Goal: Task Accomplishment & Management: Manage account settings

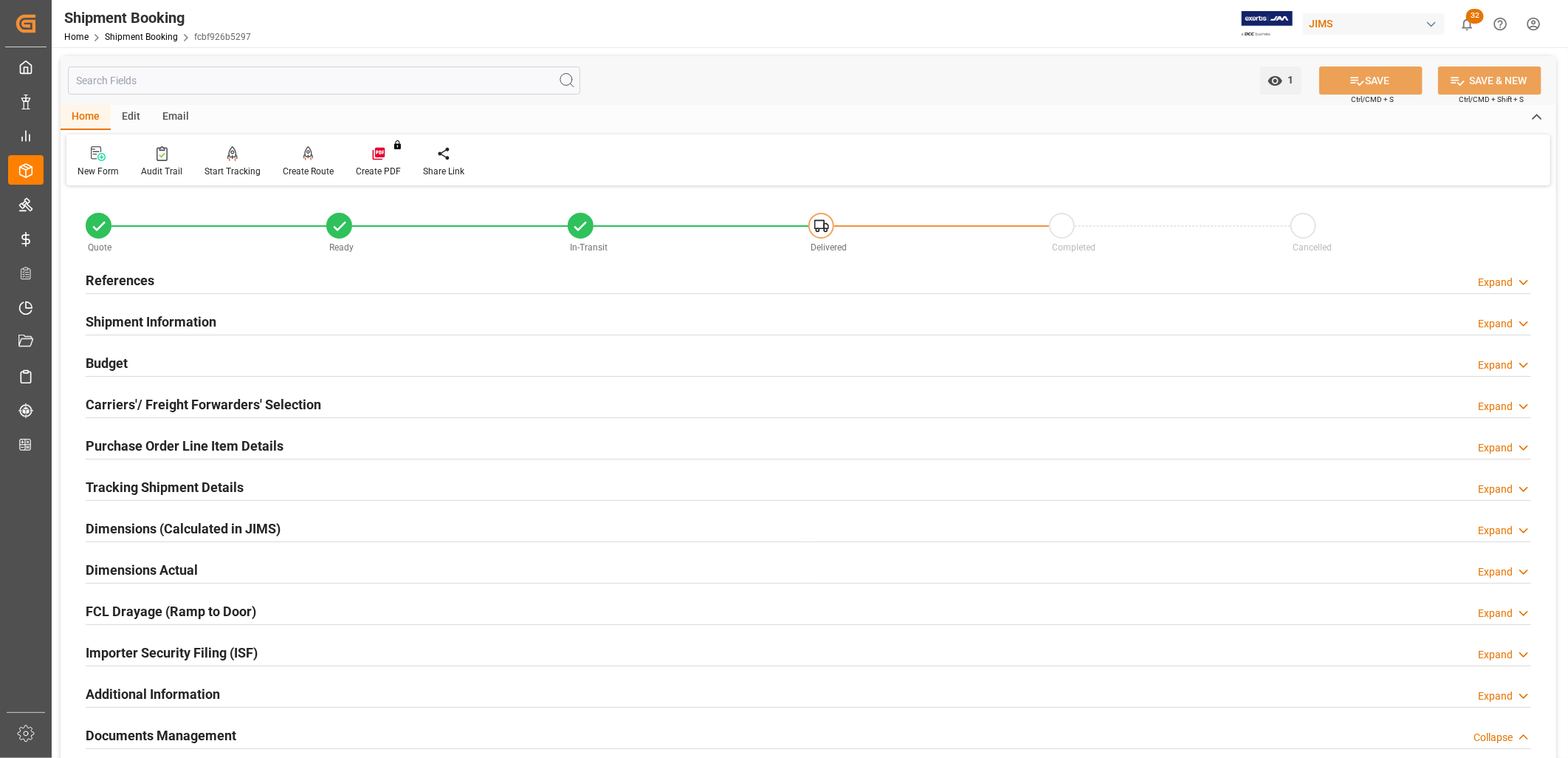
click at [131, 272] on h2 "References" at bounding box center [120, 280] width 68 height 20
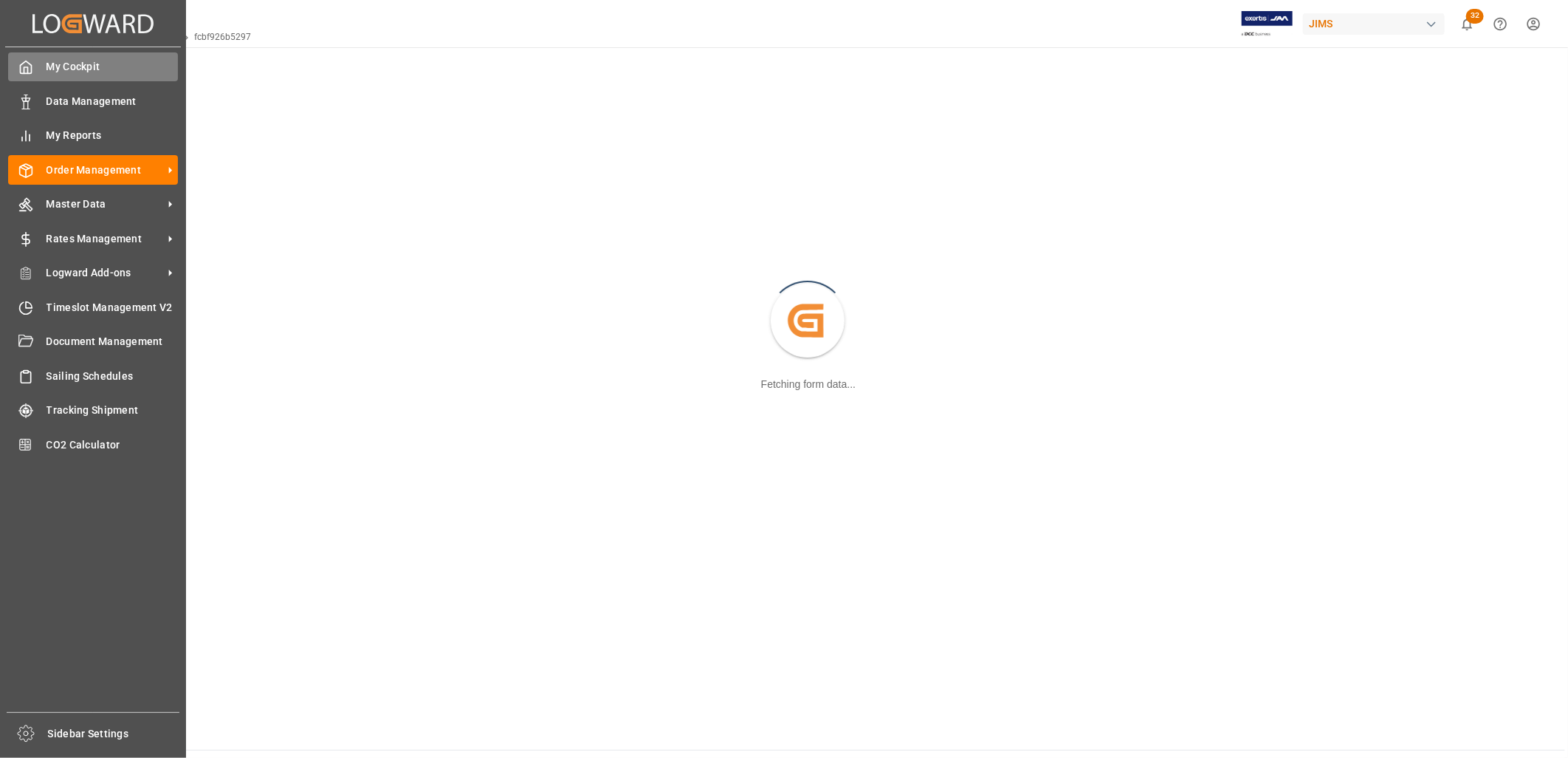
click at [30, 69] on icon at bounding box center [26, 67] width 15 height 15
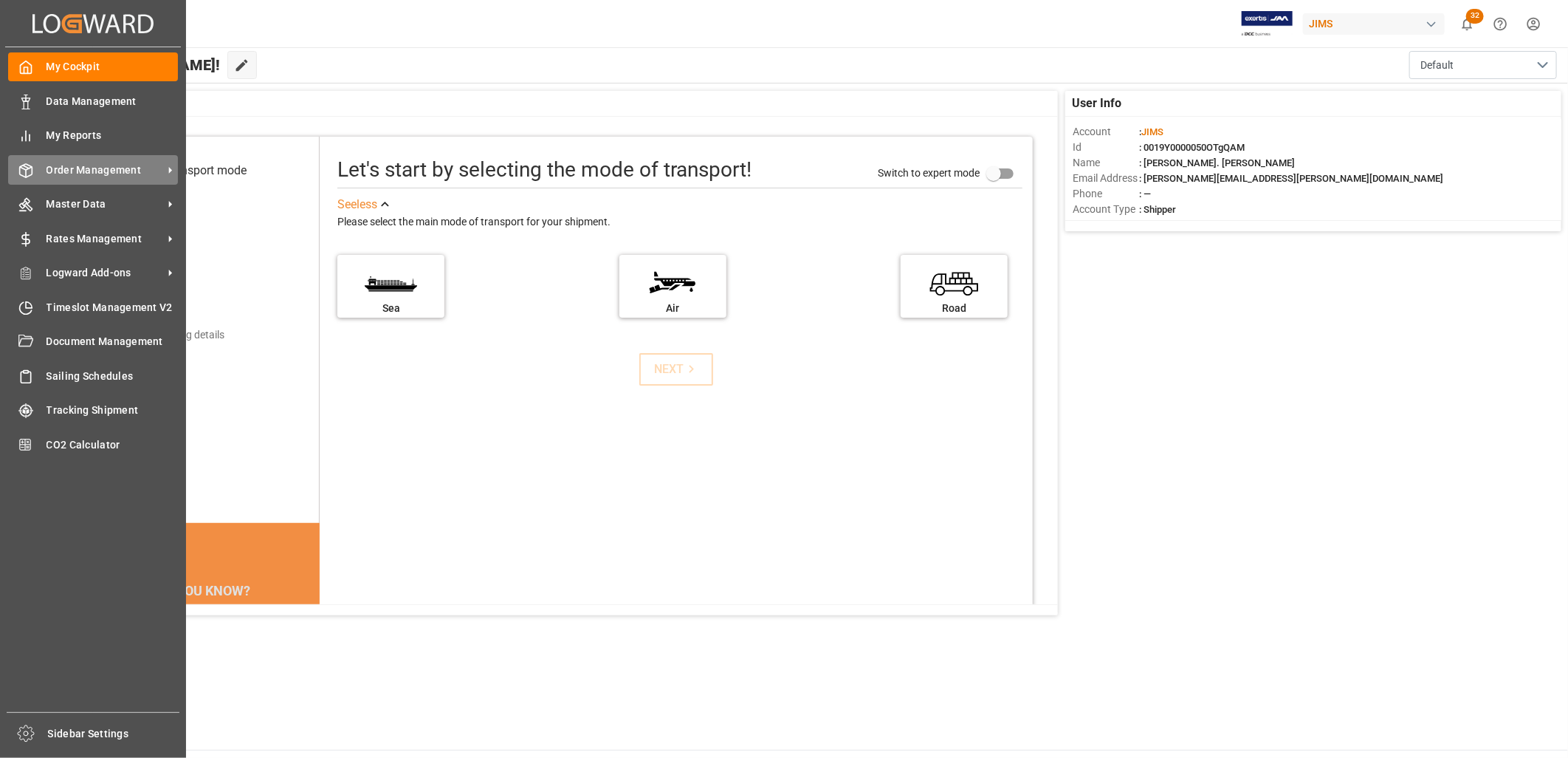
click at [108, 167] on span "Order Management" at bounding box center [105, 170] width 117 height 16
click at [69, 163] on span "Order Management" at bounding box center [105, 170] width 117 height 16
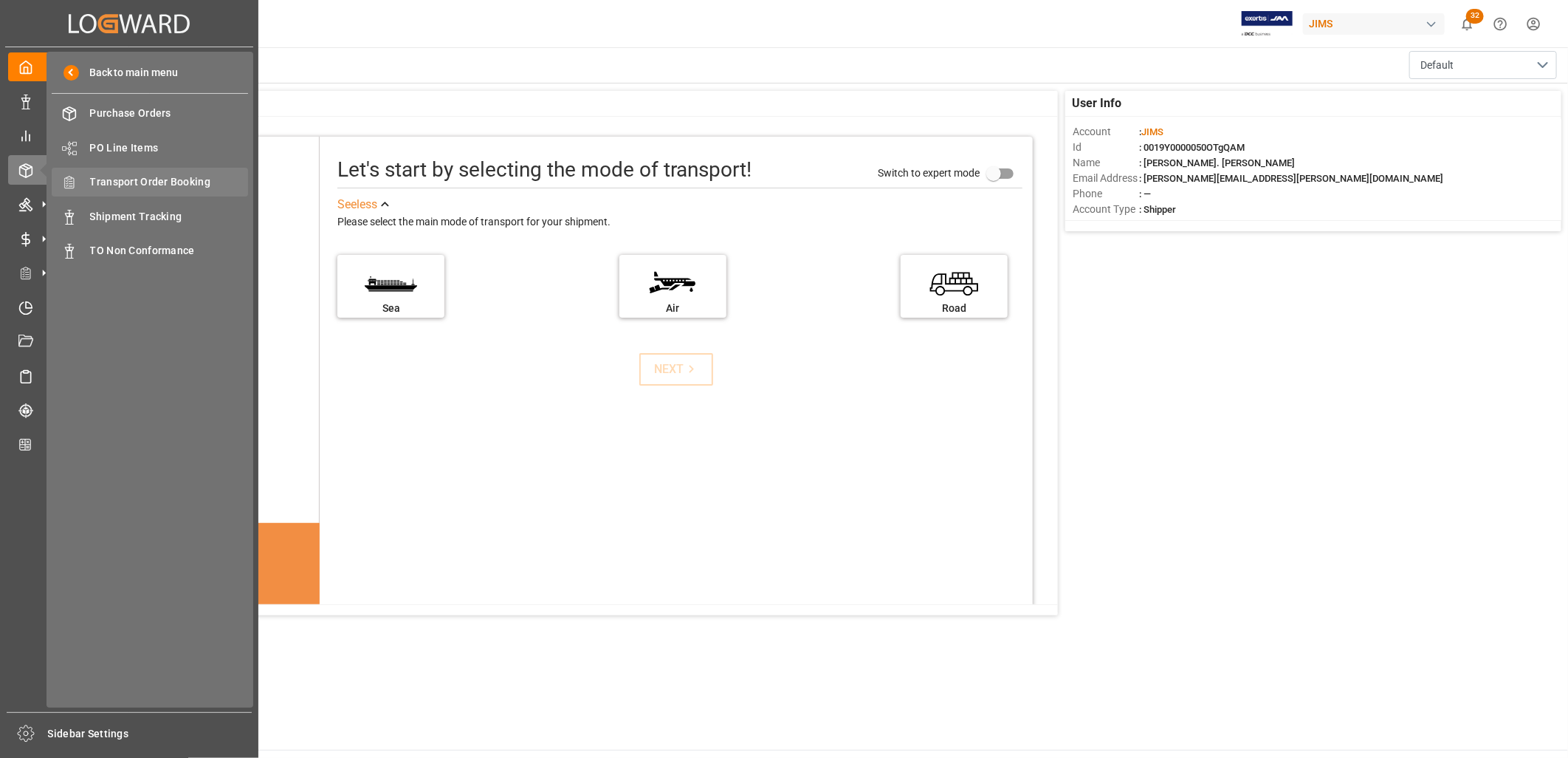
click at [159, 174] on span "Transport Order Booking" at bounding box center [170, 182] width 159 height 16
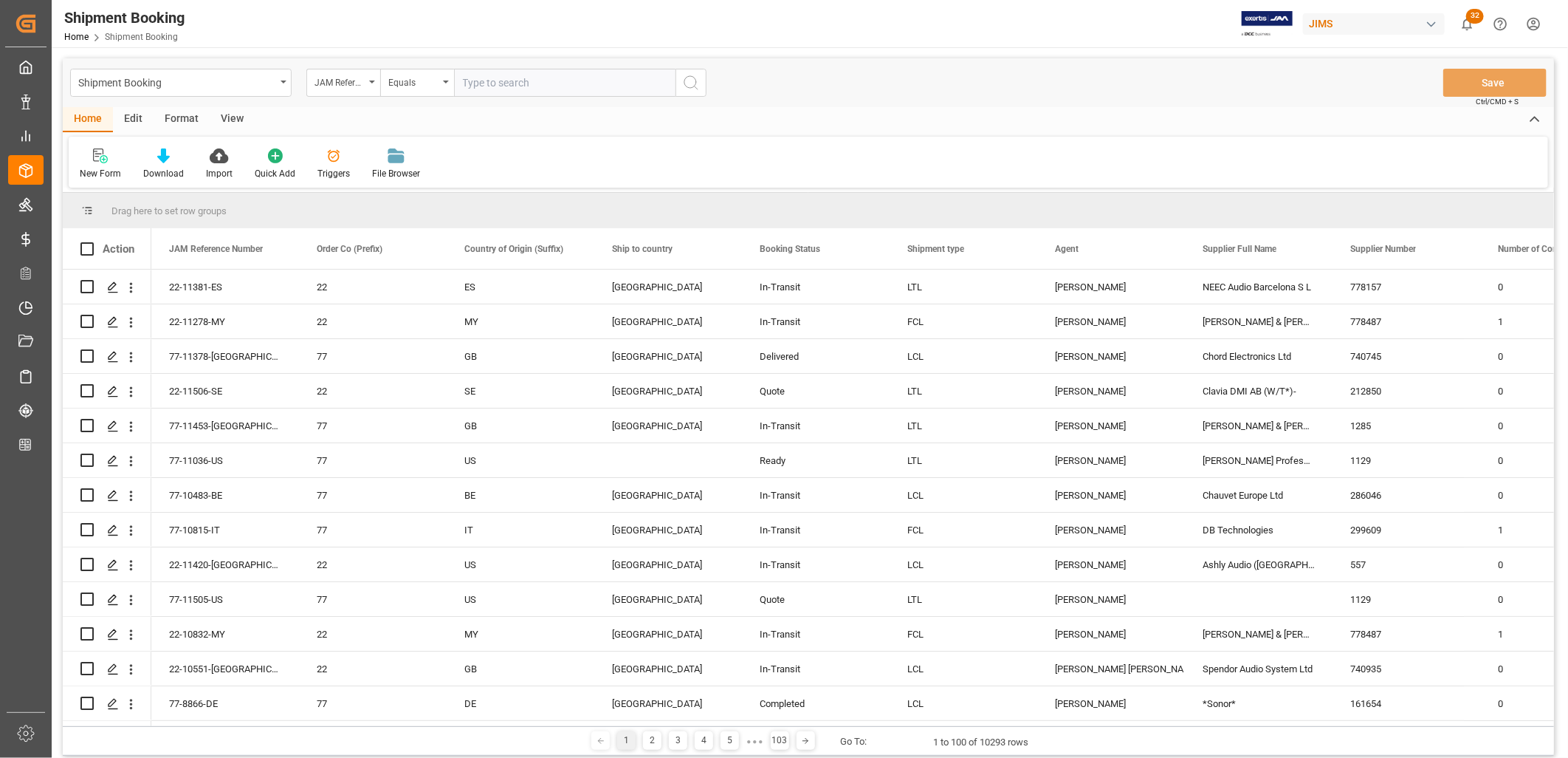
click at [468, 79] on input "text" at bounding box center [565, 82] width 222 height 28
type input "22-9796-ID"
click at [687, 79] on icon "search button" at bounding box center [691, 82] width 18 height 18
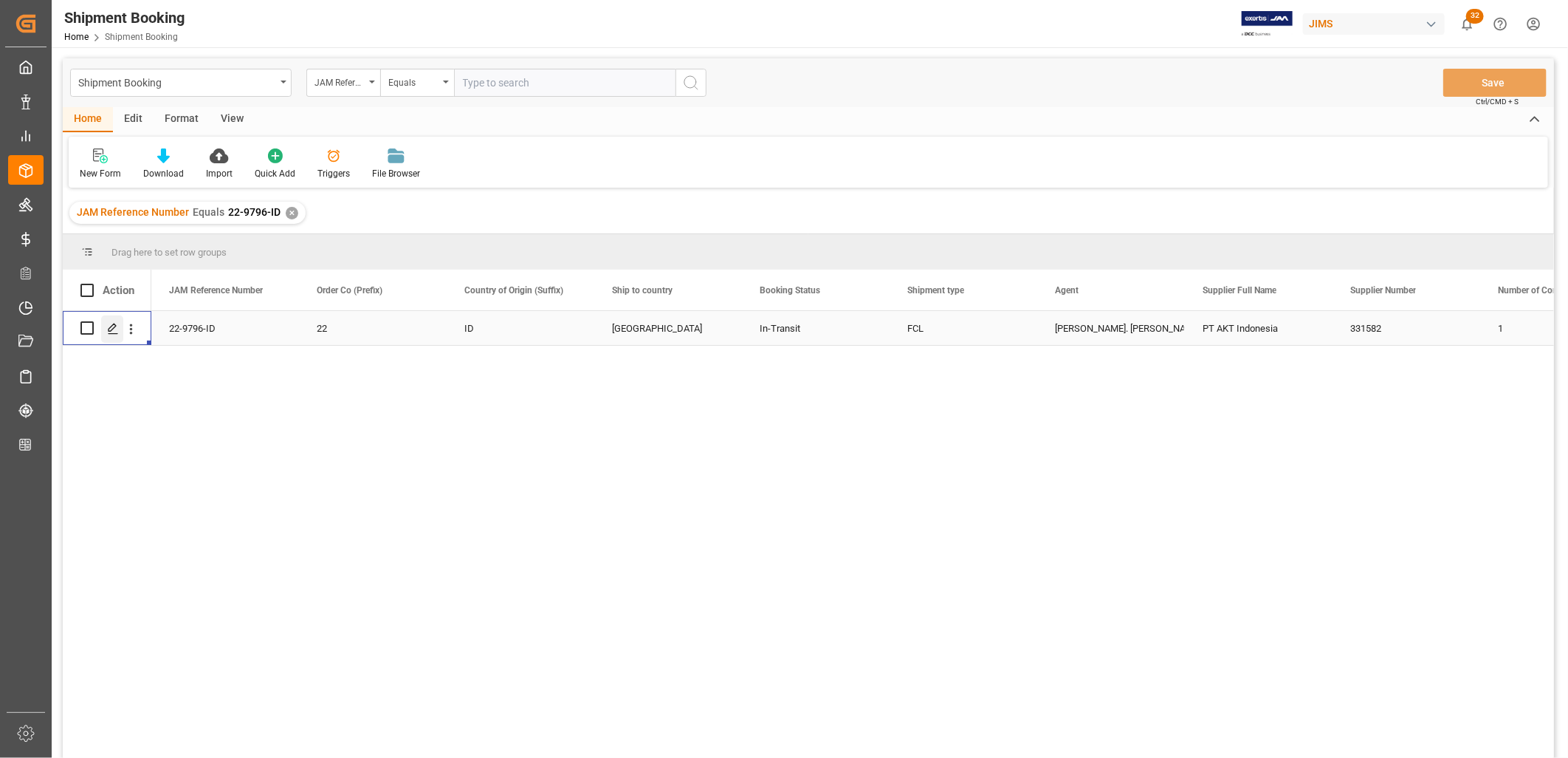
click at [115, 328] on icon "Press SPACE to select this row." at bounding box center [113, 328] width 12 height 12
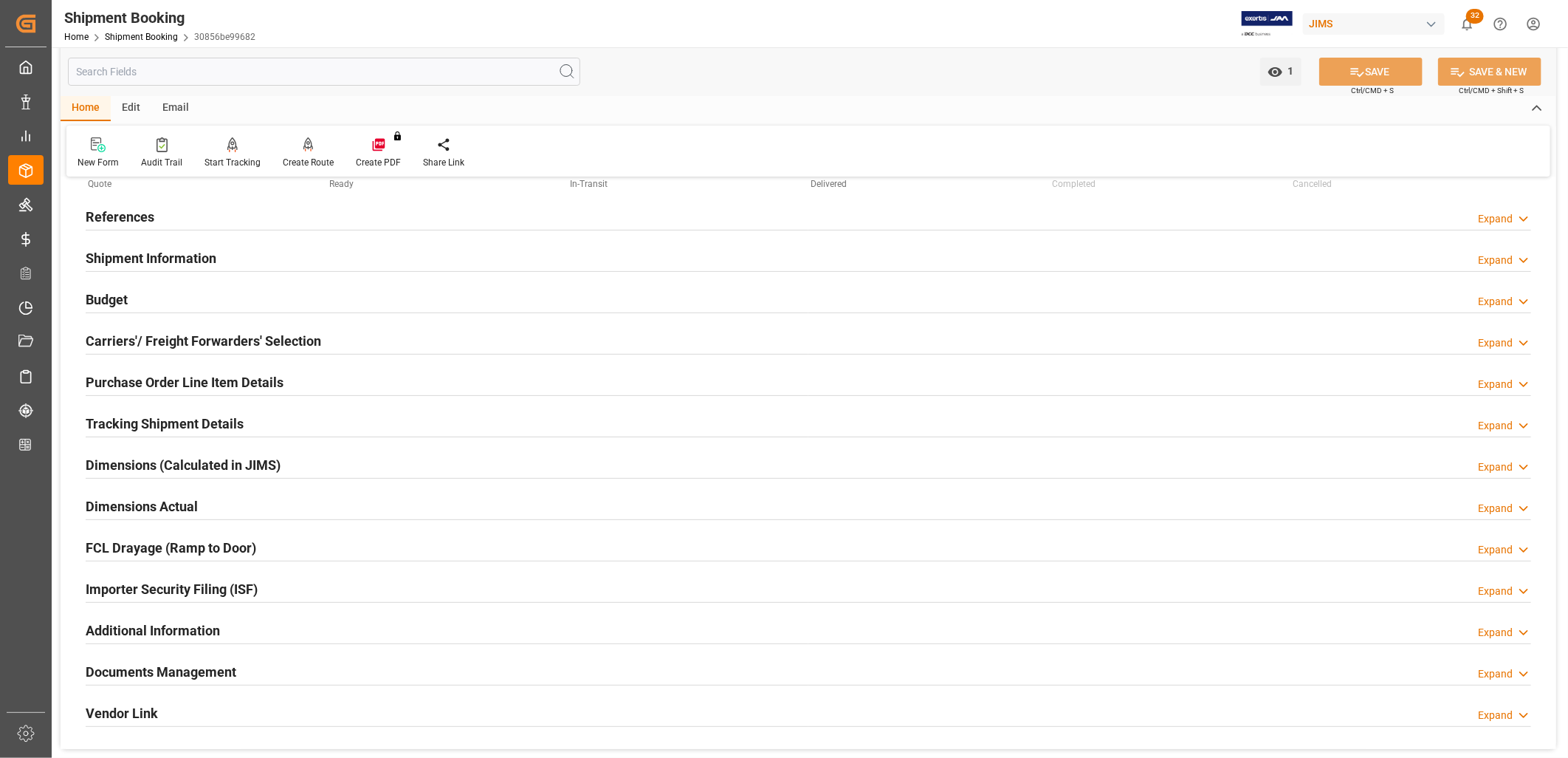
scroll to position [82, 0]
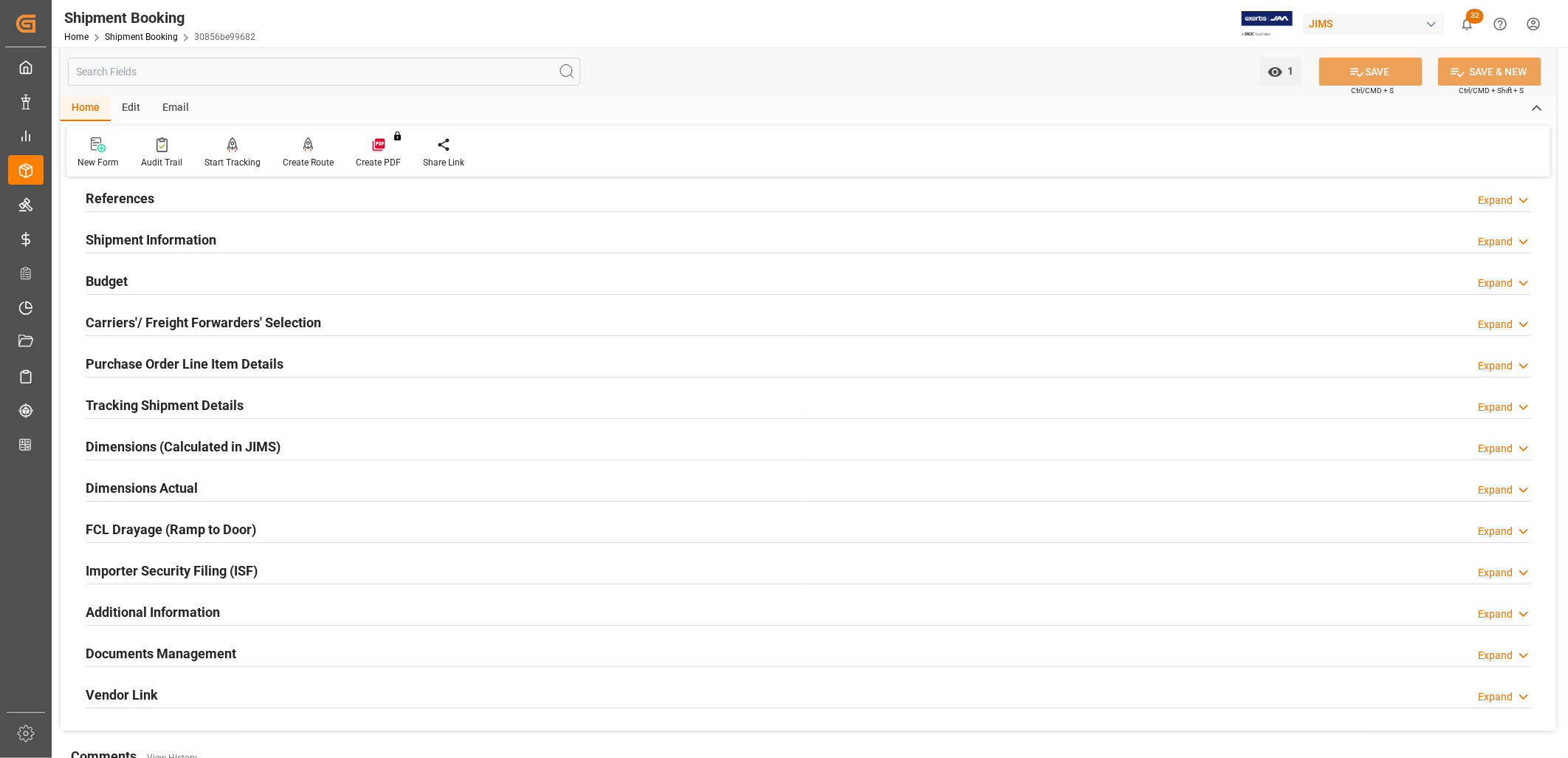
click at [212, 318] on h2 "Carriers'/ Freight Forwarders' Selection" at bounding box center [203, 322] width 236 height 20
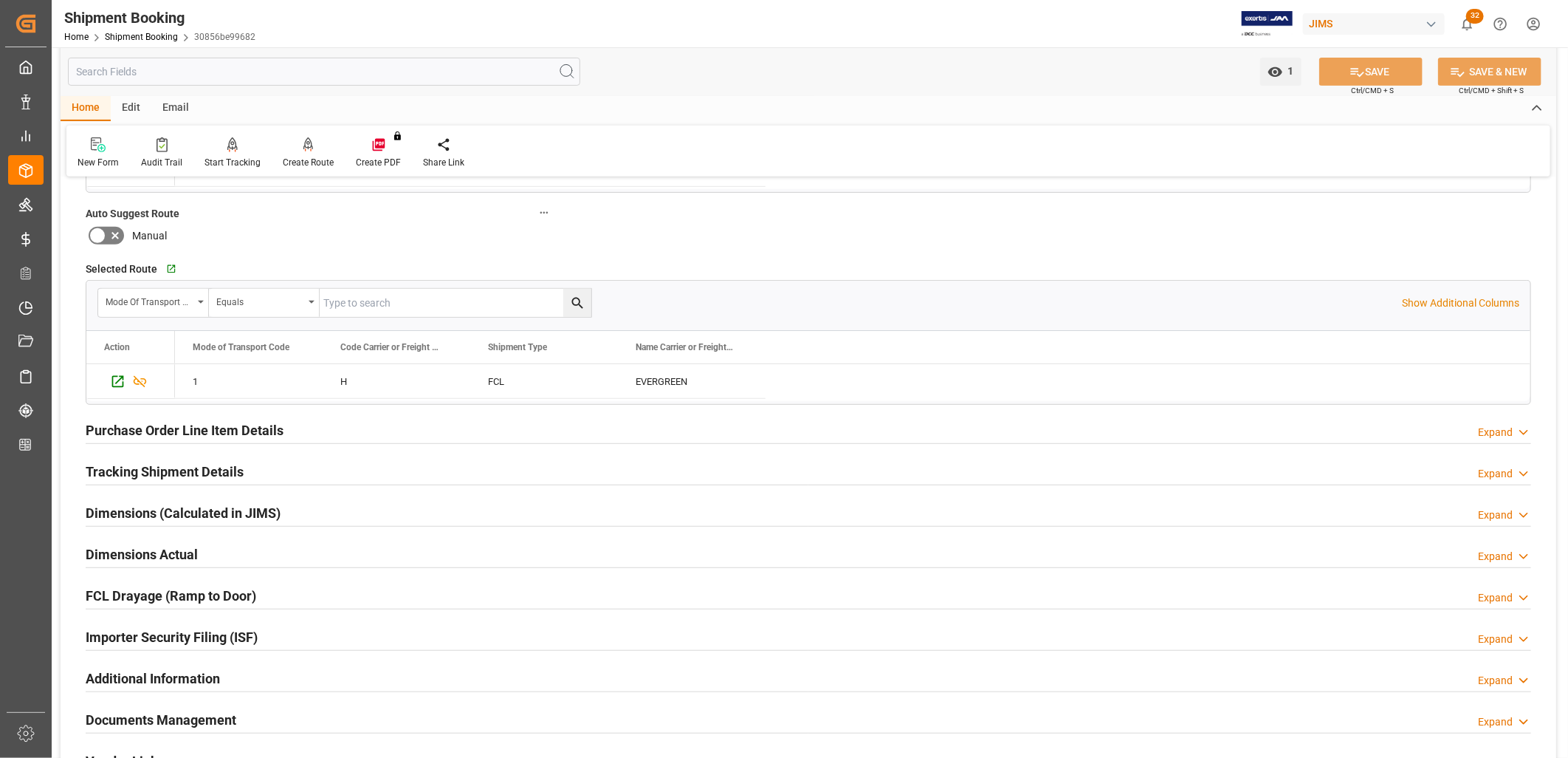
scroll to position [410, 0]
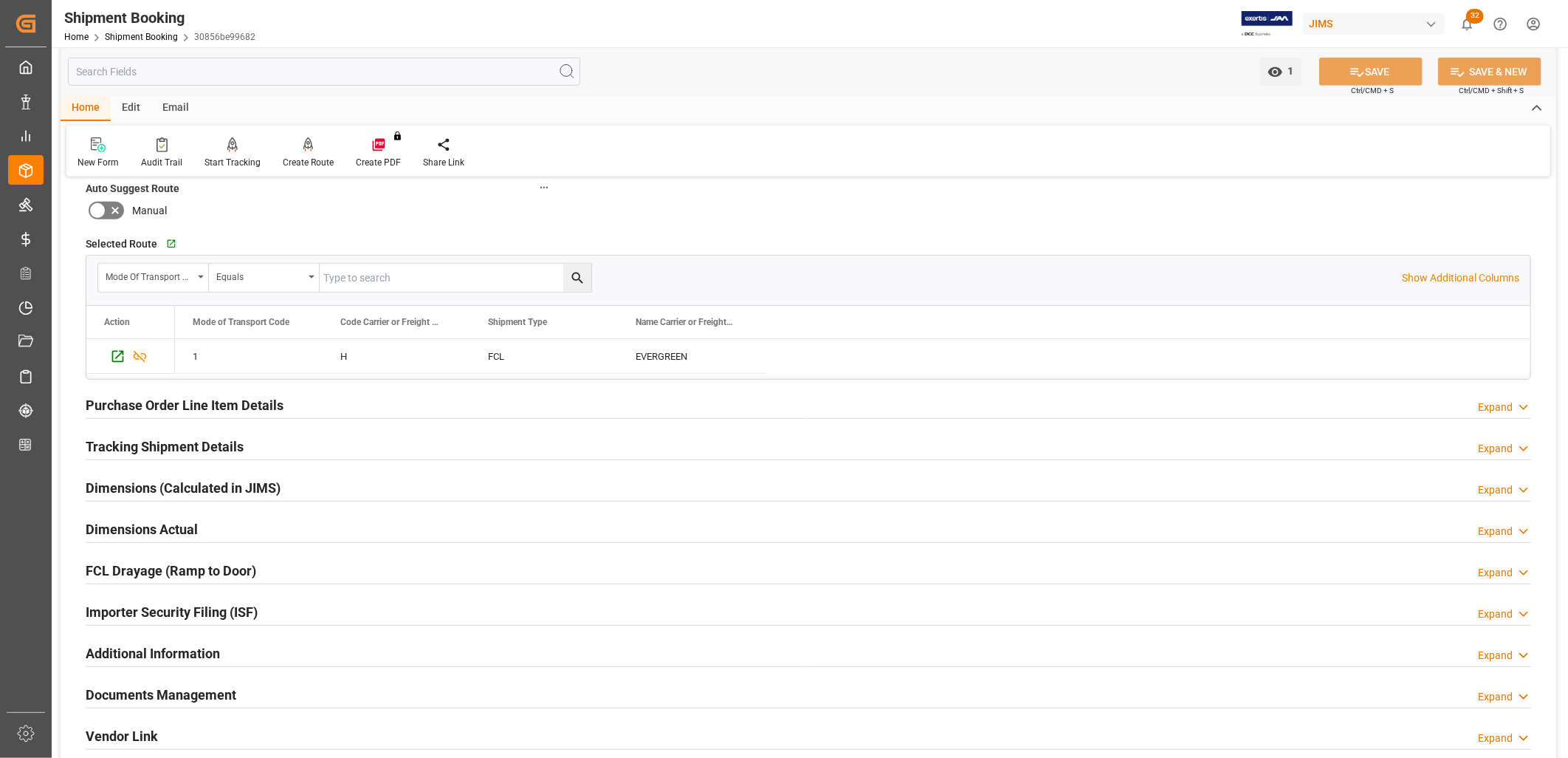
click at [227, 445] on h2 "Tracking Shipment Details" at bounding box center [164, 447] width 158 height 20
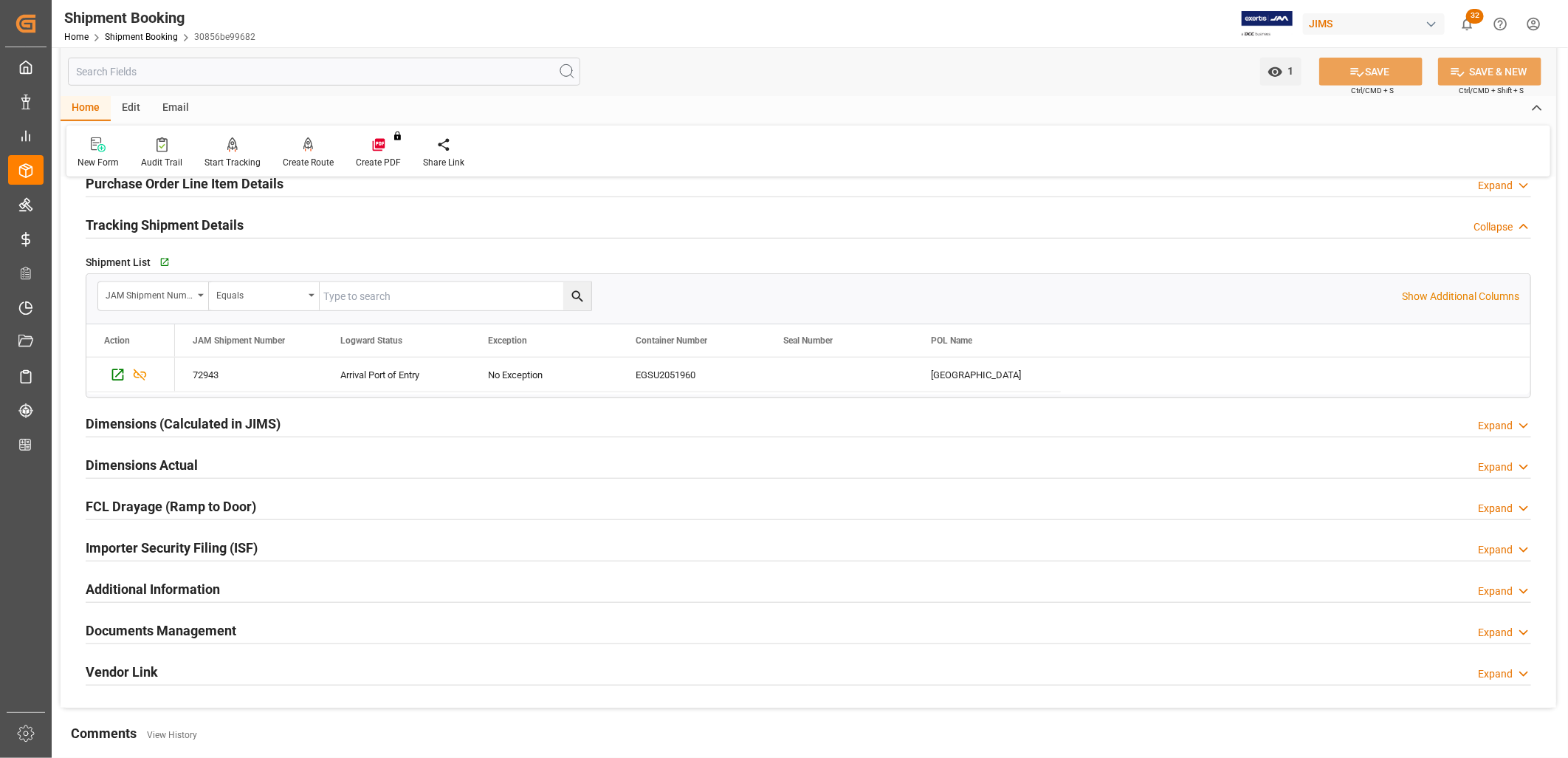
scroll to position [656, 0]
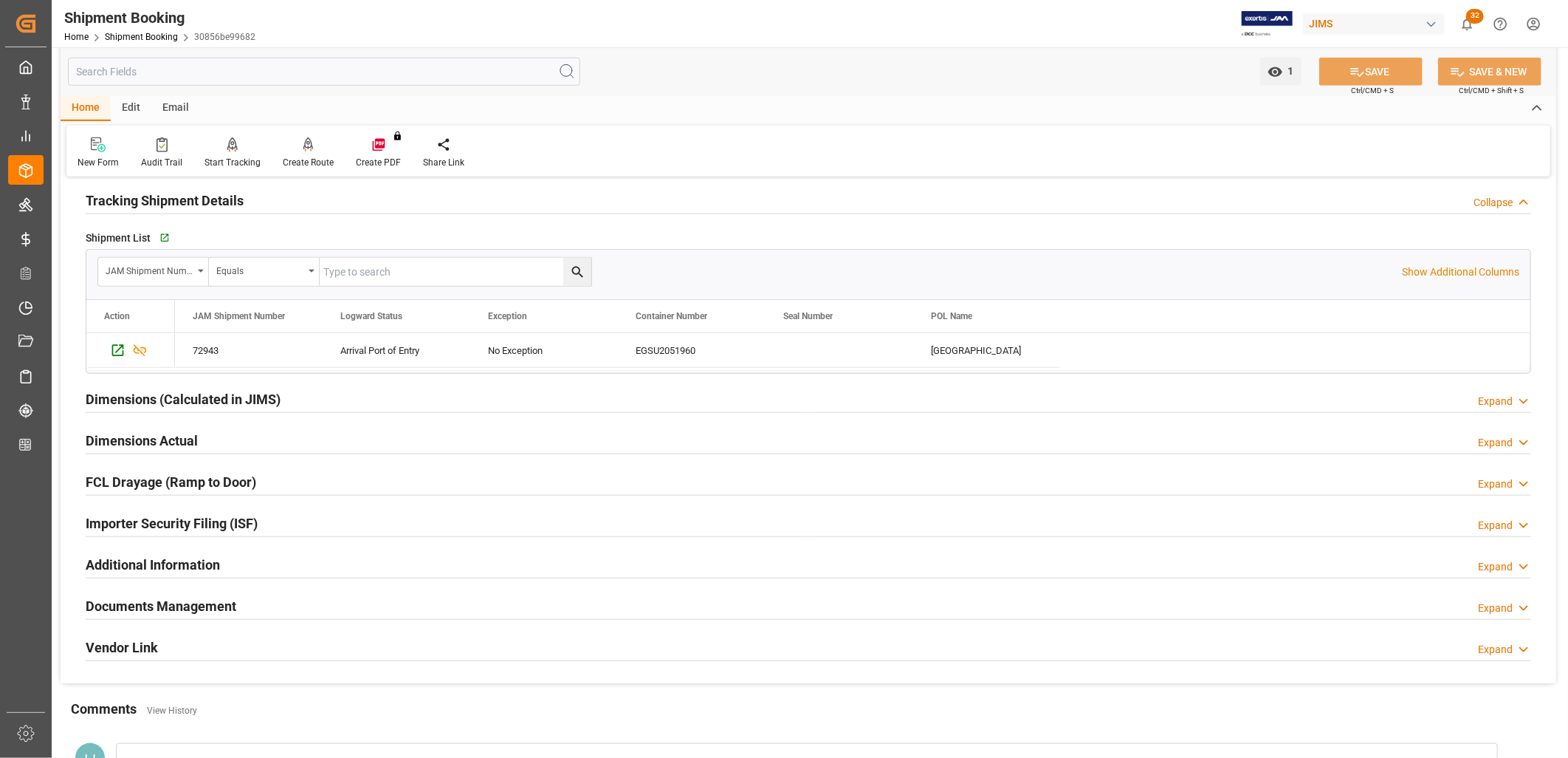
click at [142, 606] on h2 "Documents Management" at bounding box center [161, 606] width 151 height 20
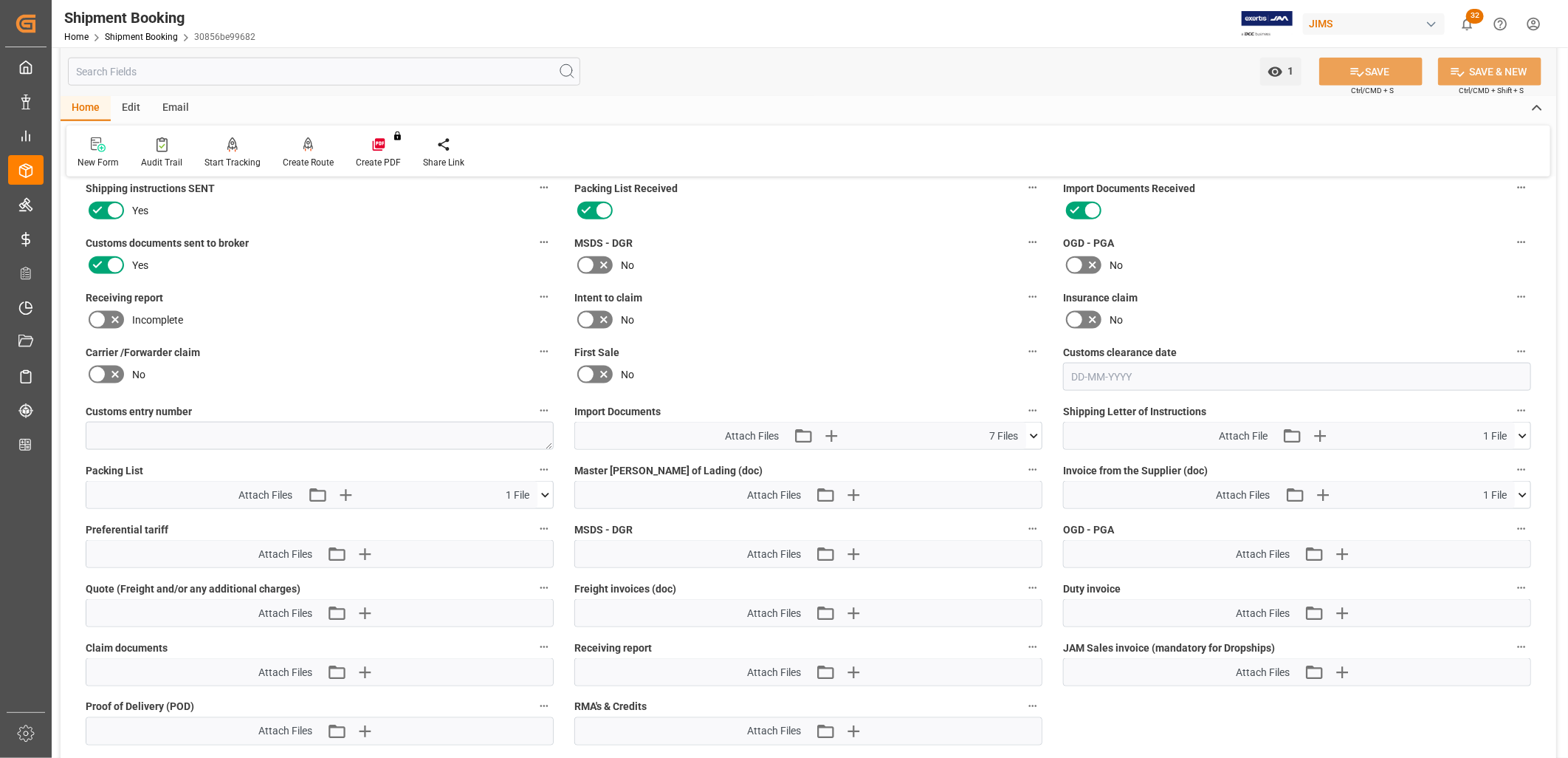
scroll to position [1149, 0]
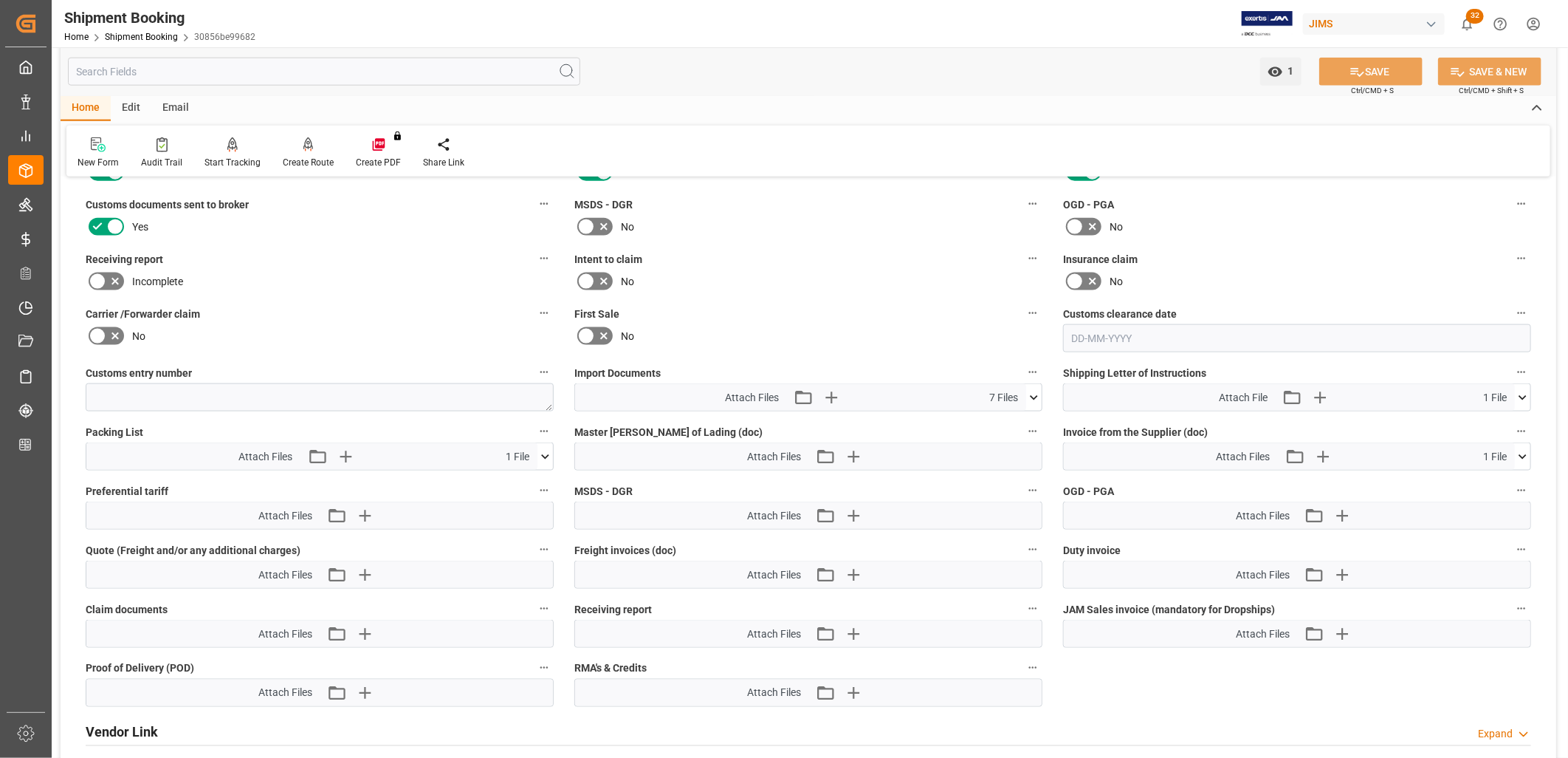
click at [1037, 390] on icon at bounding box center [1034, 398] width 16 height 16
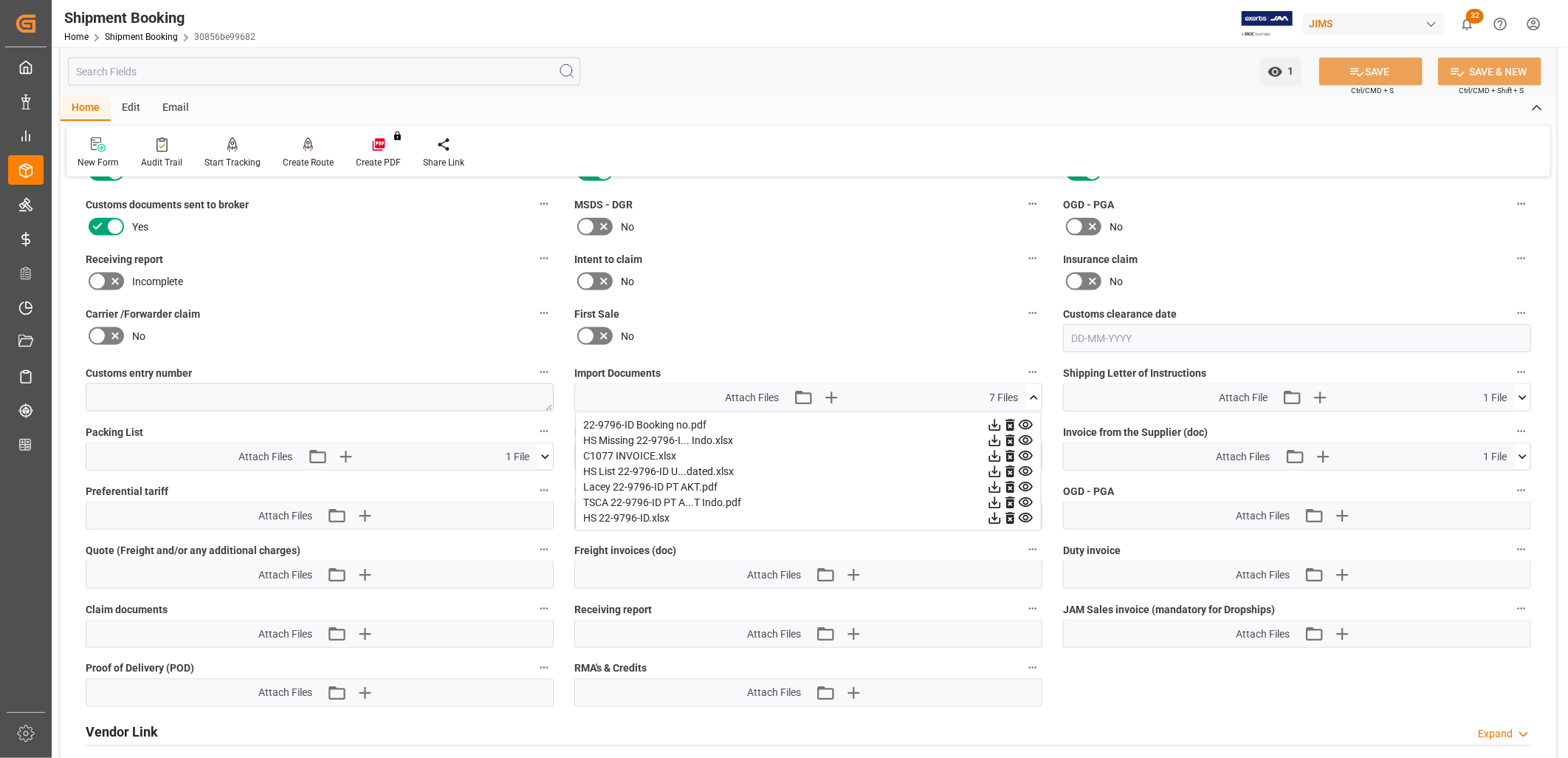
click at [653, 419] on div "22-9796-ID Booking no.pdf" at bounding box center [808, 425] width 450 height 16
click at [1022, 419] on icon at bounding box center [1026, 425] width 16 height 16
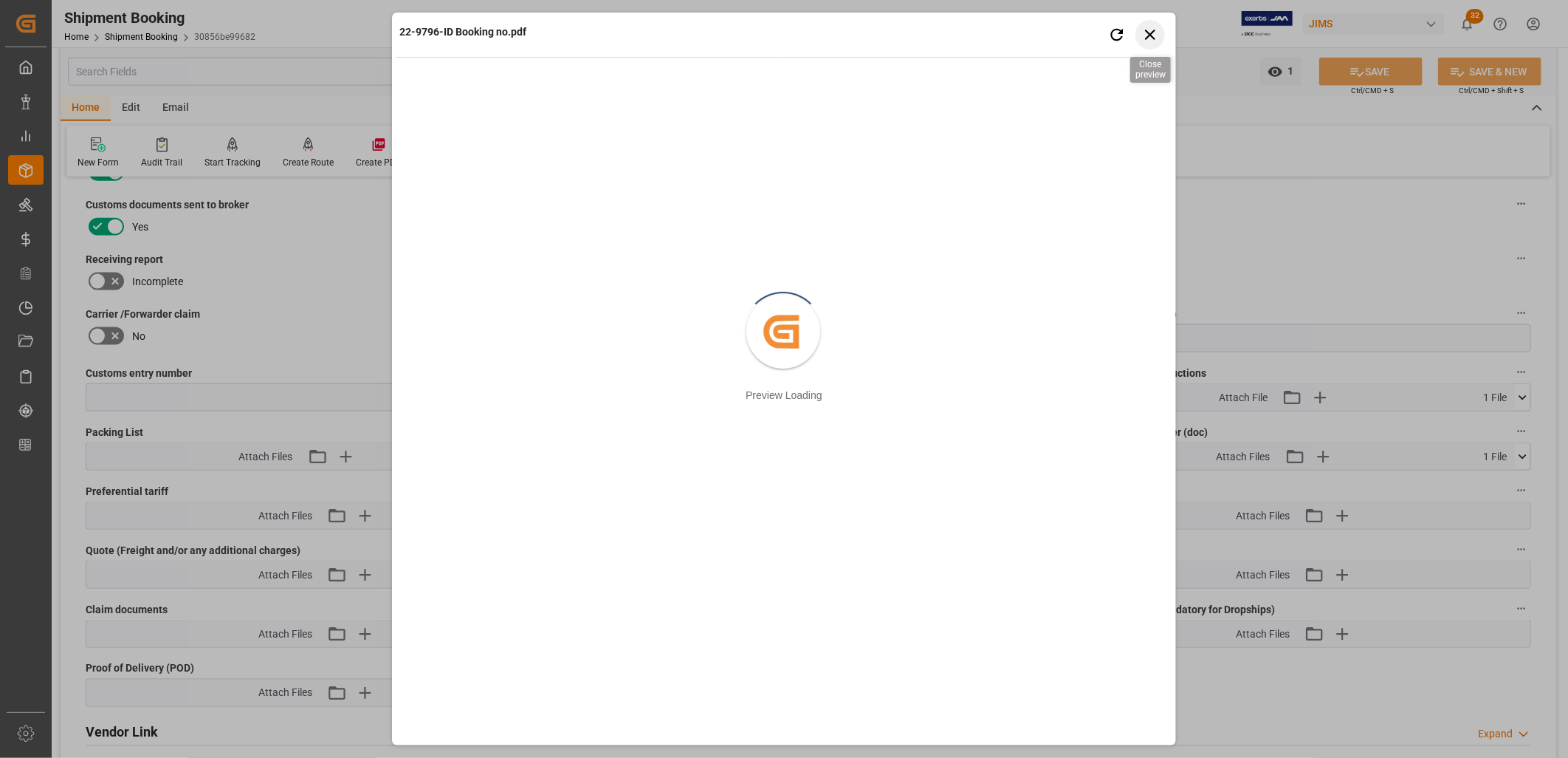
click at [1153, 34] on icon "button" at bounding box center [1150, 34] width 19 height 19
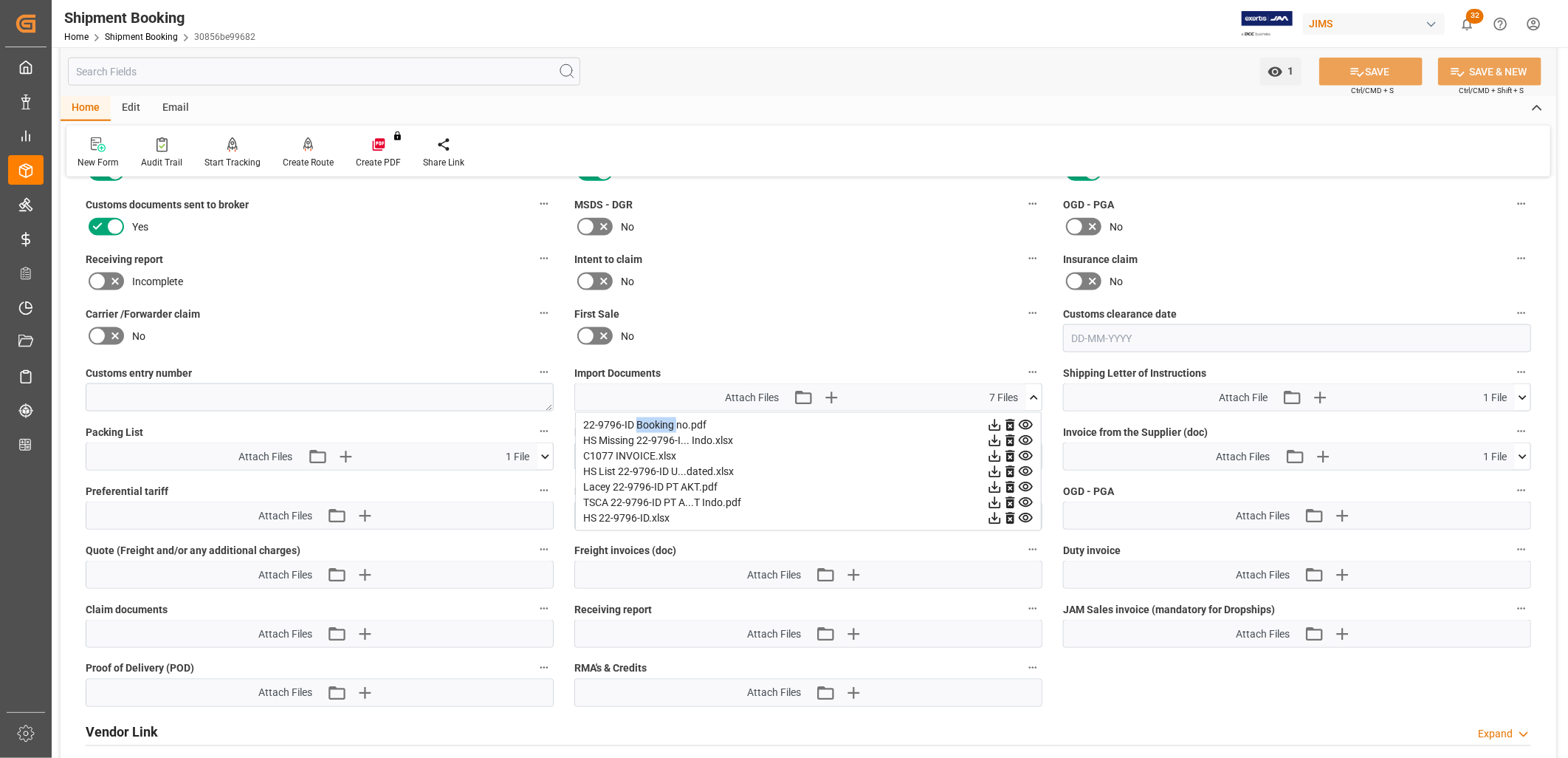
click at [1034, 390] on icon at bounding box center [1034, 398] width 16 height 16
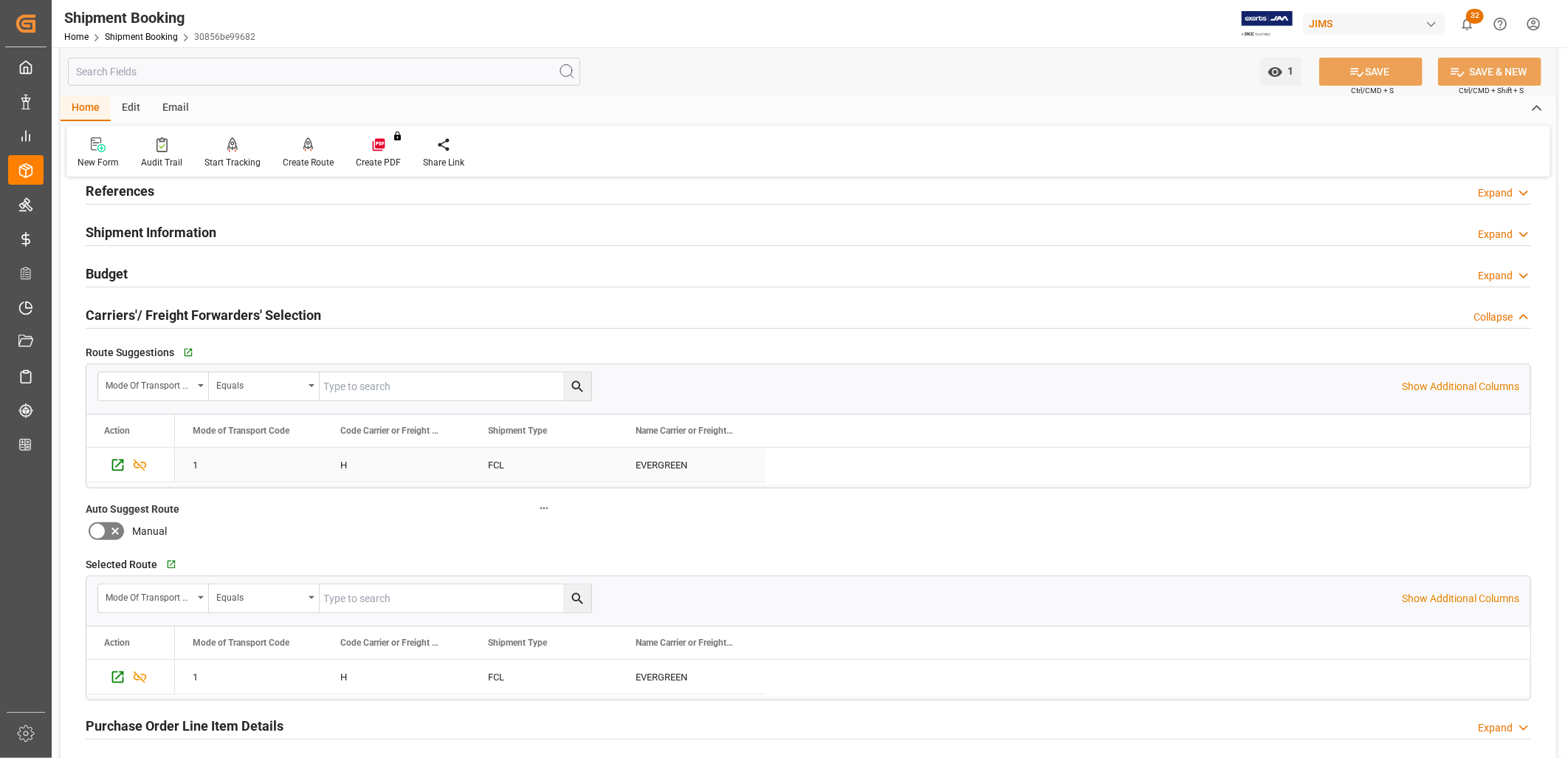
scroll to position [0, 0]
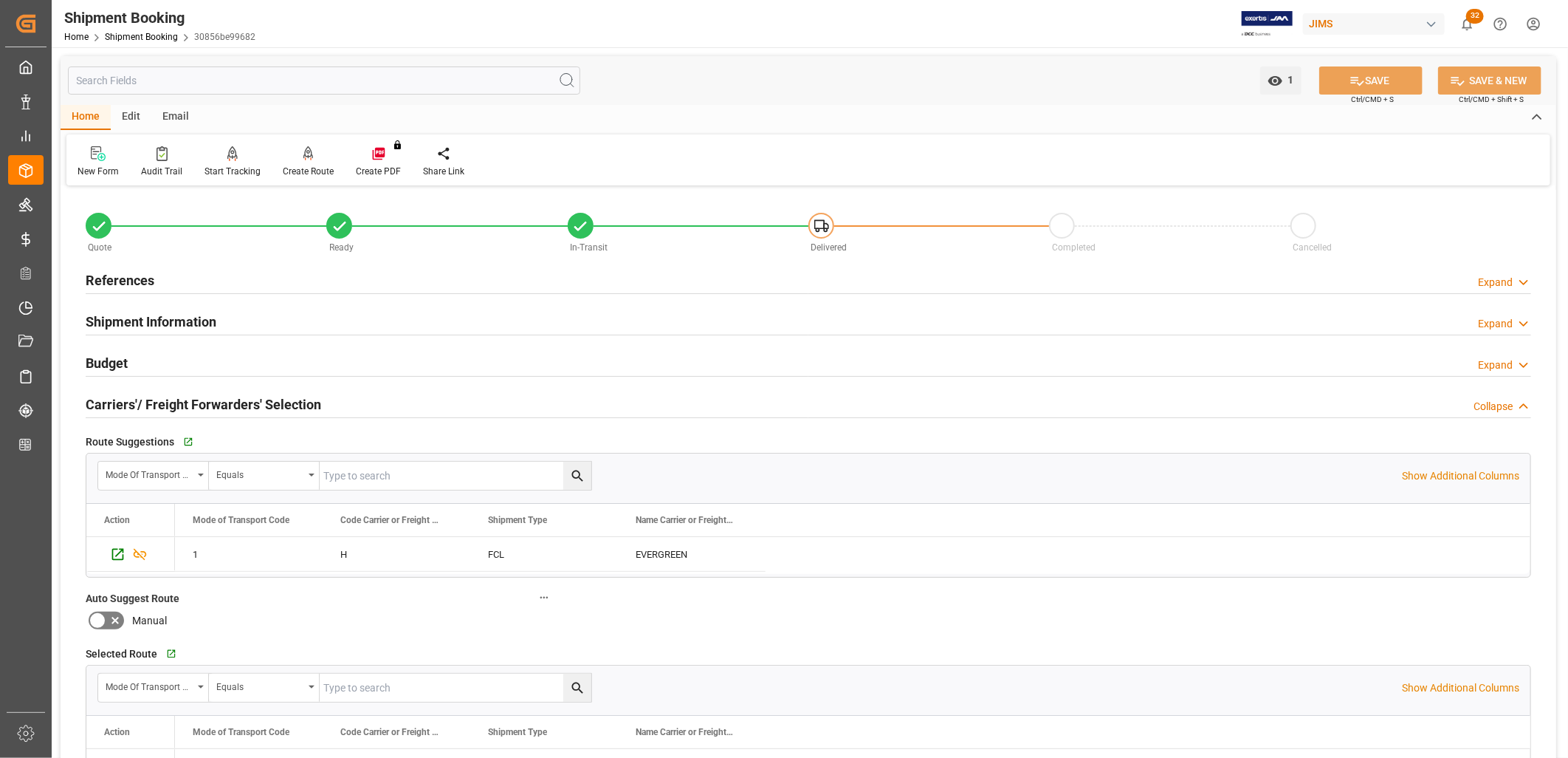
click at [138, 321] on h2 "Shipment Information" at bounding box center [151, 322] width 131 height 20
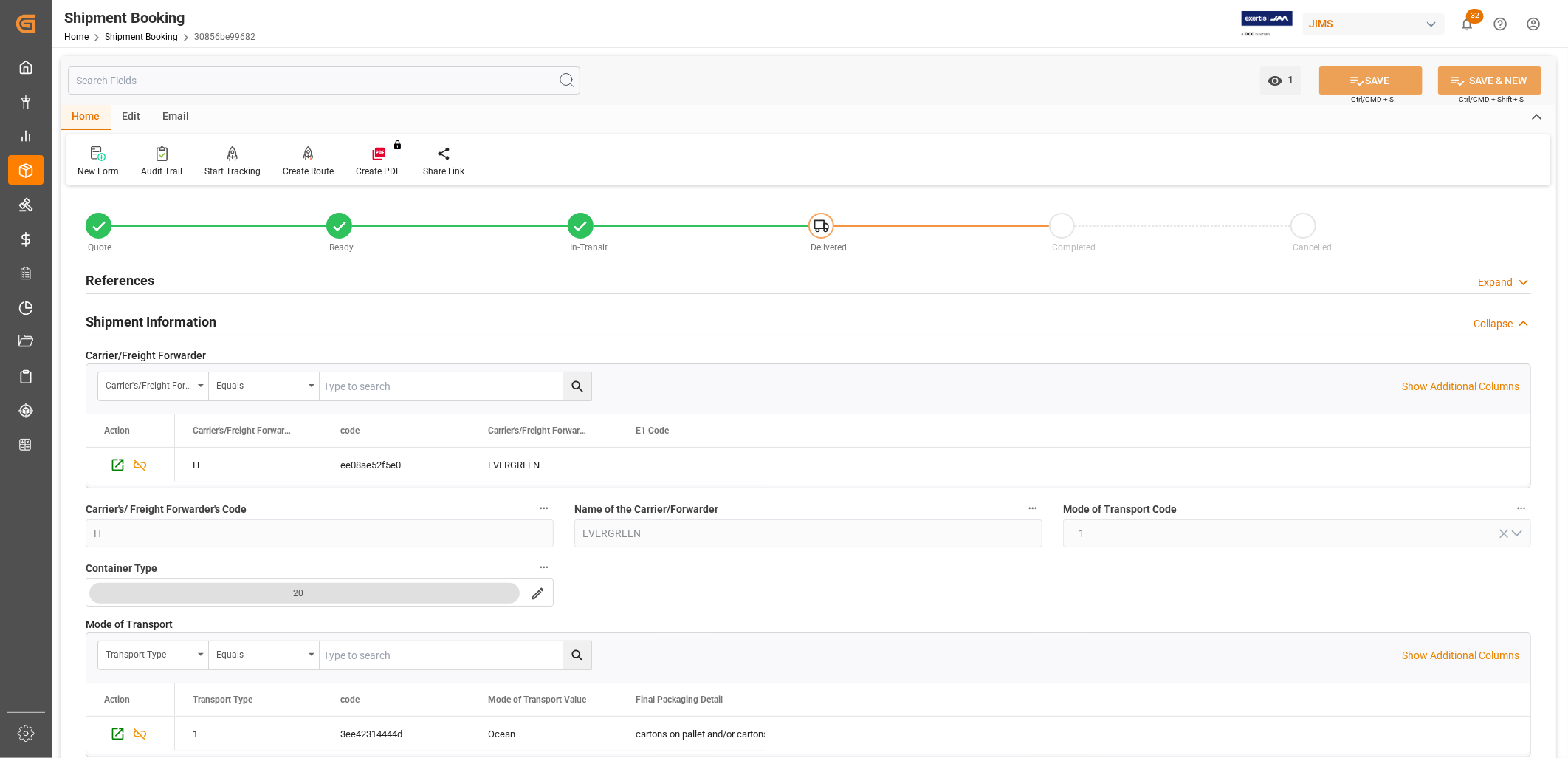
click at [164, 318] on h2 "Shipment Information" at bounding box center [151, 322] width 131 height 20
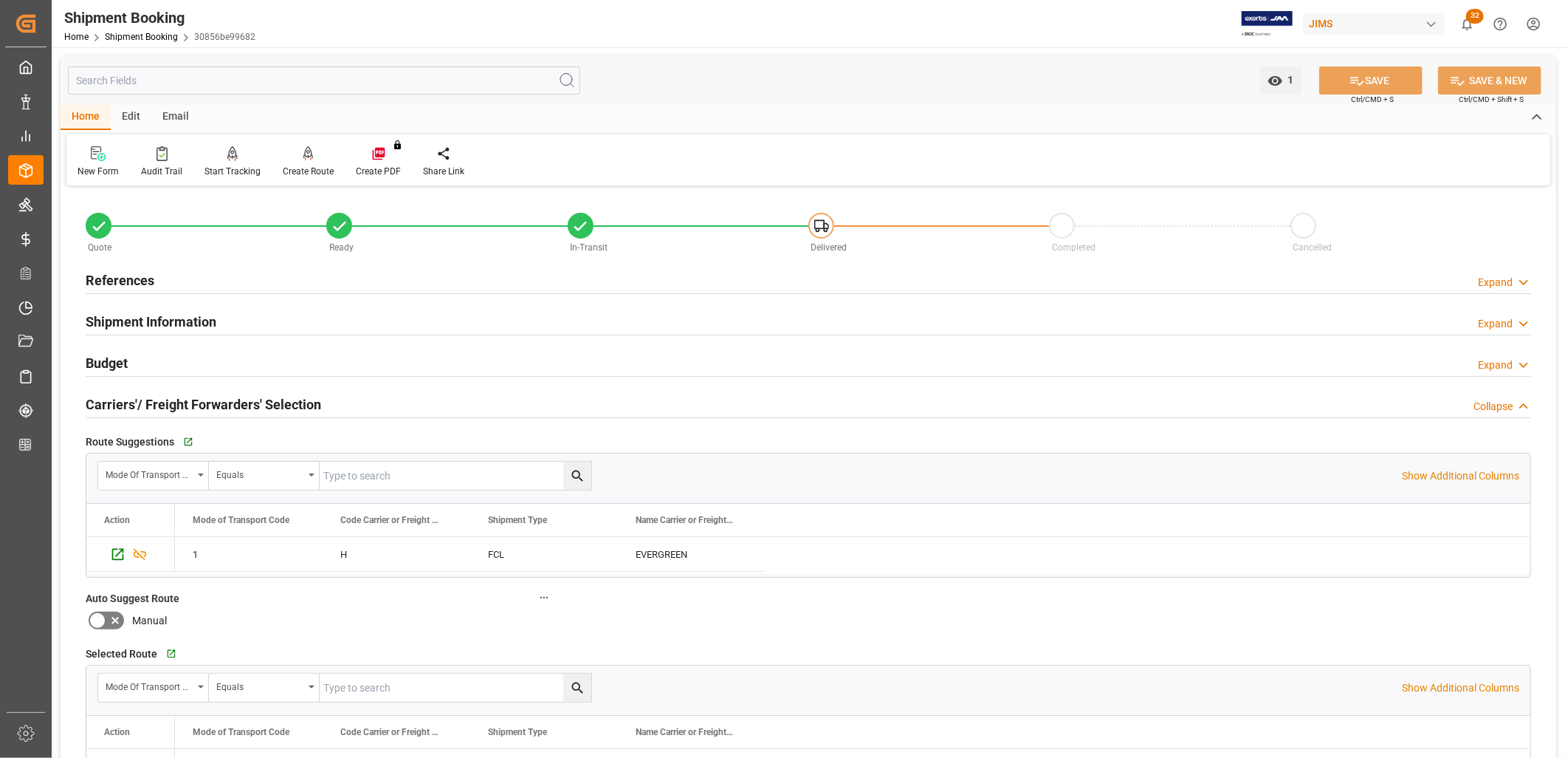
click at [127, 282] on h2 "References" at bounding box center [120, 280] width 68 height 20
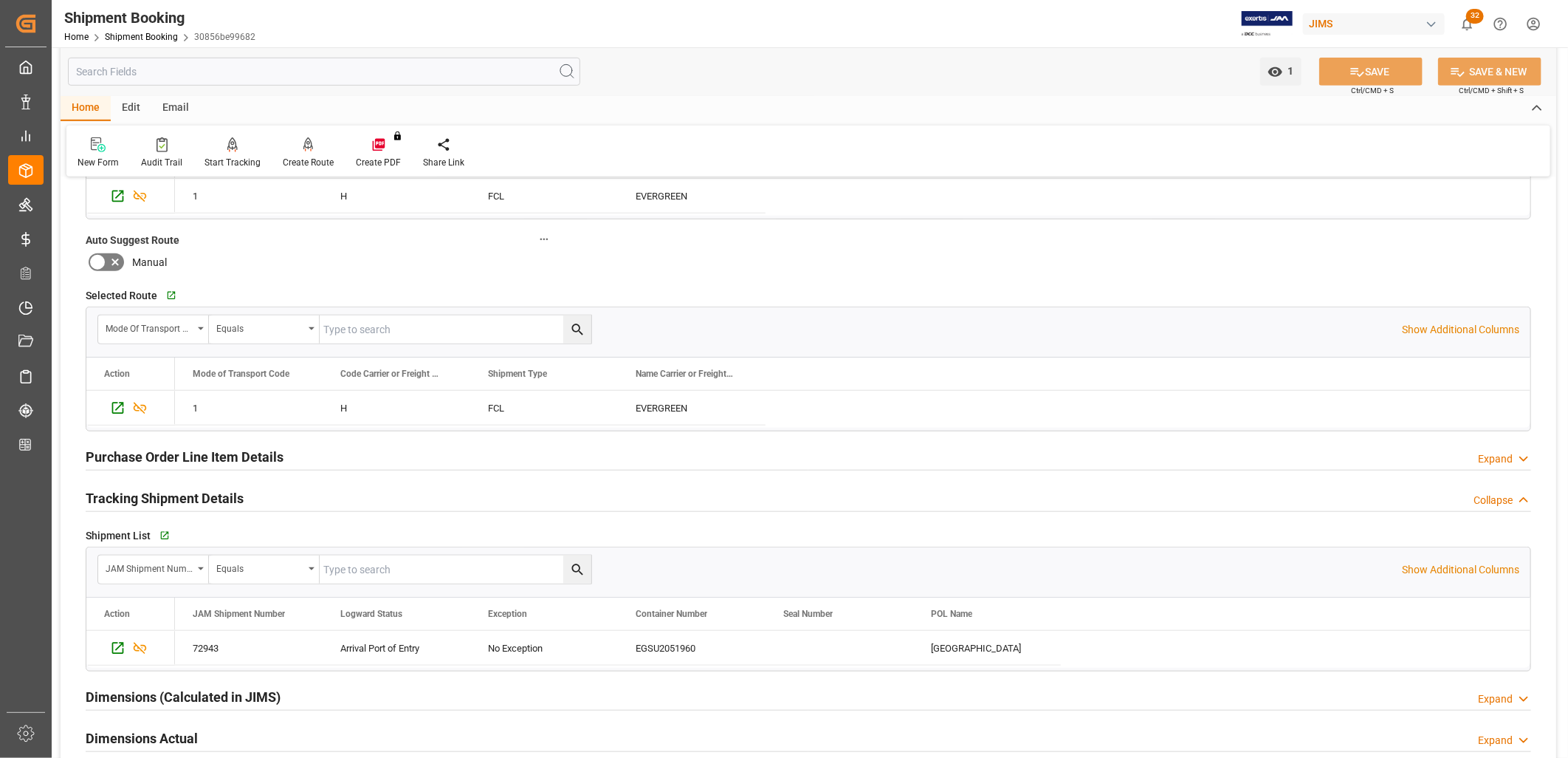
scroll to position [735, 0]
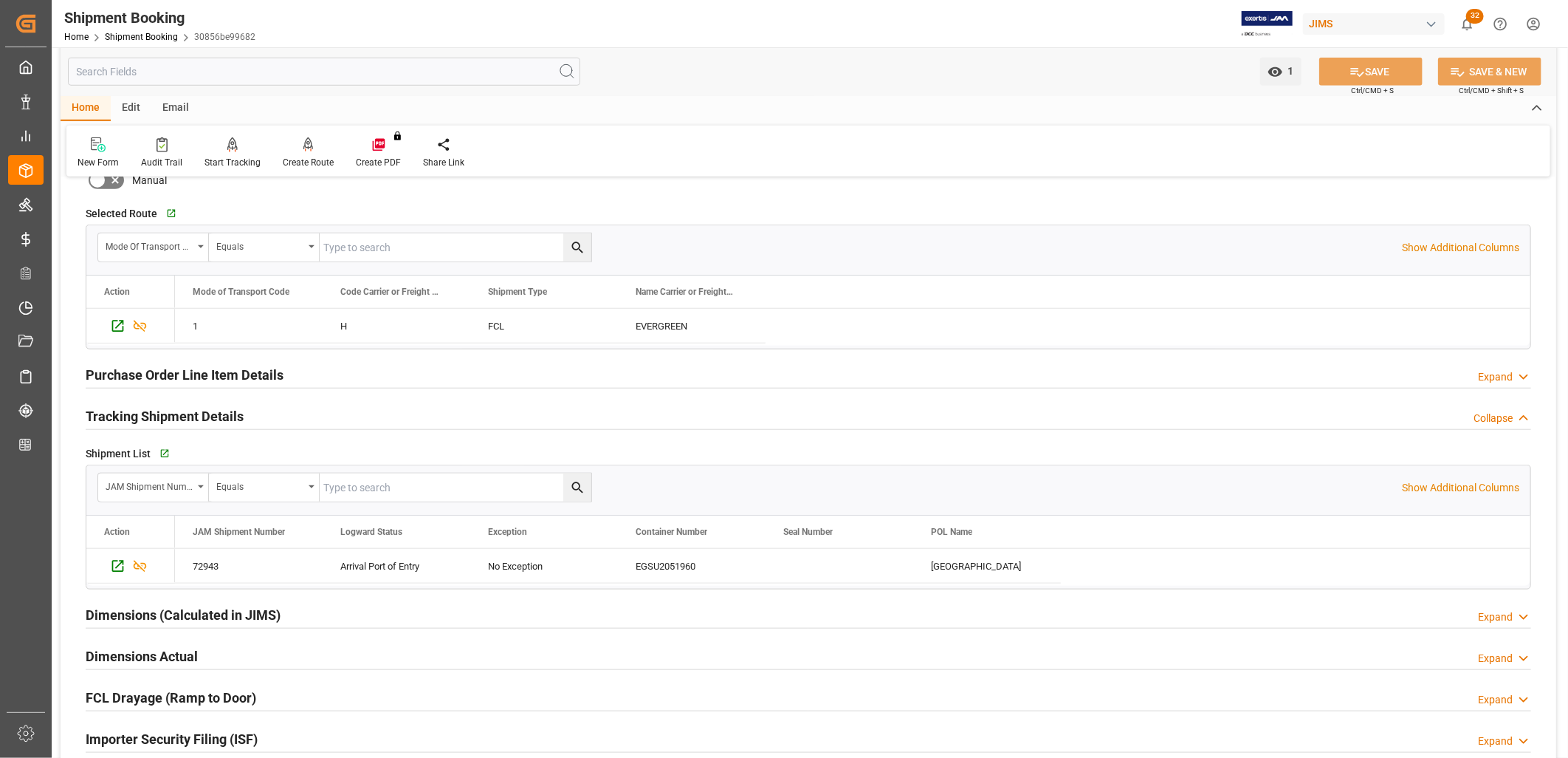
click at [195, 415] on h2 "Tracking Shipment Details" at bounding box center [164, 416] width 158 height 20
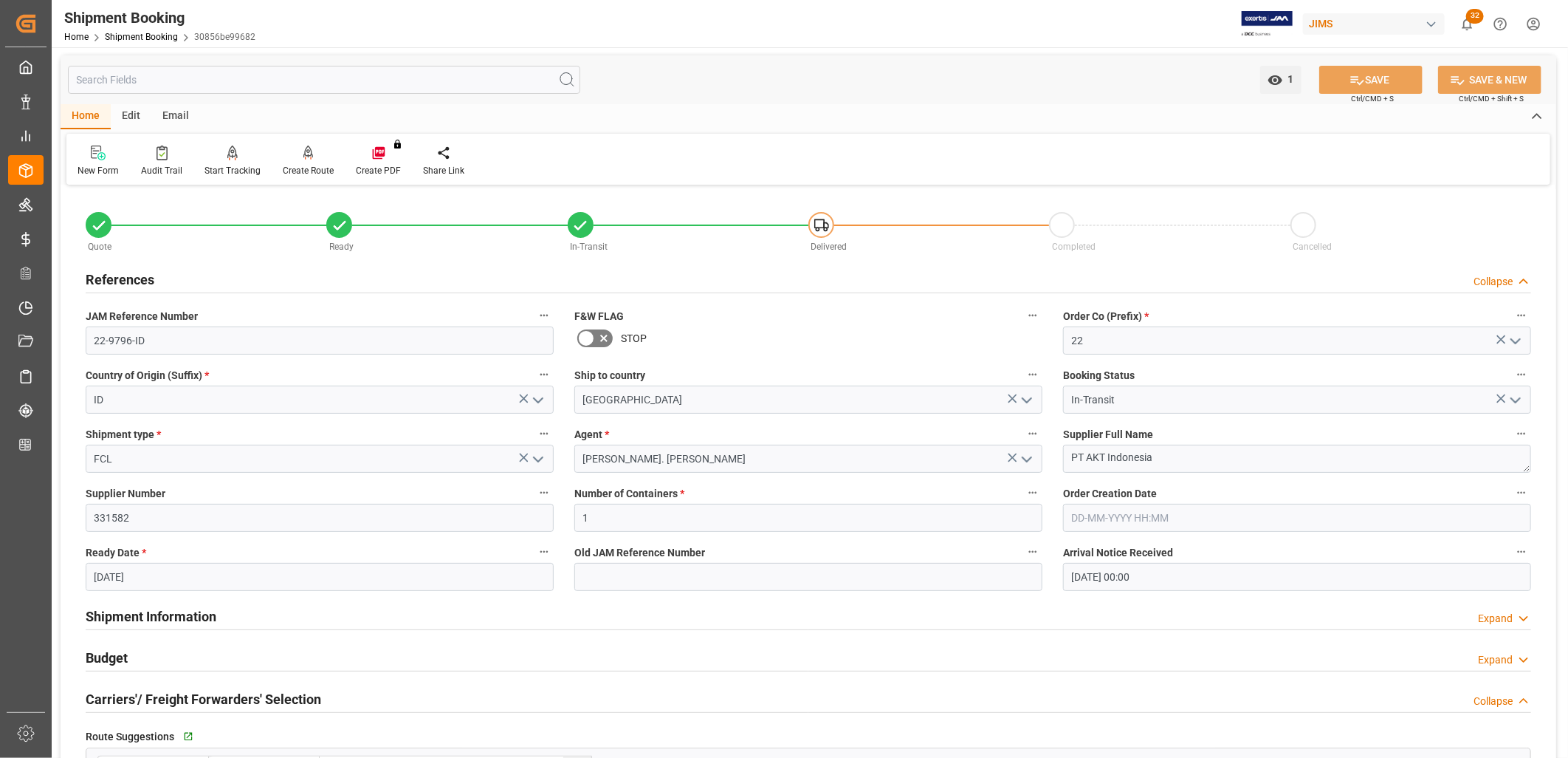
scroll to position [0, 0]
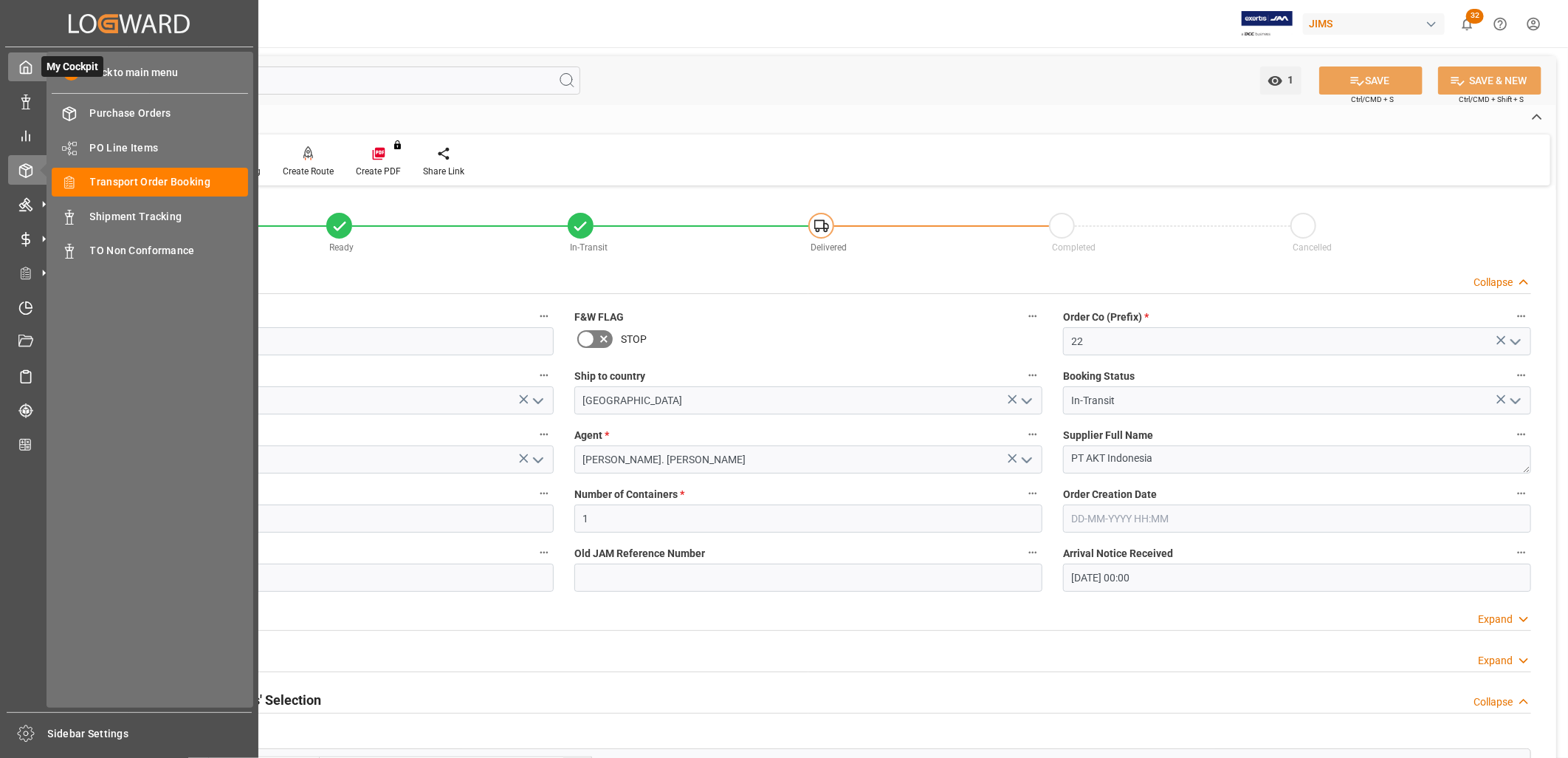
click at [23, 68] on icon at bounding box center [26, 67] width 15 height 15
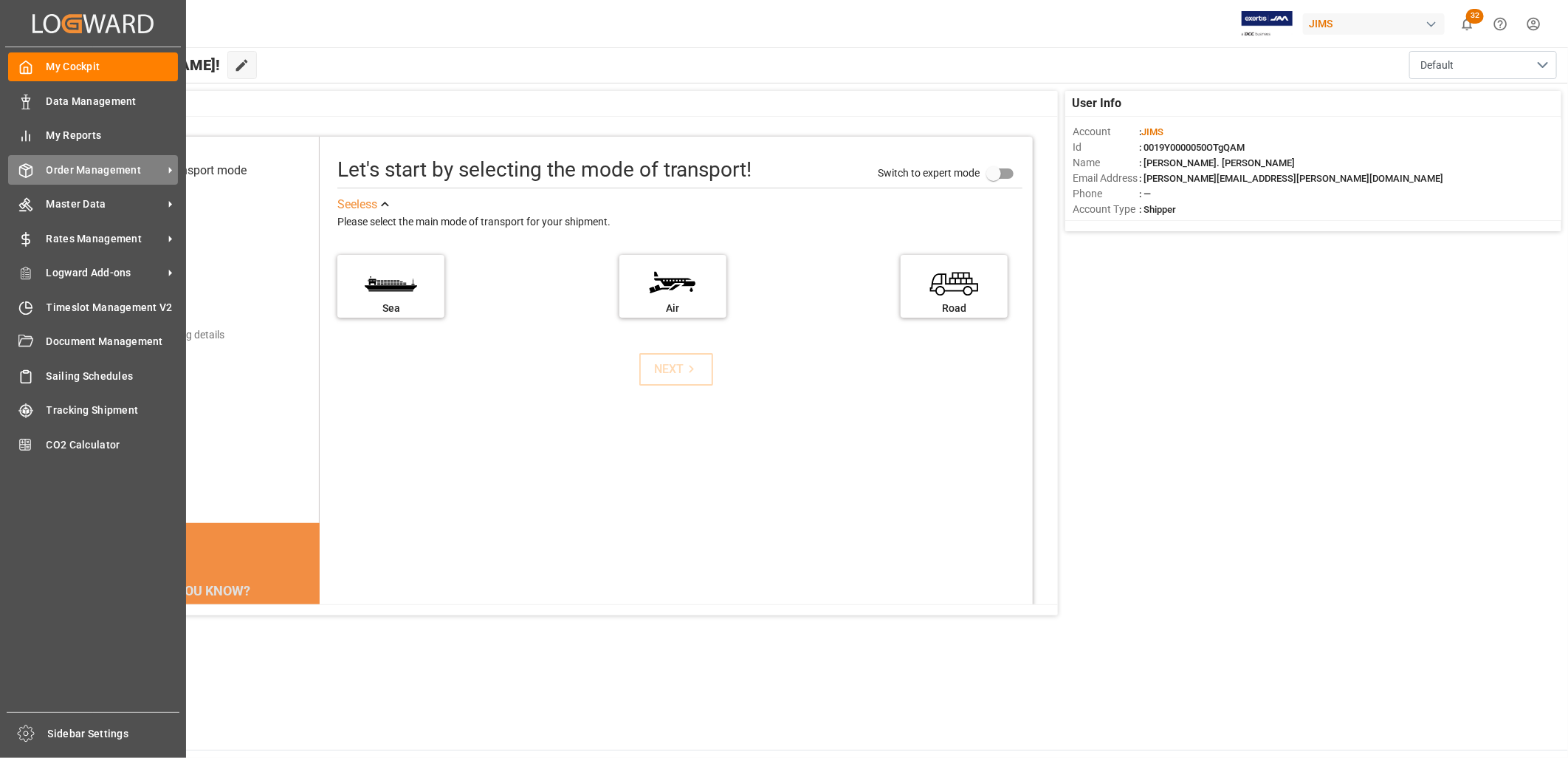
click at [128, 163] on span "Order Management" at bounding box center [105, 170] width 117 height 16
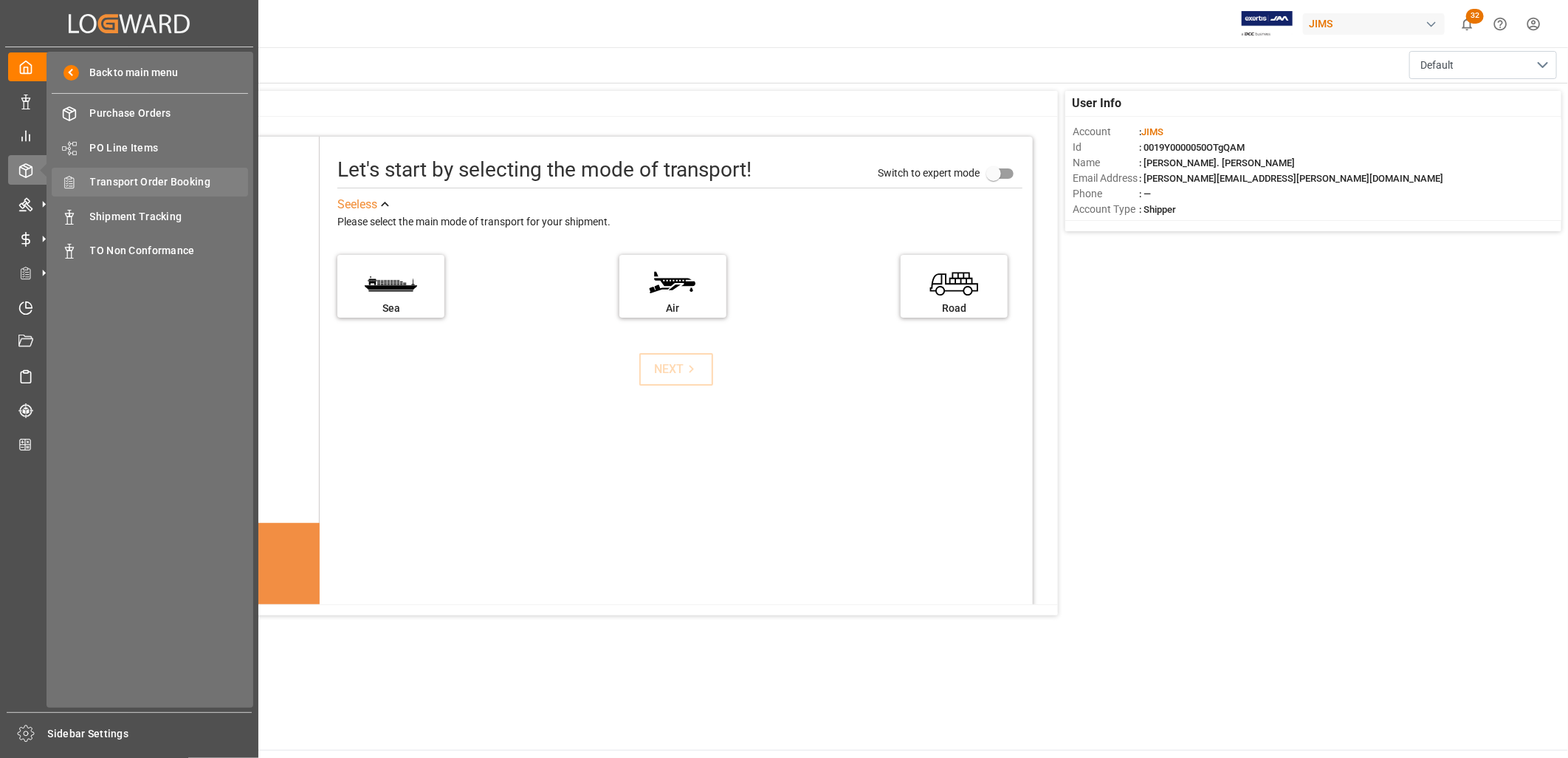
click at [149, 176] on span "Transport Order Booking" at bounding box center [170, 182] width 159 height 16
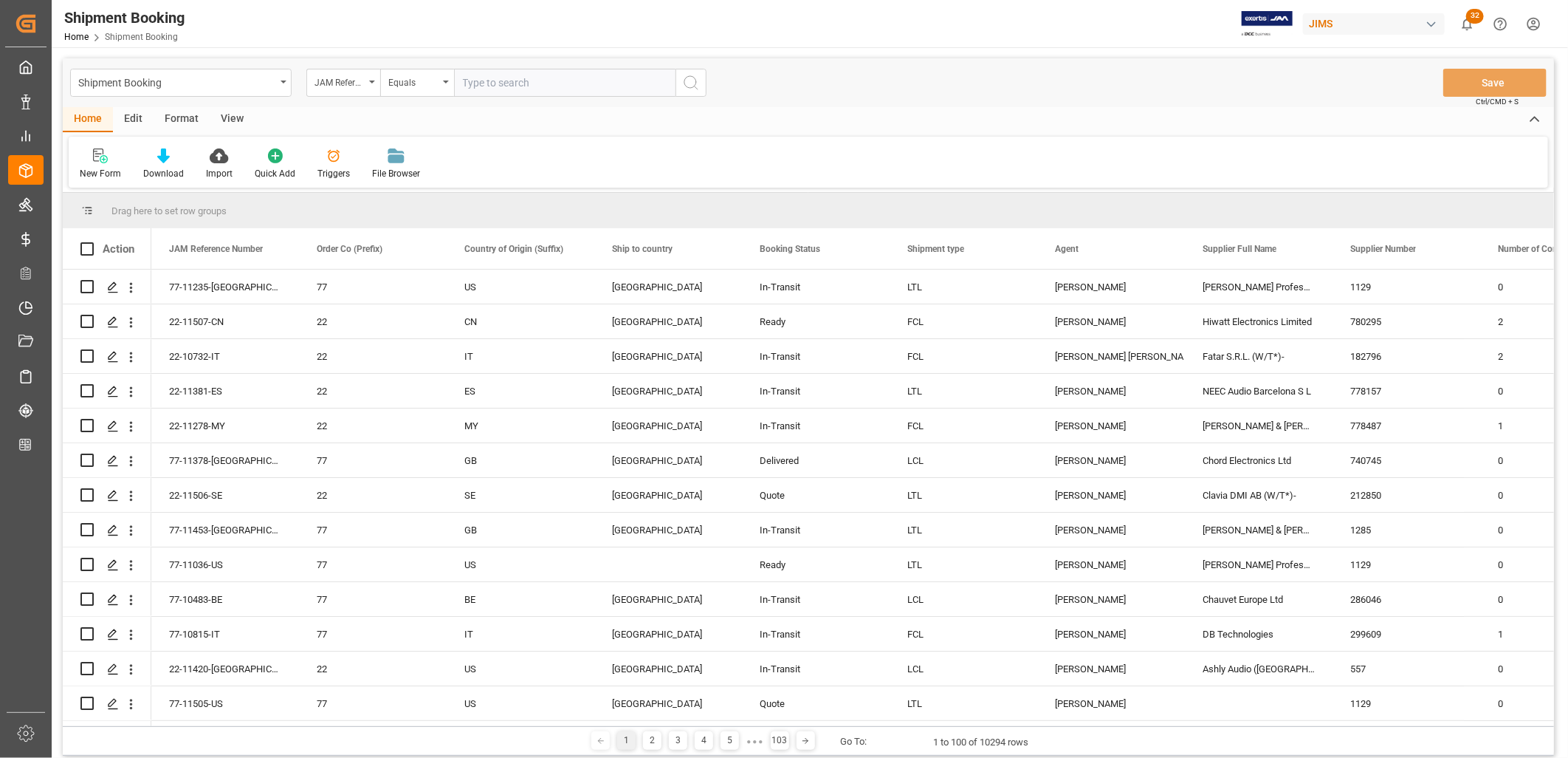
click at [467, 76] on input "text" at bounding box center [565, 82] width 222 height 28
type input "22-9796-ID"
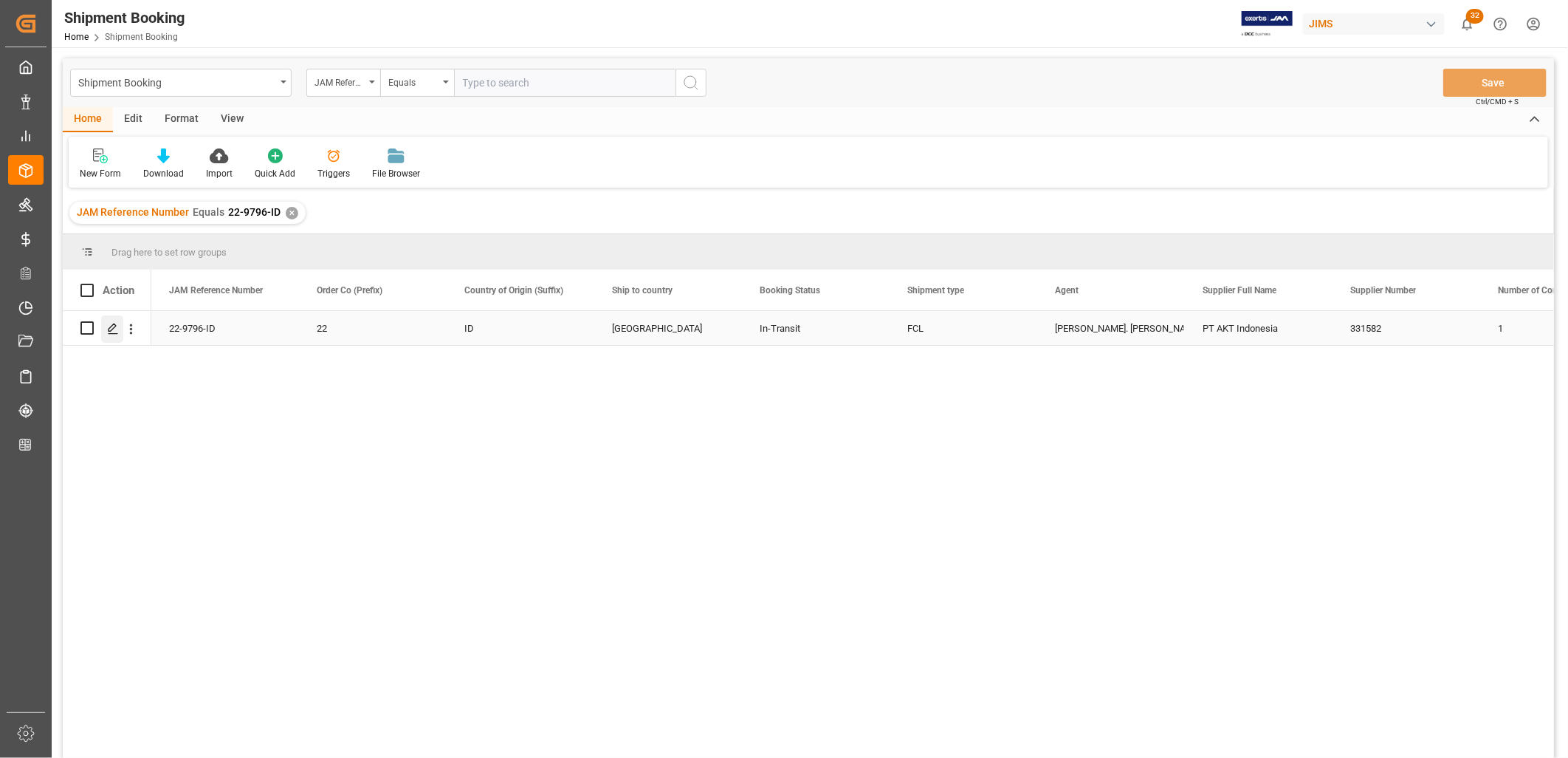
click at [109, 333] on line "Press SPACE to select this row." at bounding box center [113, 333] width 9 height 0
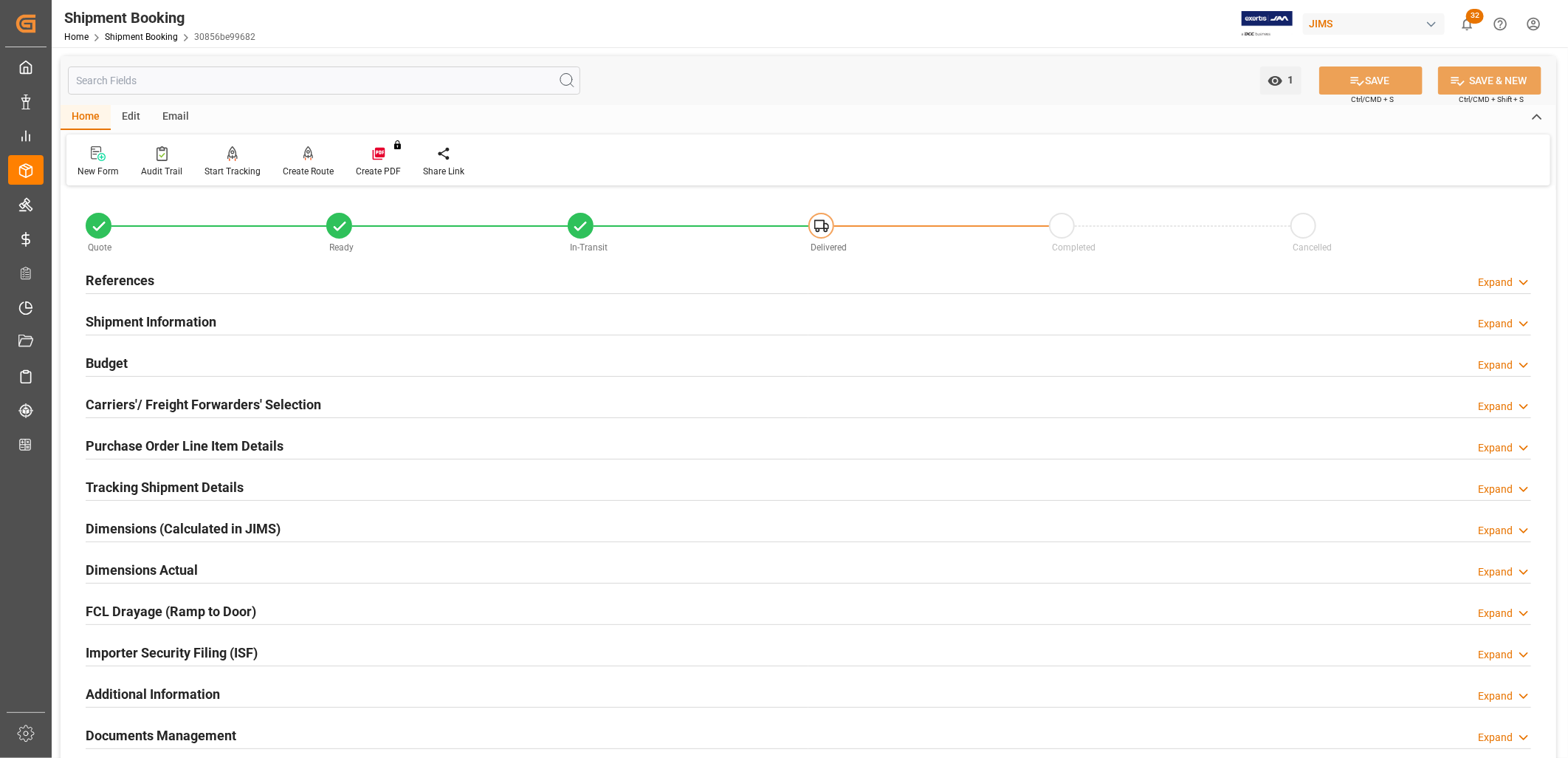
click at [185, 402] on h2 "Carriers'/ Freight Forwarders' Selection" at bounding box center [203, 405] width 236 height 20
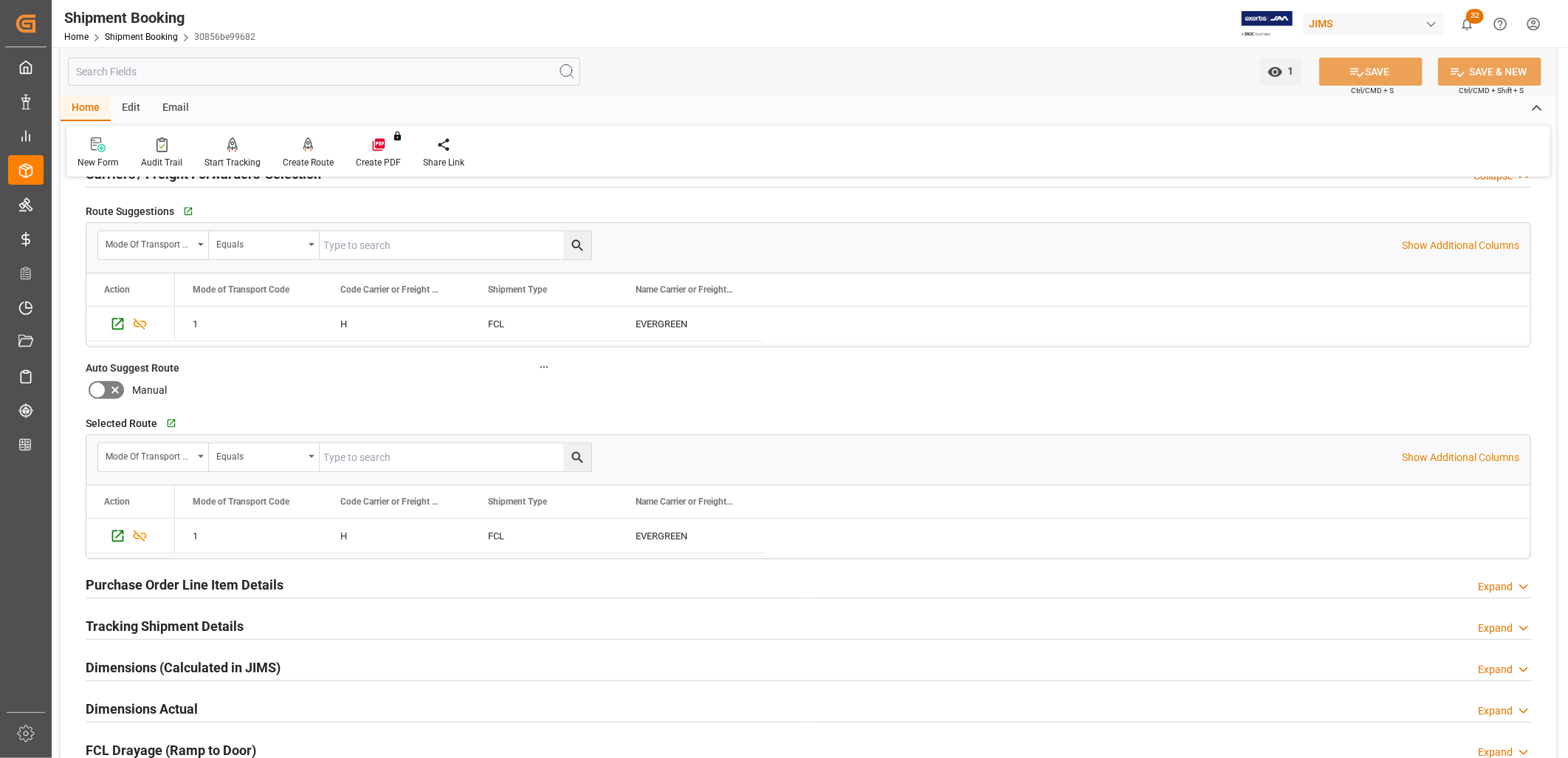
scroll to position [246, 0]
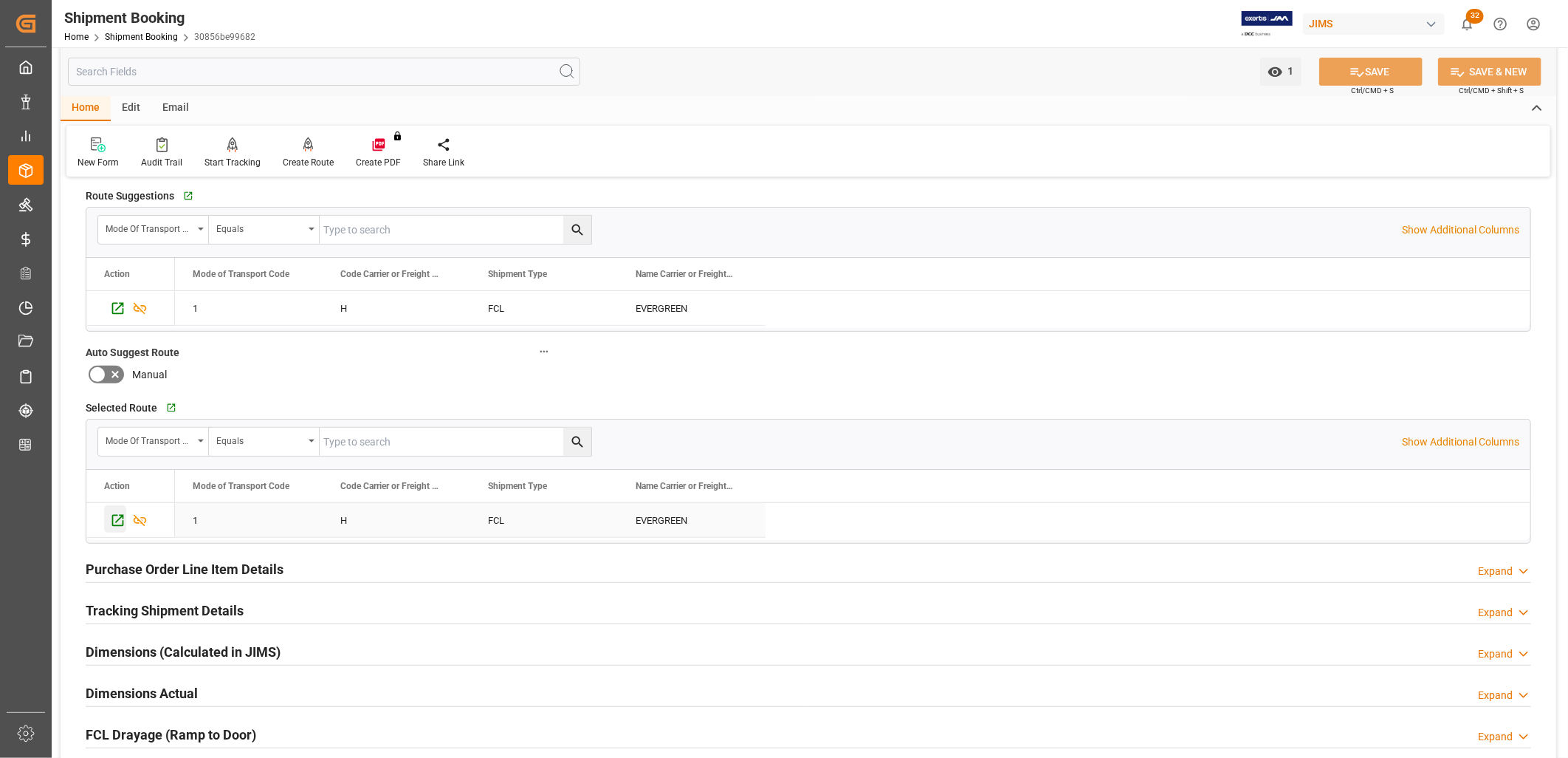
click at [118, 518] on icon "Press SPACE to select this row." at bounding box center [117, 521] width 12 height 12
click at [215, 609] on h2 "Tracking Shipment Details" at bounding box center [164, 611] width 158 height 20
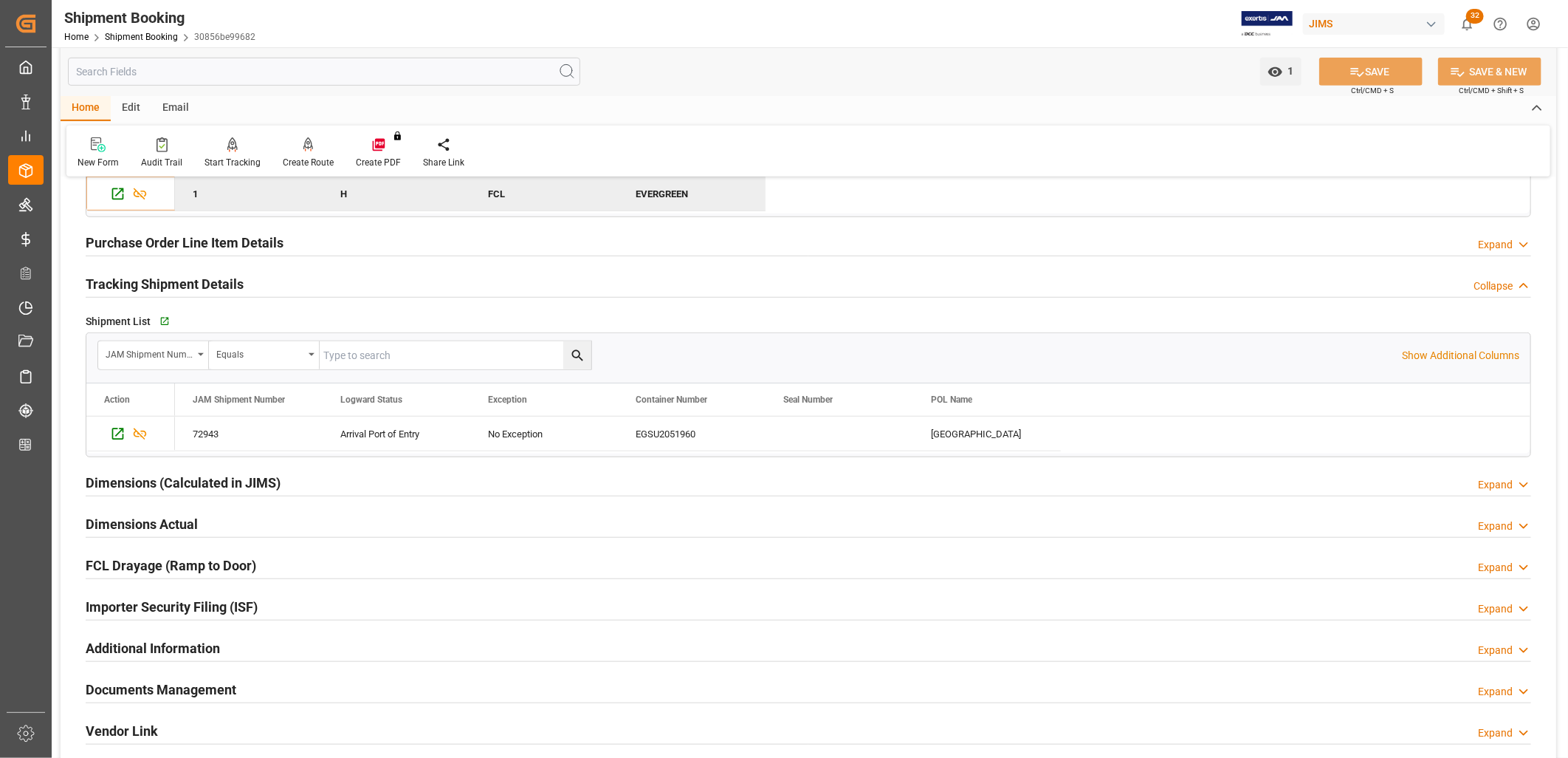
scroll to position [574, 0]
click at [115, 433] on icon "Press SPACE to select this row." at bounding box center [117, 433] width 12 height 12
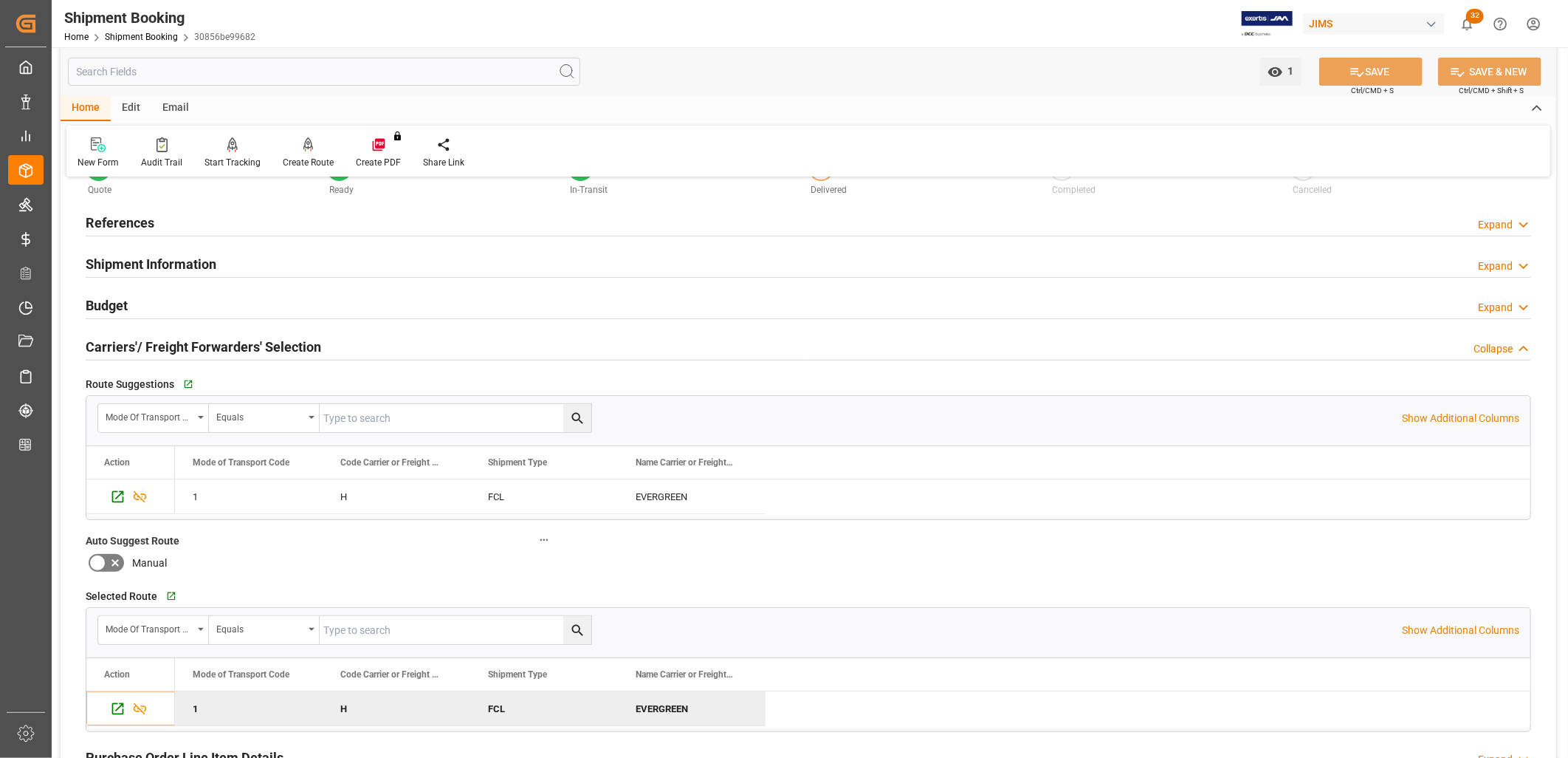
scroll to position [0, 0]
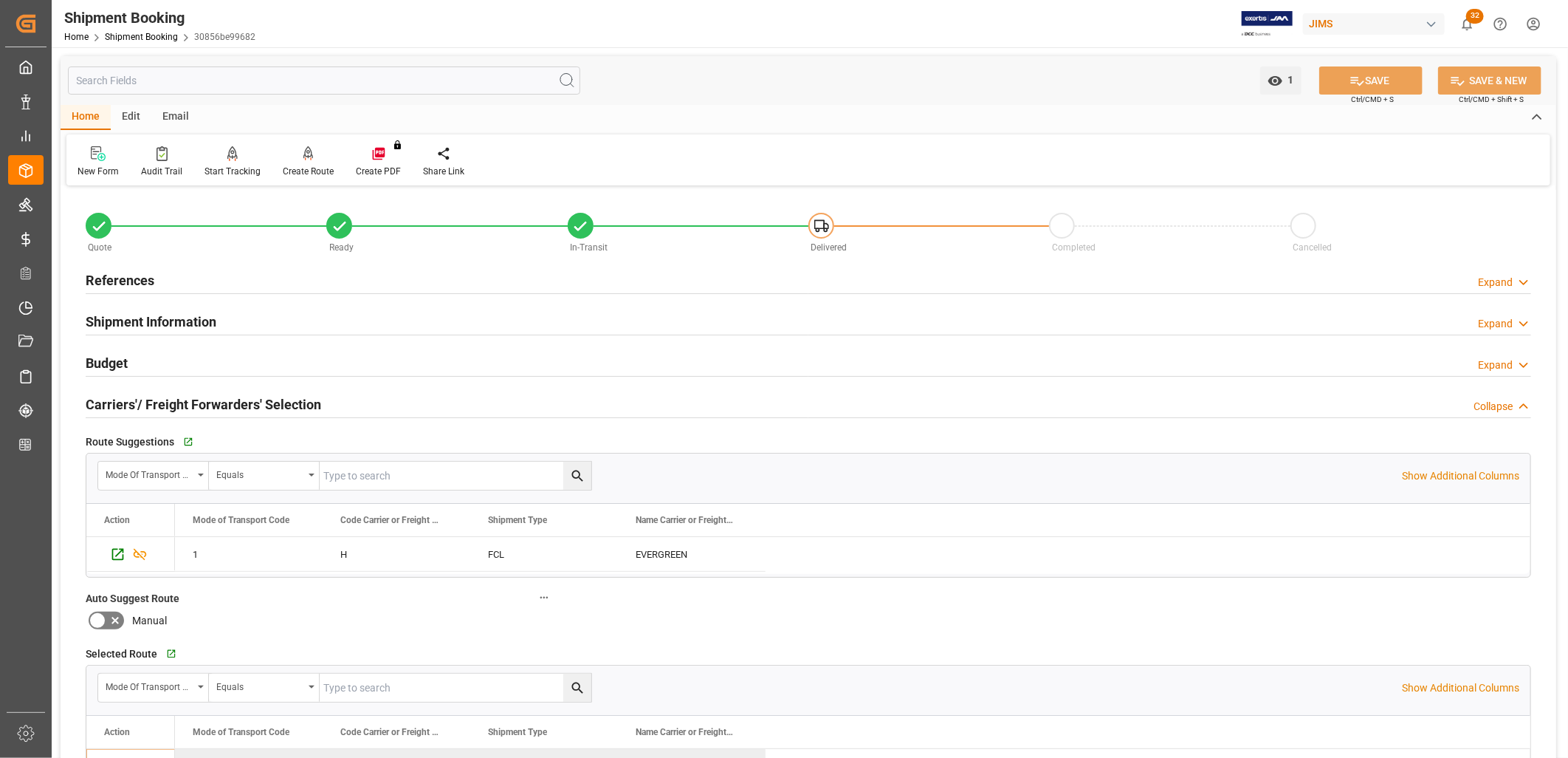
click at [131, 276] on h2 "References" at bounding box center [120, 280] width 68 height 20
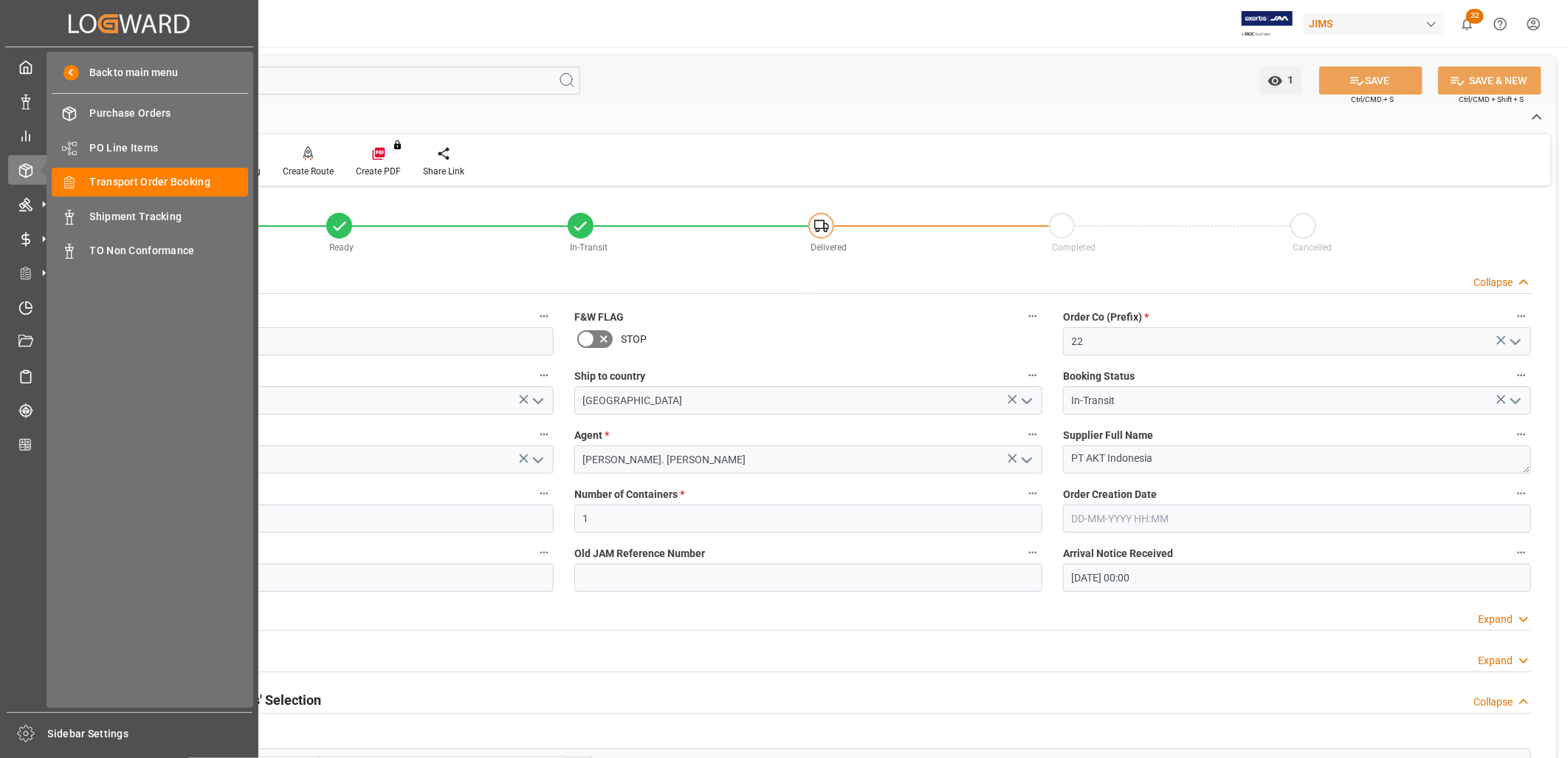
click at [36, 82] on div "My Cockpit My Cockpit Data Management Data Management My Reports My Reports Ord…" at bounding box center [129, 380] width 248 height 665
click at [26, 65] on icon at bounding box center [26, 67] width 15 height 15
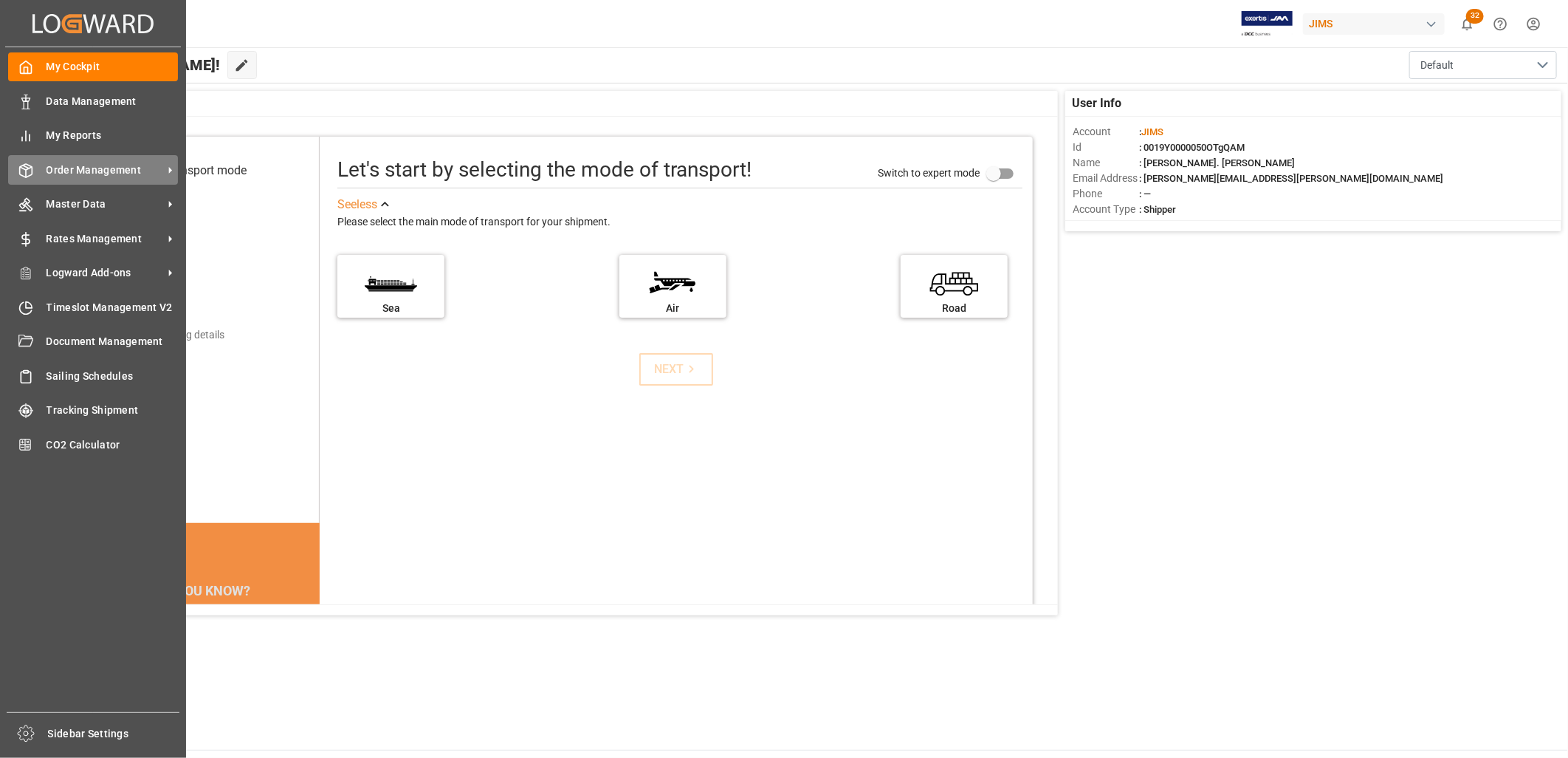
click at [122, 170] on span "Order Management" at bounding box center [105, 170] width 117 height 16
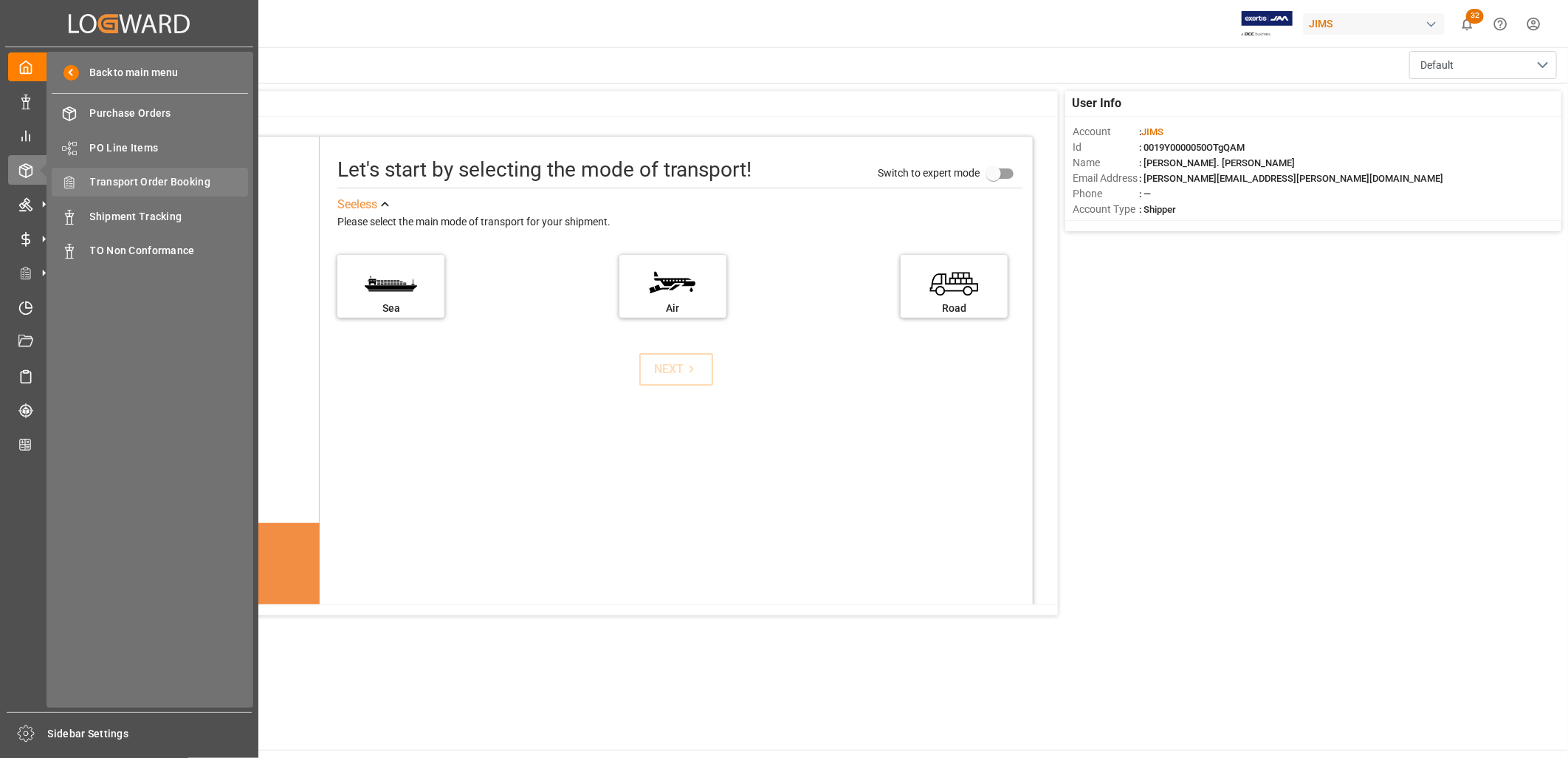
click at [170, 181] on span "Transport Order Booking" at bounding box center [170, 182] width 159 height 16
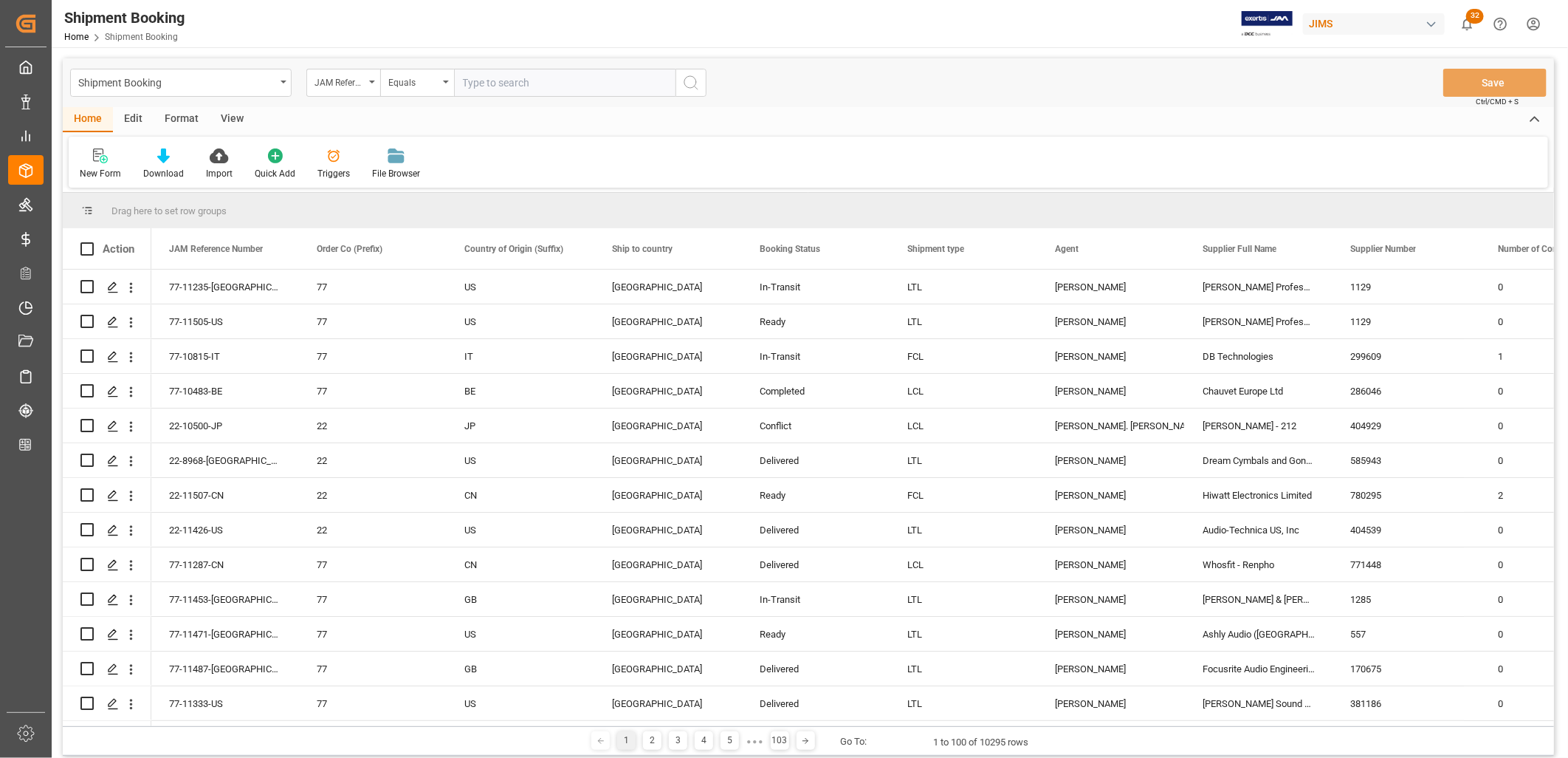
click at [471, 82] on input "text" at bounding box center [565, 82] width 222 height 28
type input "22-9338-CN"
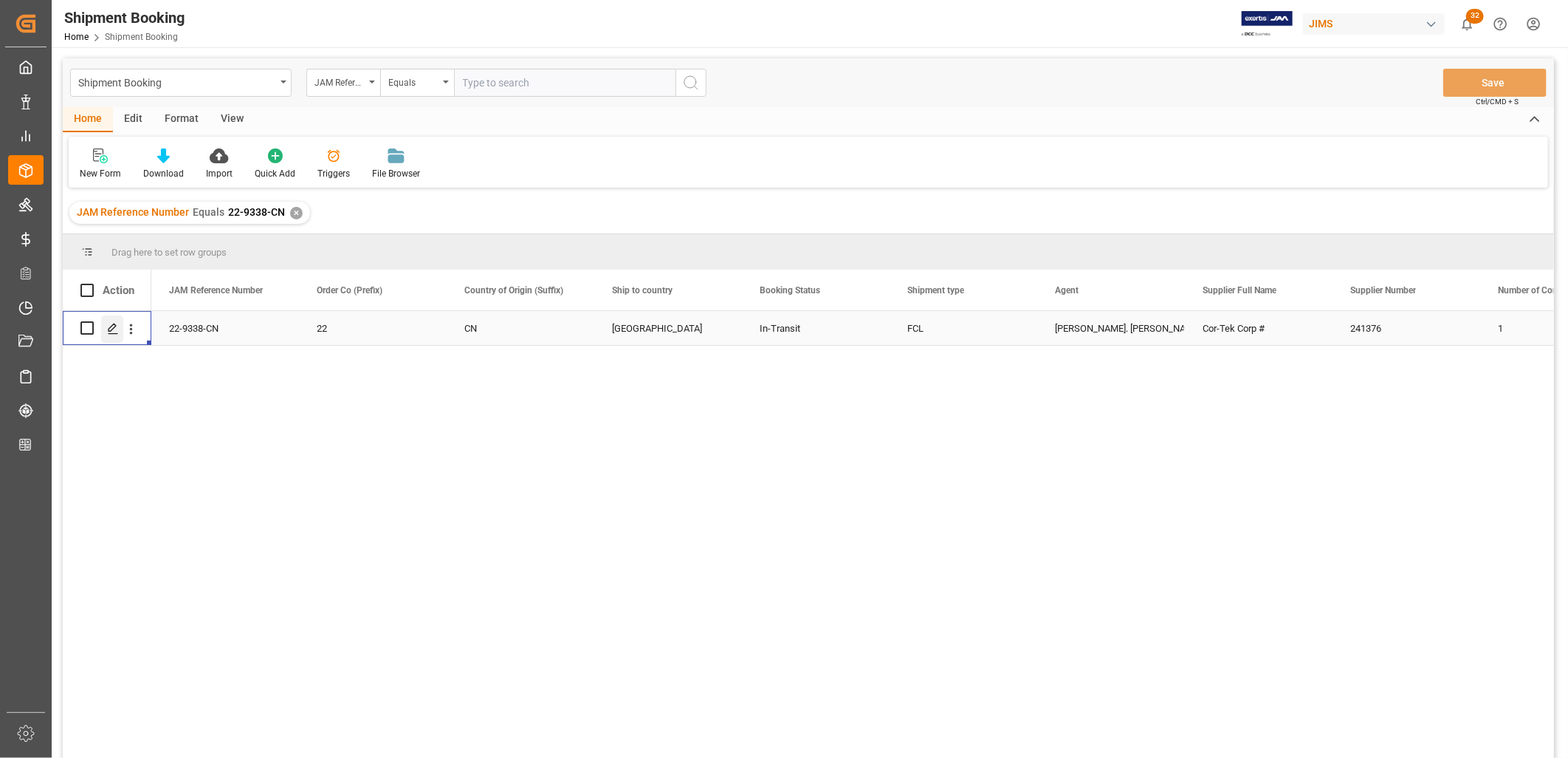
click at [114, 325] on icon "Press SPACE to select this row." at bounding box center [113, 328] width 12 height 12
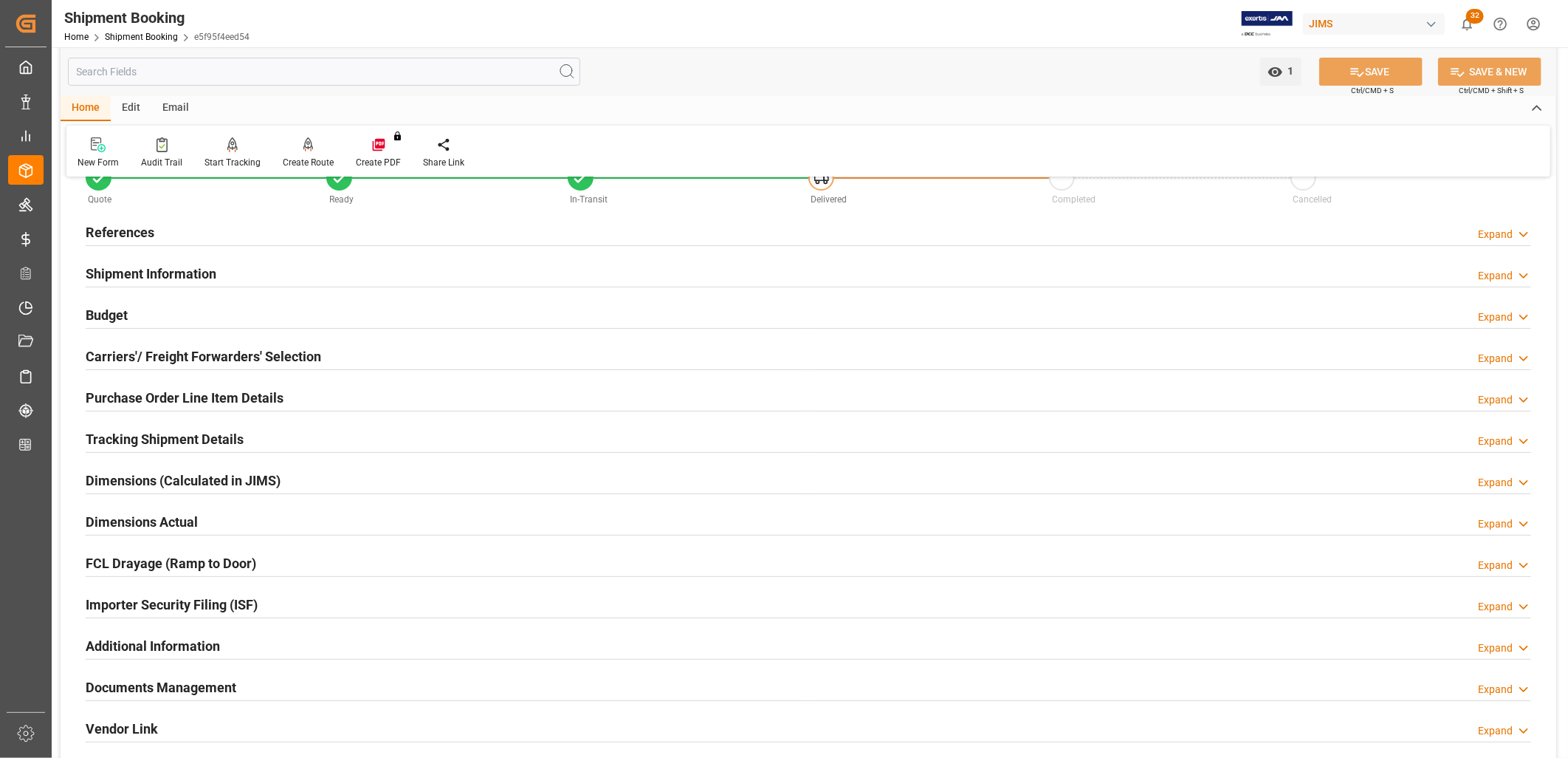
scroll to position [82, 0]
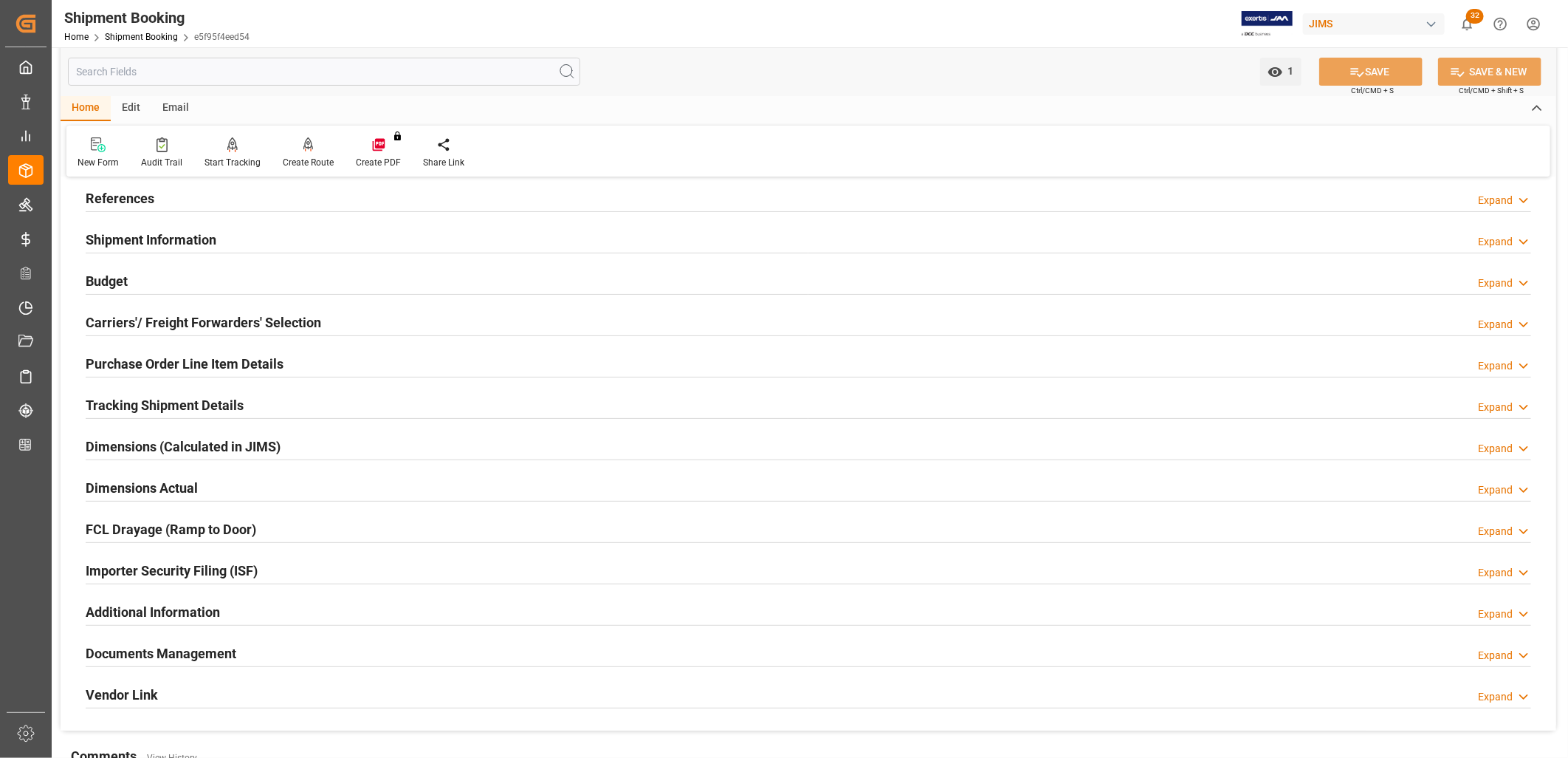
click at [194, 651] on h2 "Documents Management" at bounding box center [161, 654] width 151 height 20
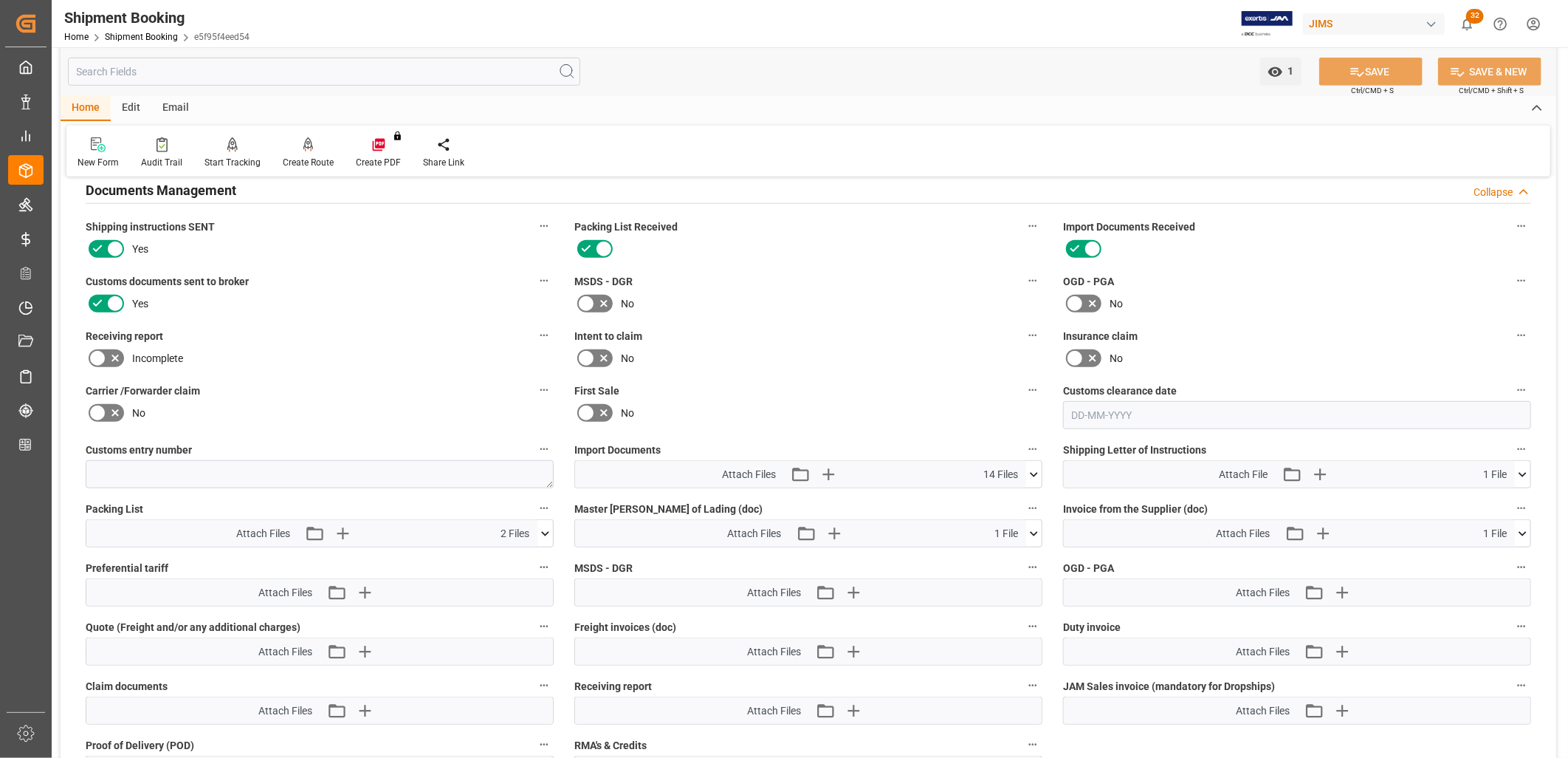
scroll to position [574, 0]
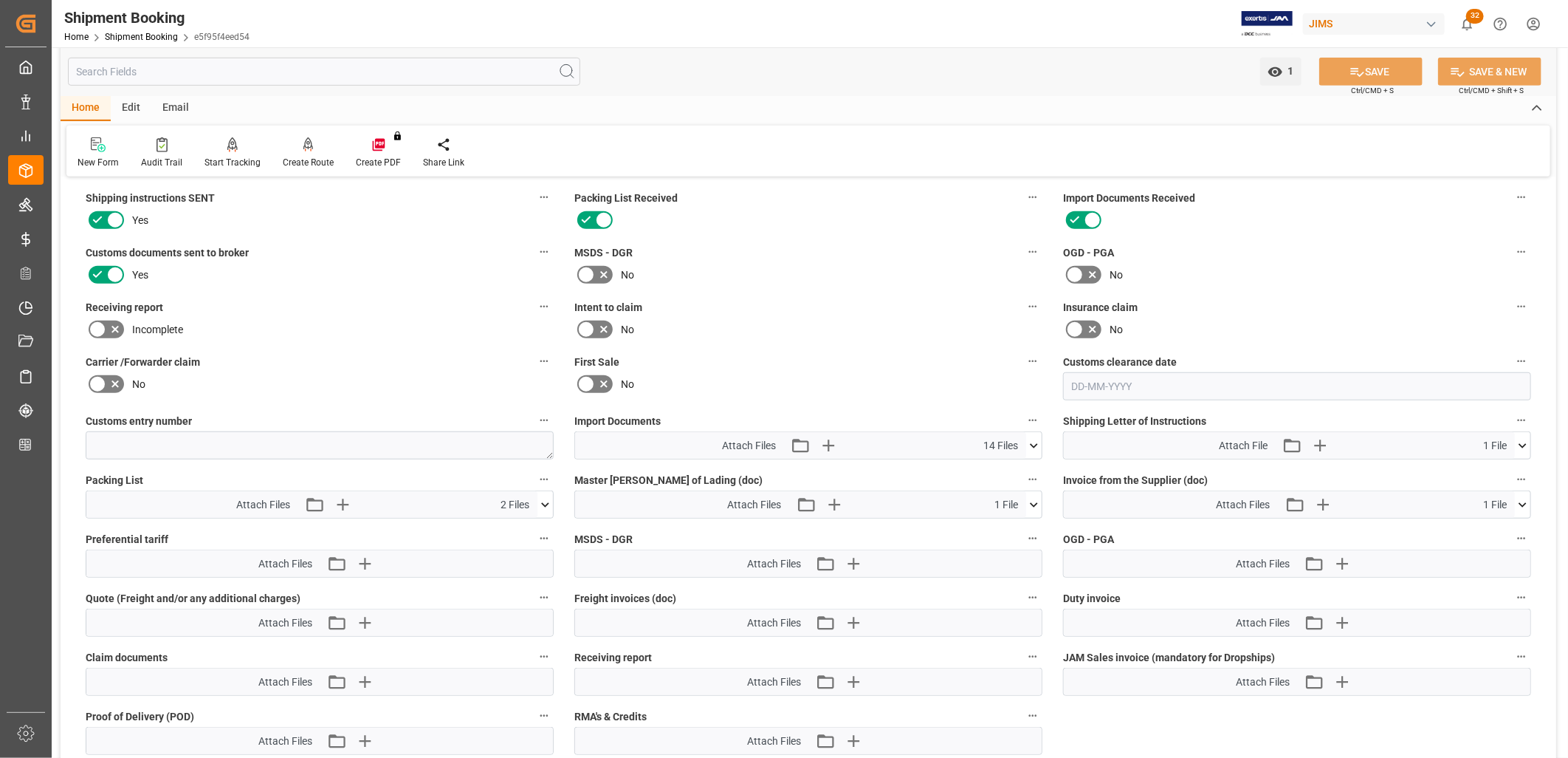
click at [1032, 443] on icon at bounding box center [1034, 445] width 8 height 5
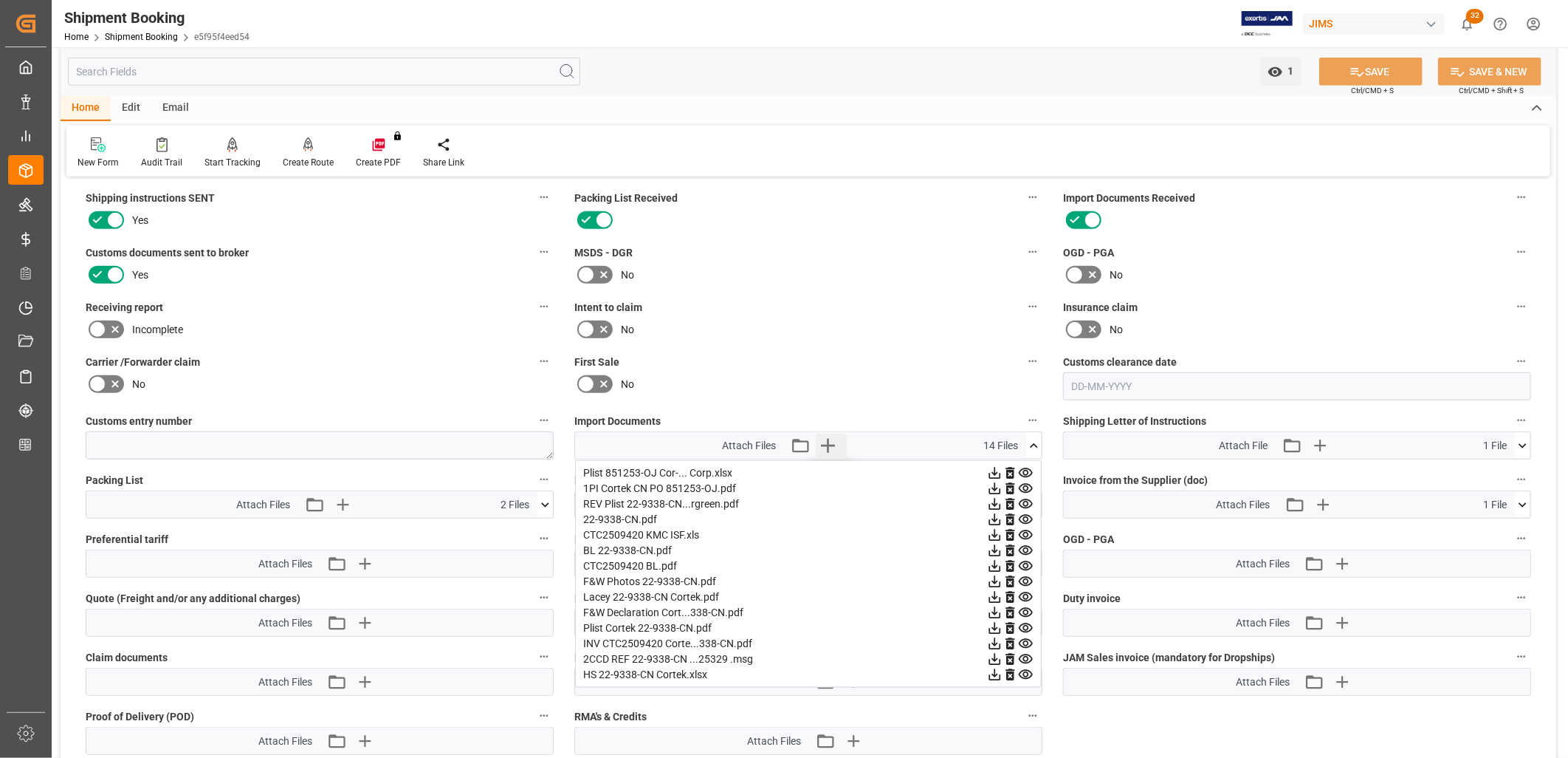
click at [832, 440] on icon "button" at bounding box center [828, 446] width 14 height 14
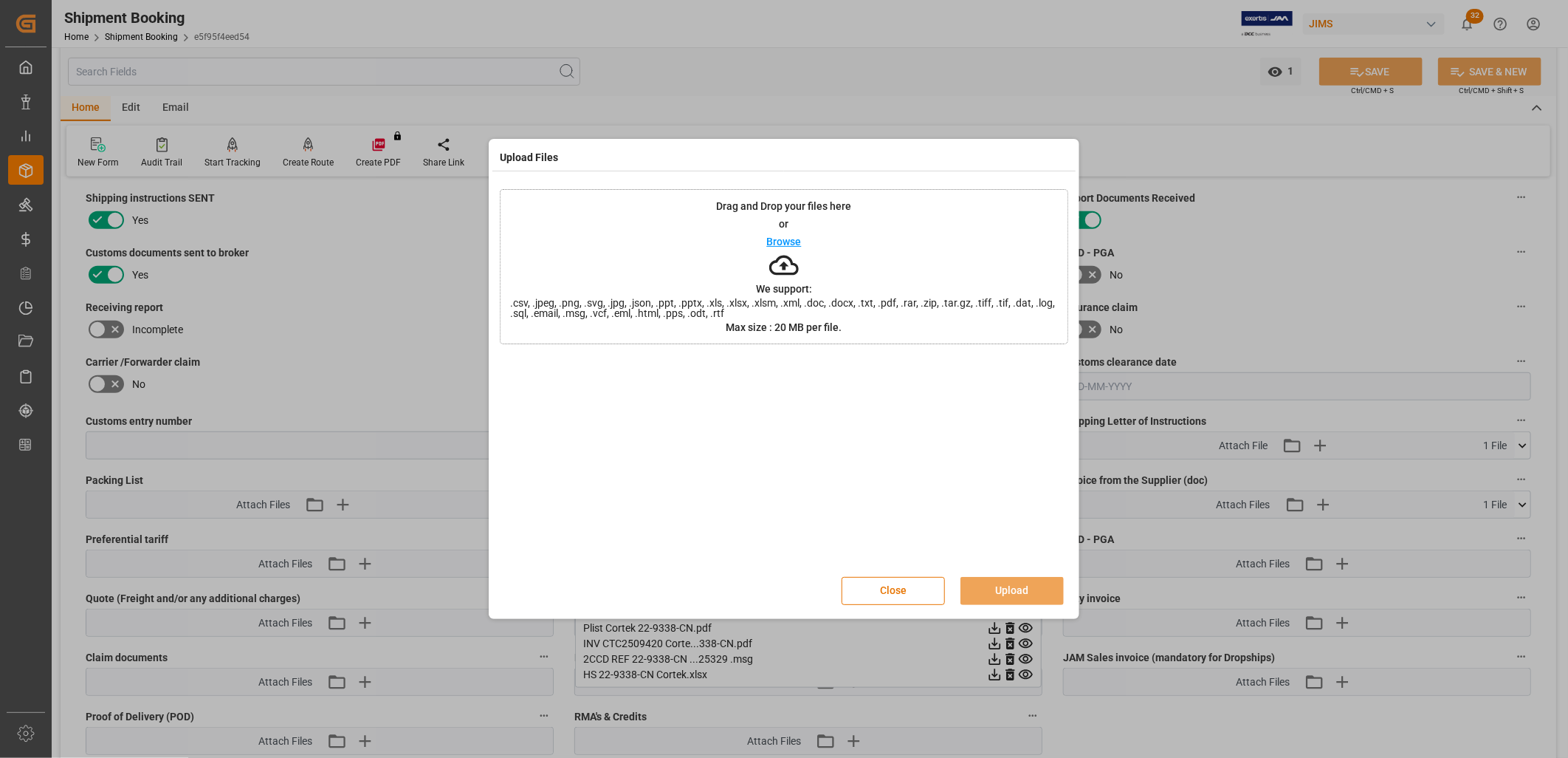
click at [796, 244] on p "Browse" at bounding box center [784, 241] width 35 height 10
click at [1026, 588] on button "Upload" at bounding box center [1012, 591] width 103 height 28
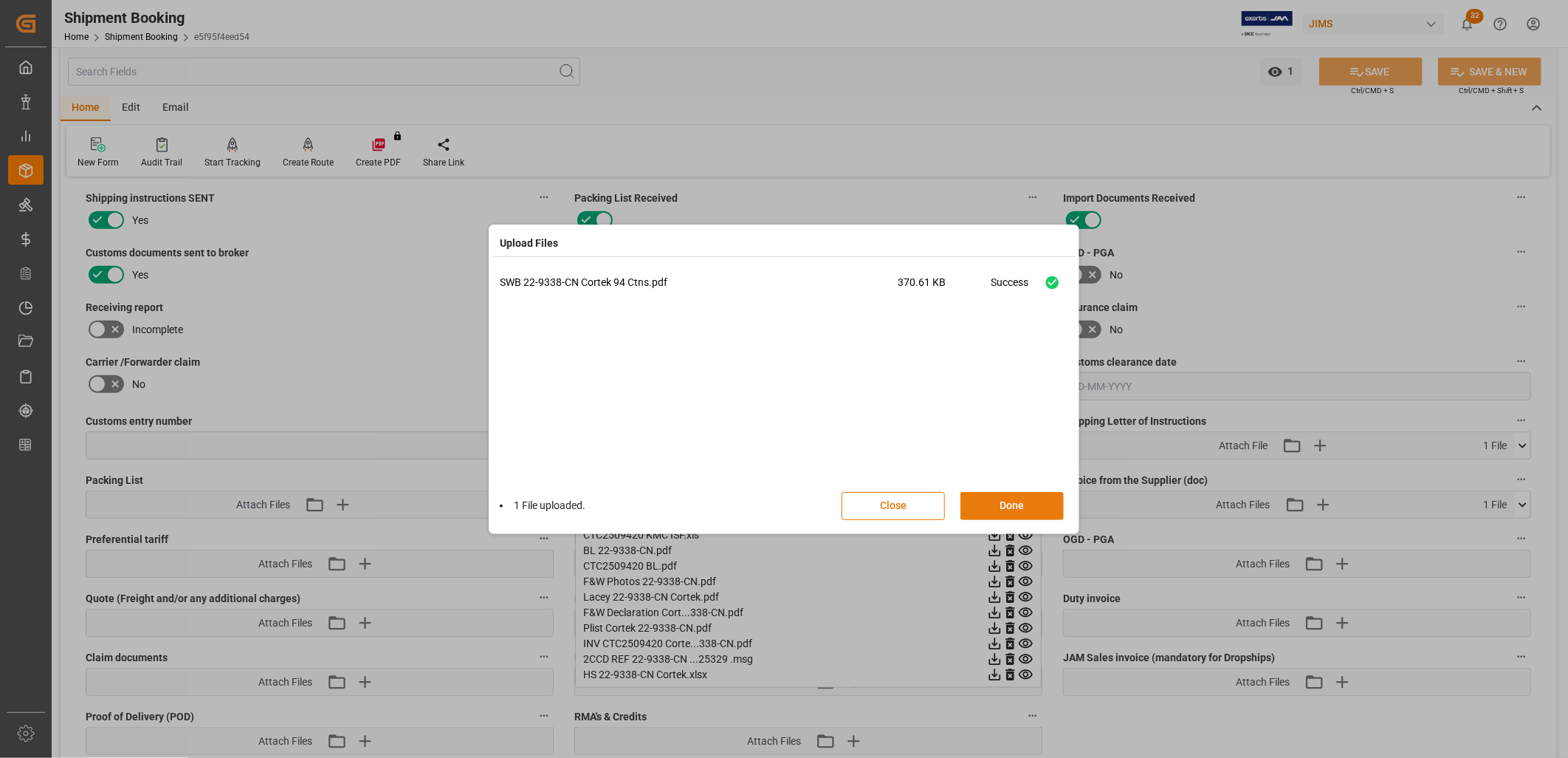
click at [1017, 507] on button "Done" at bounding box center [1012, 506] width 103 height 28
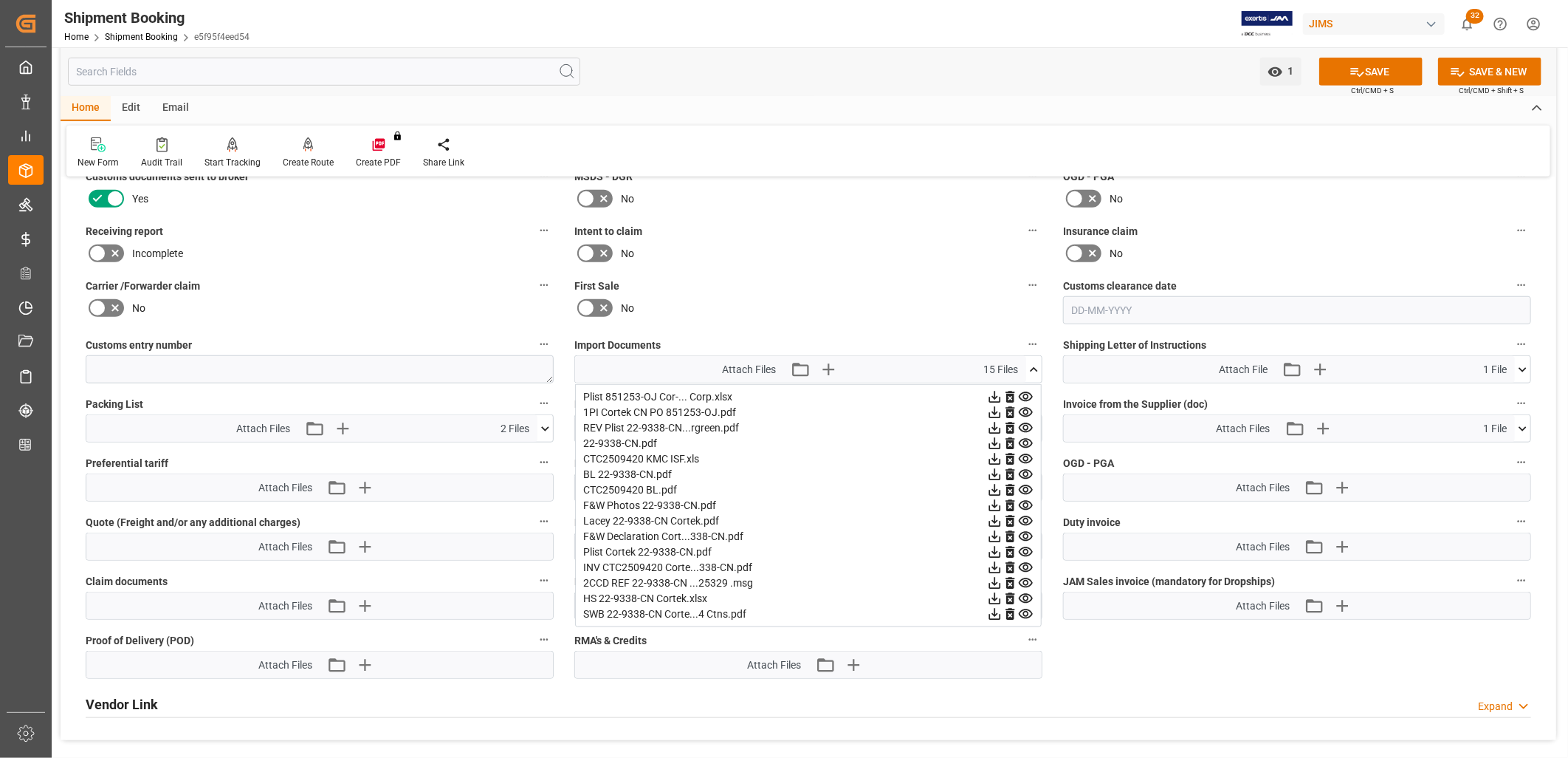
scroll to position [820, 0]
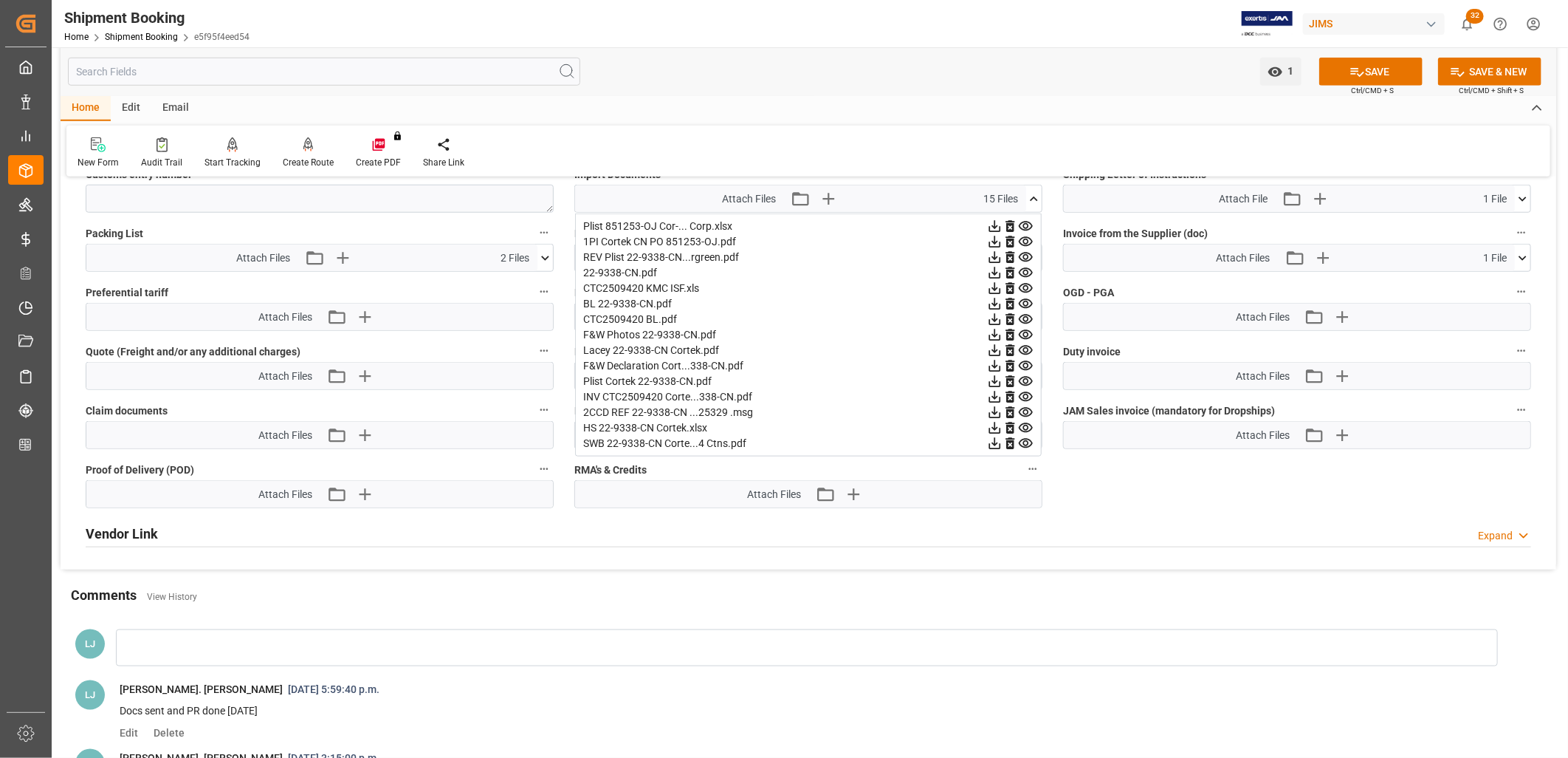
click at [1046, 202] on div "Import Documents Attach Files Attach existing file Upload new file 15 Files Pli…" at bounding box center [808, 188] width 488 height 59
click at [1032, 196] on icon at bounding box center [1034, 199] width 16 height 16
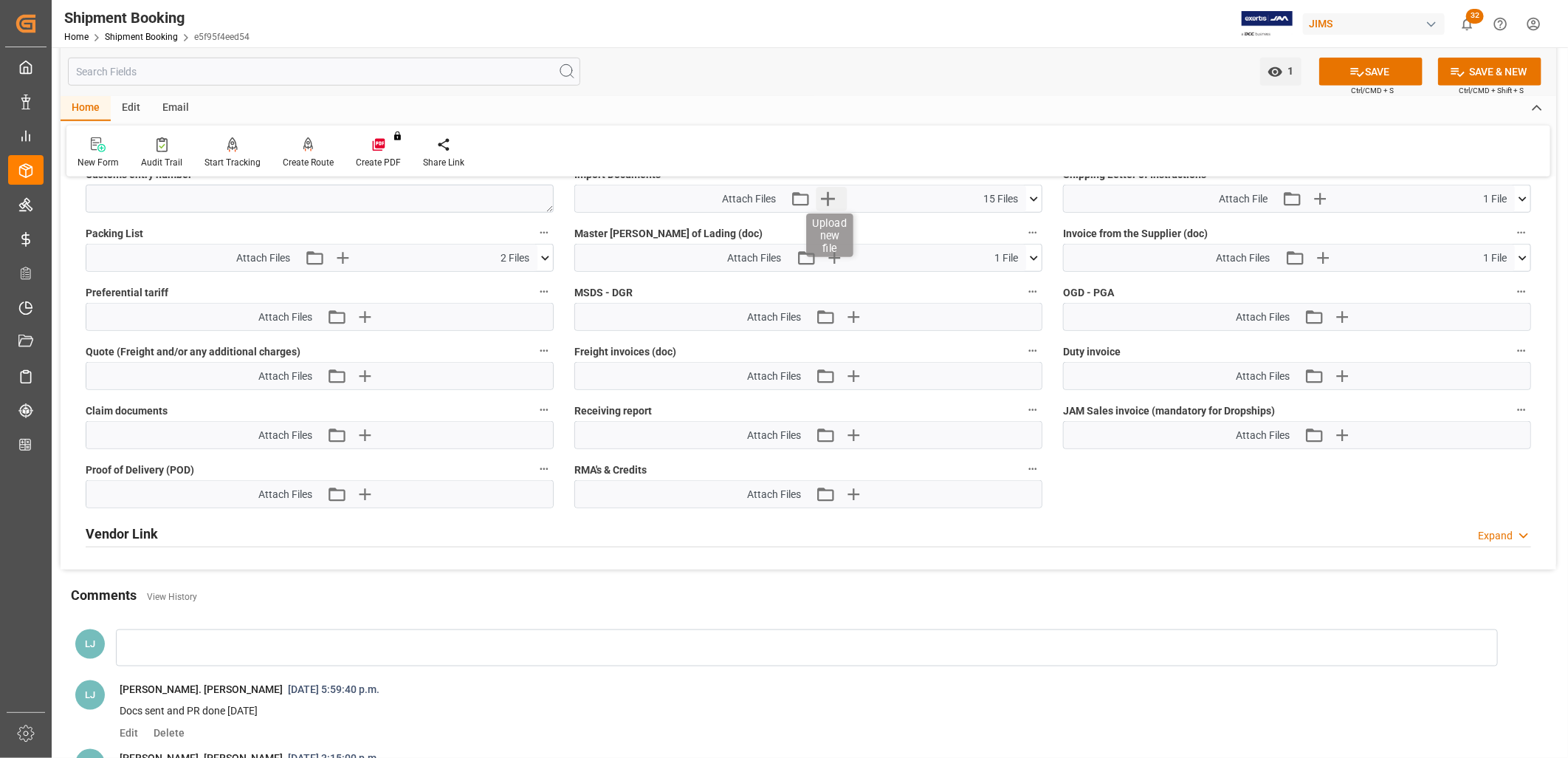
click at [835, 194] on icon "button" at bounding box center [828, 198] width 23 height 23
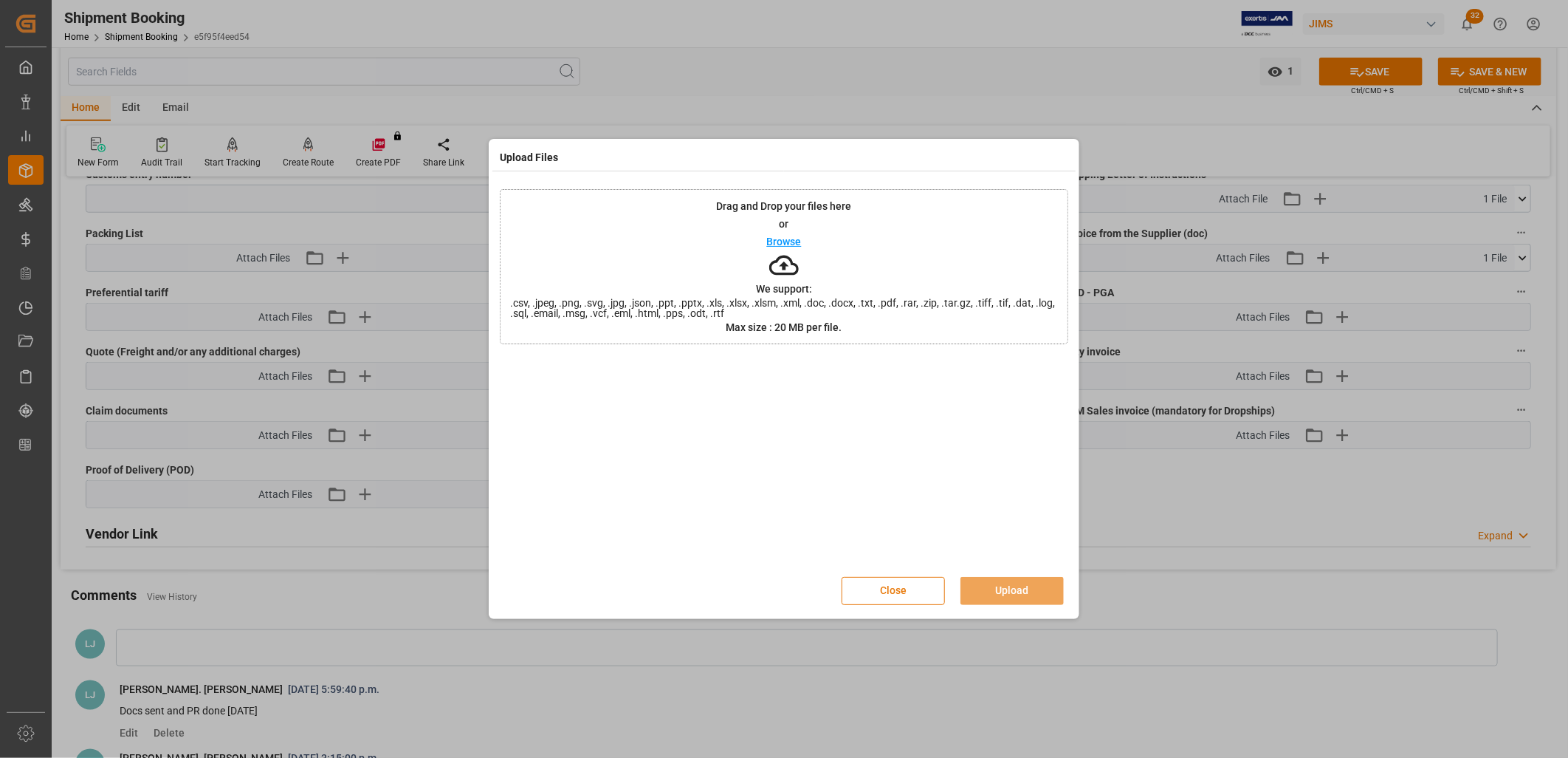
click at [916, 584] on button "Close" at bounding box center [893, 591] width 103 height 28
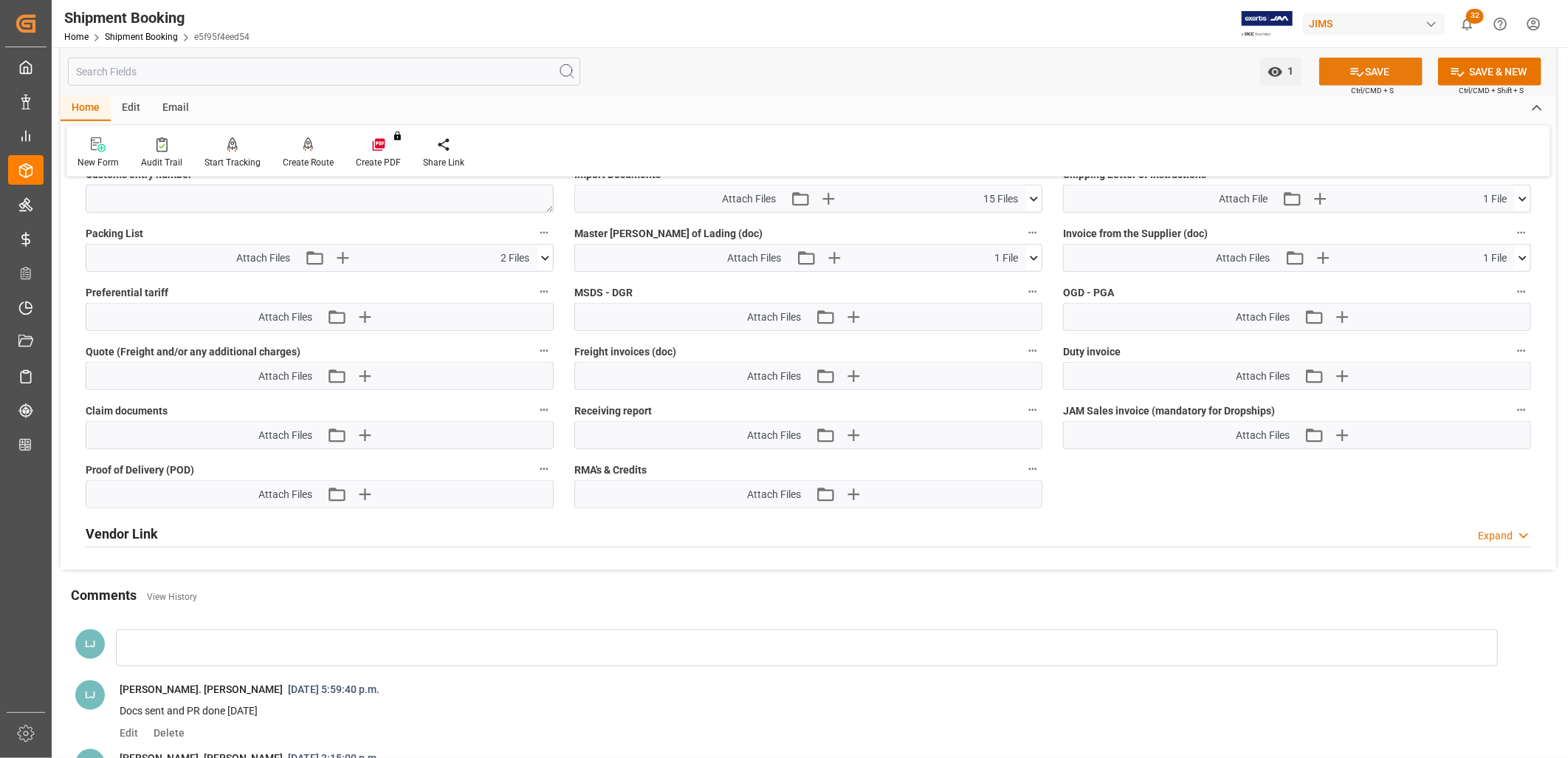
click at [1384, 65] on button "SAVE" at bounding box center [1370, 72] width 103 height 28
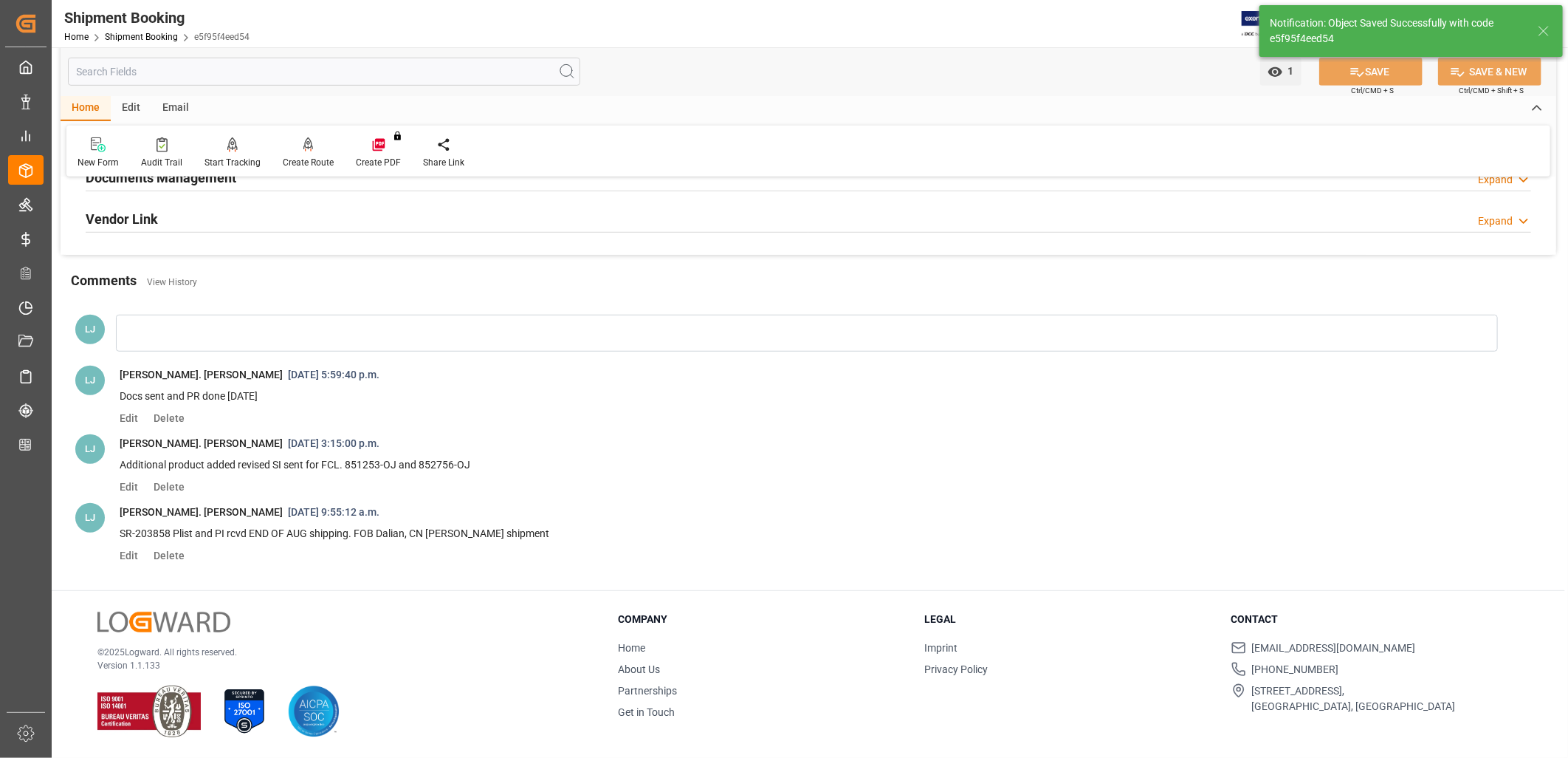
scroll to position [246, 0]
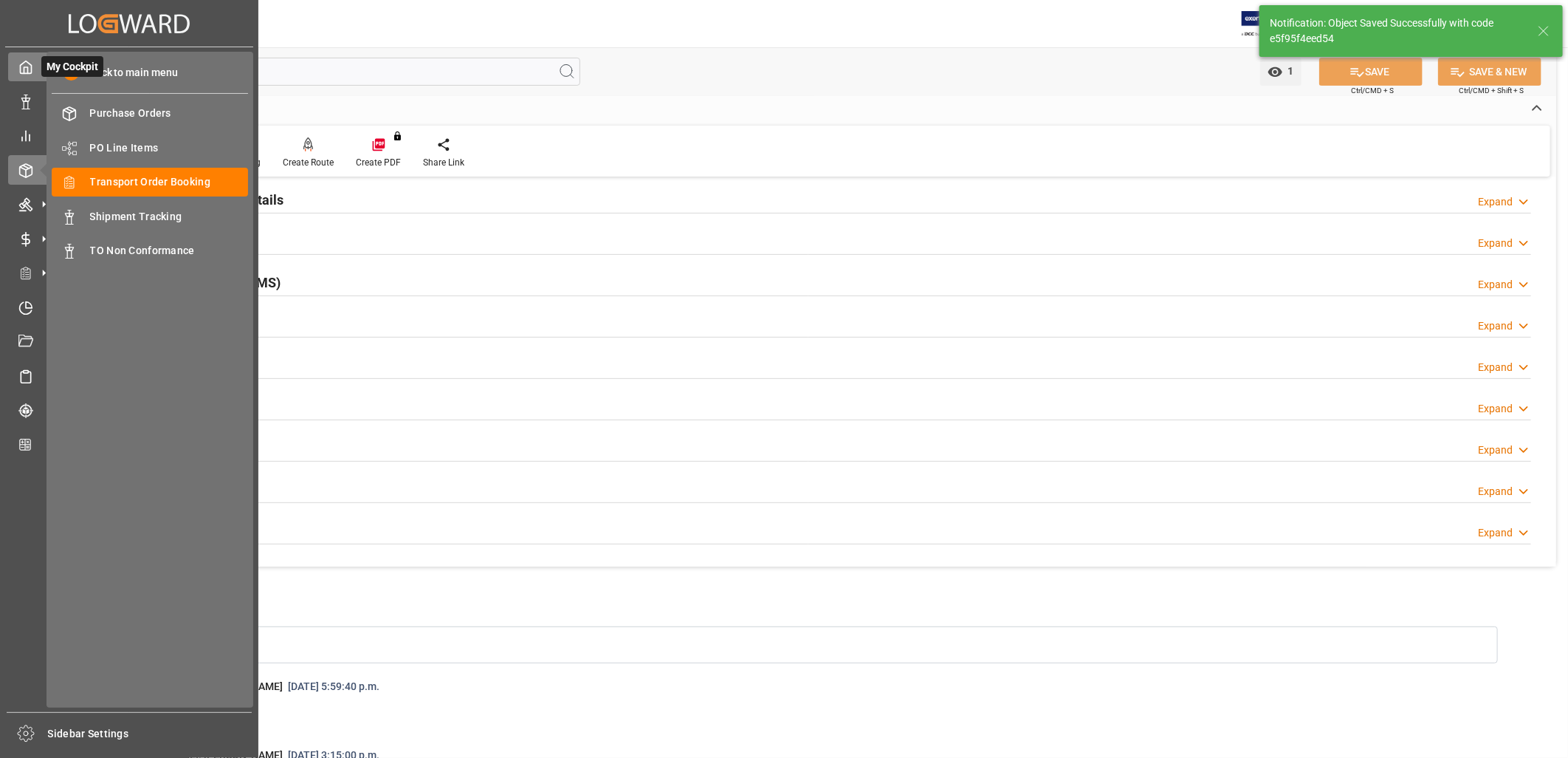
click at [24, 63] on icon at bounding box center [26, 67] width 15 height 15
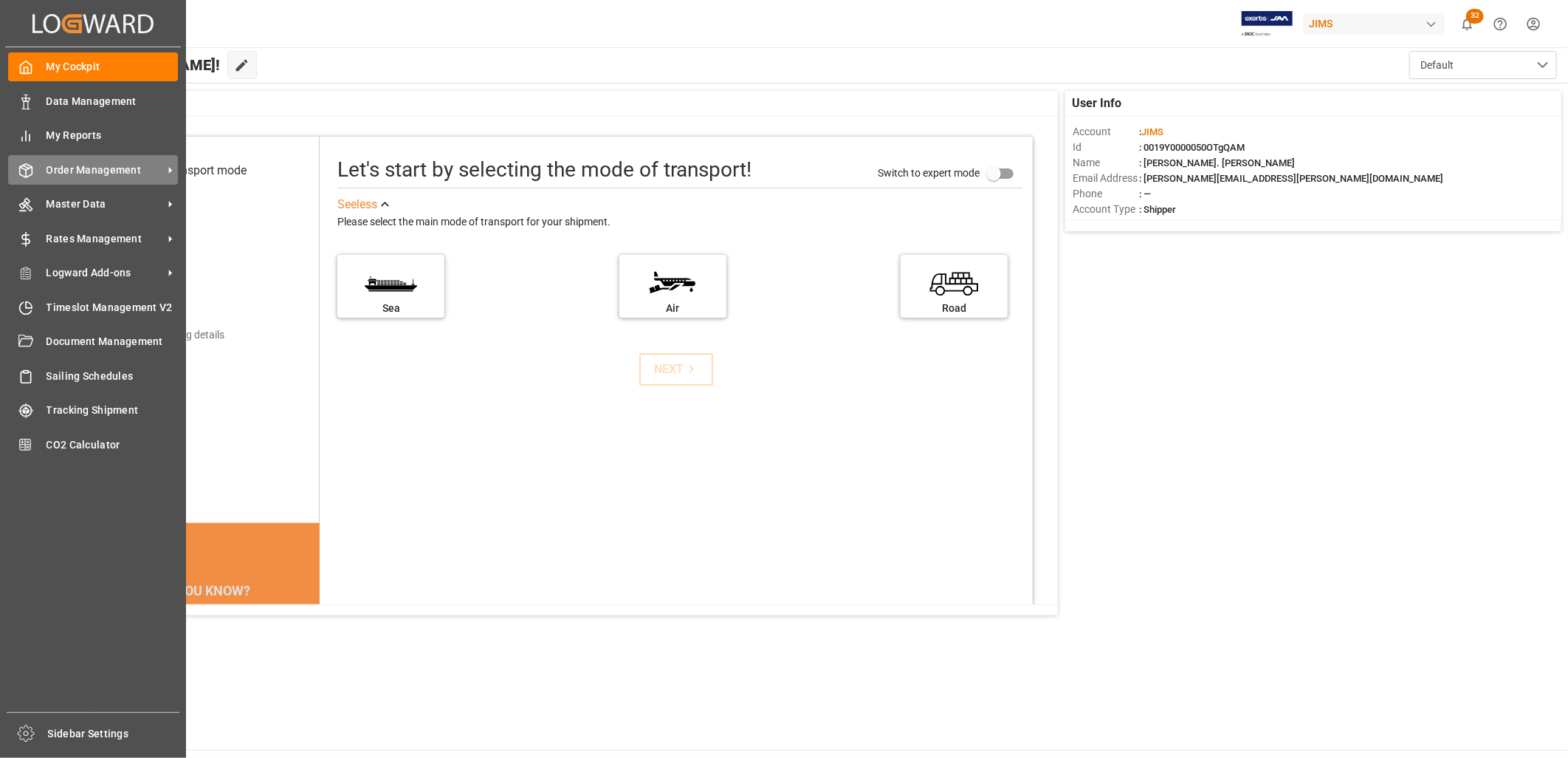
click at [85, 174] on span "Order Management" at bounding box center [105, 170] width 117 height 16
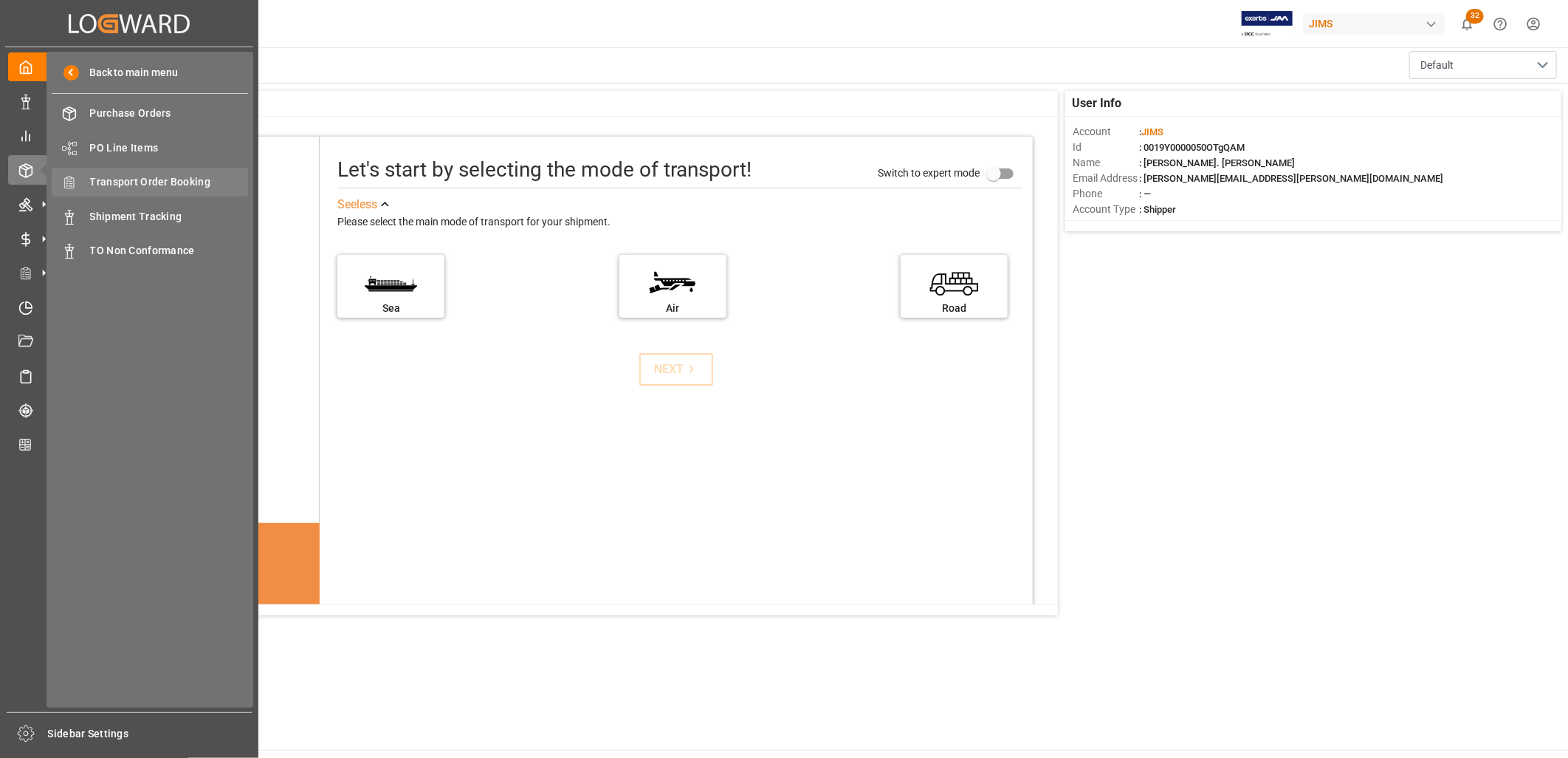
click at [158, 181] on span "Transport Order Booking" at bounding box center [170, 182] width 159 height 16
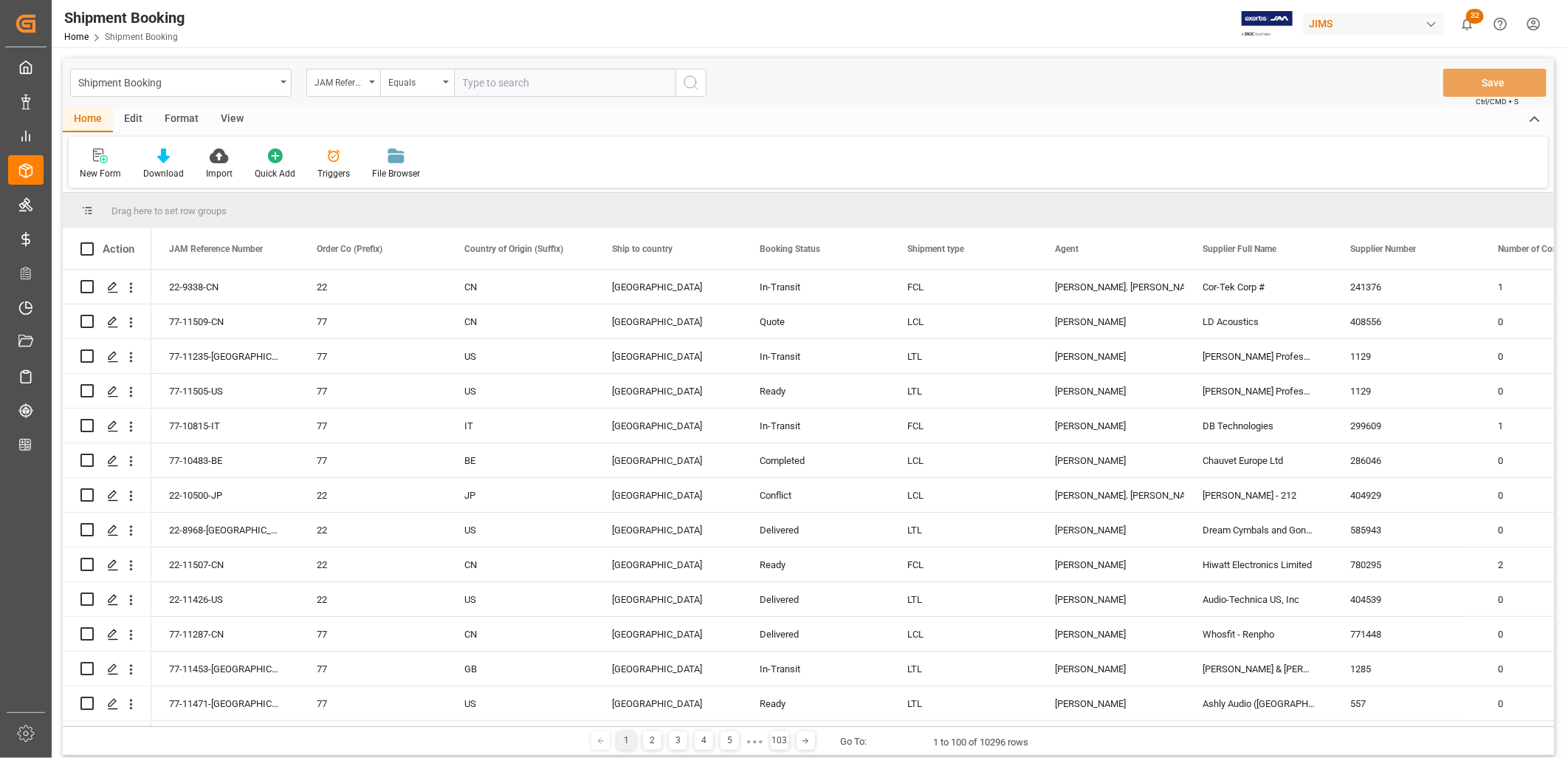
click at [498, 89] on input "text" at bounding box center [565, 82] width 222 height 28
paste input "77-10598-CN"
type input "77-10598-CN"
click at [691, 79] on icon "search button" at bounding box center [691, 82] width 18 height 18
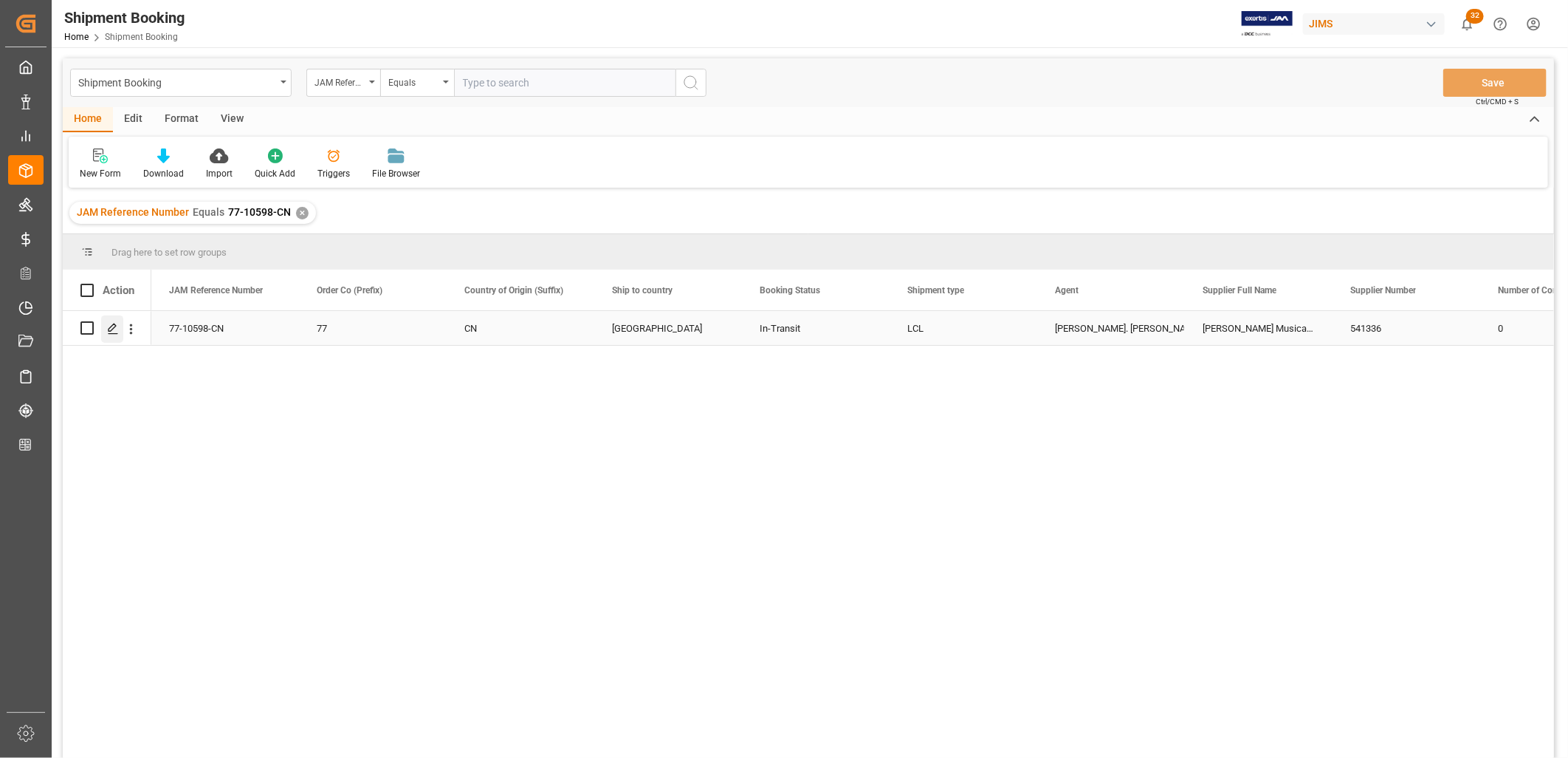
click at [114, 327] on polygon "Press SPACE to select this row." at bounding box center [112, 327] width 7 height 7
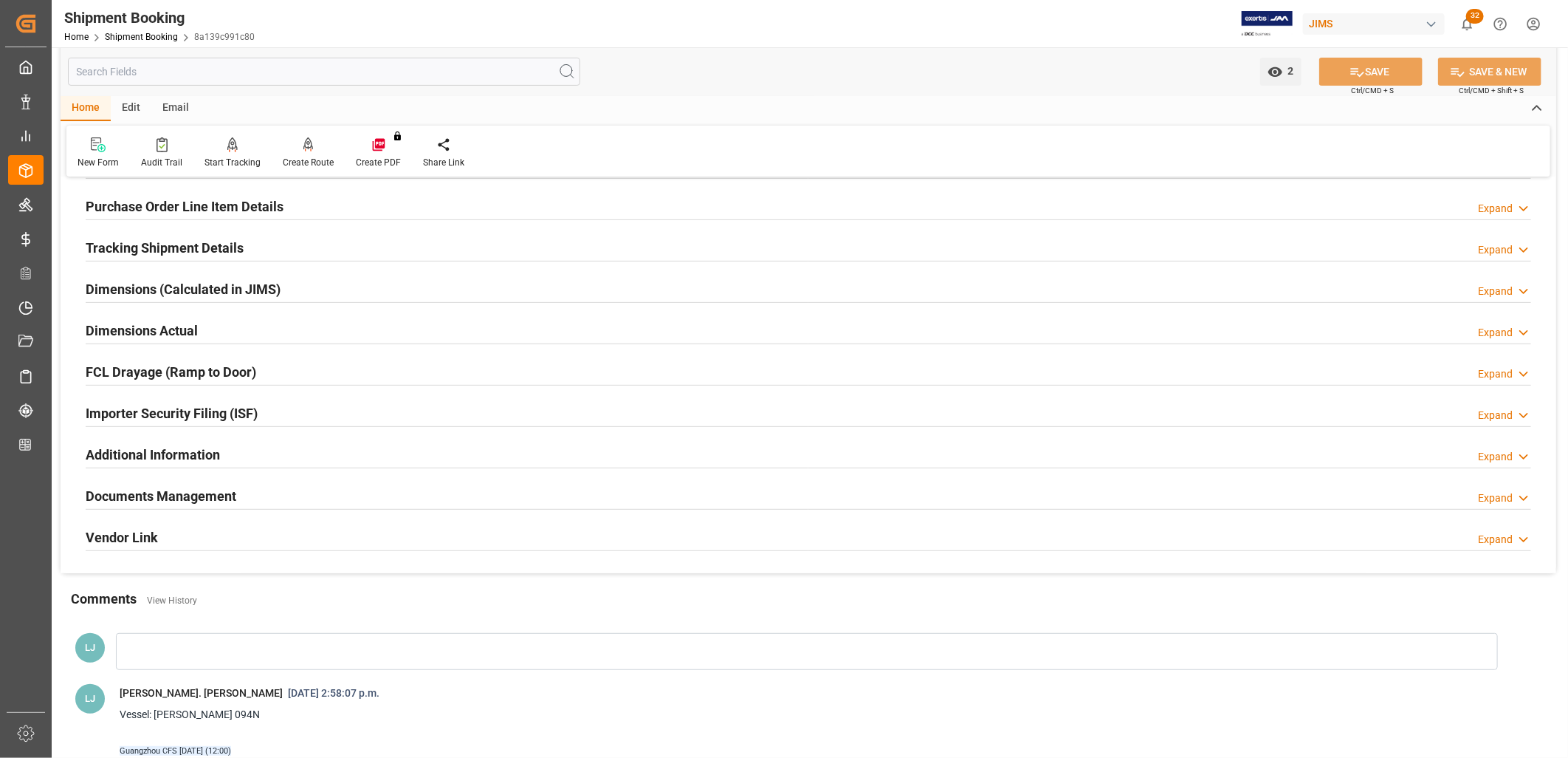
scroll to position [246, 0]
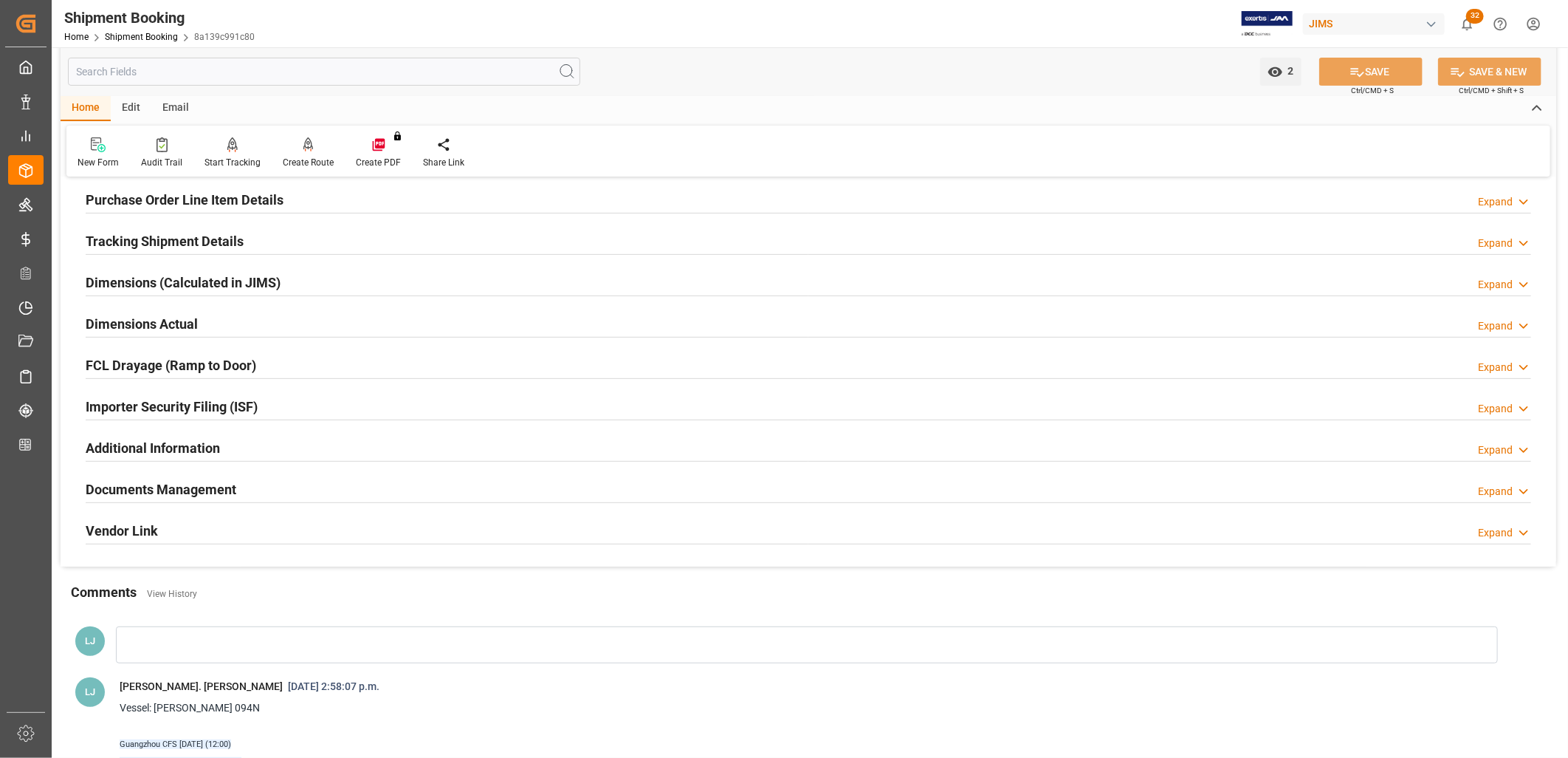
click at [226, 487] on h2 "Documents Management" at bounding box center [161, 490] width 151 height 20
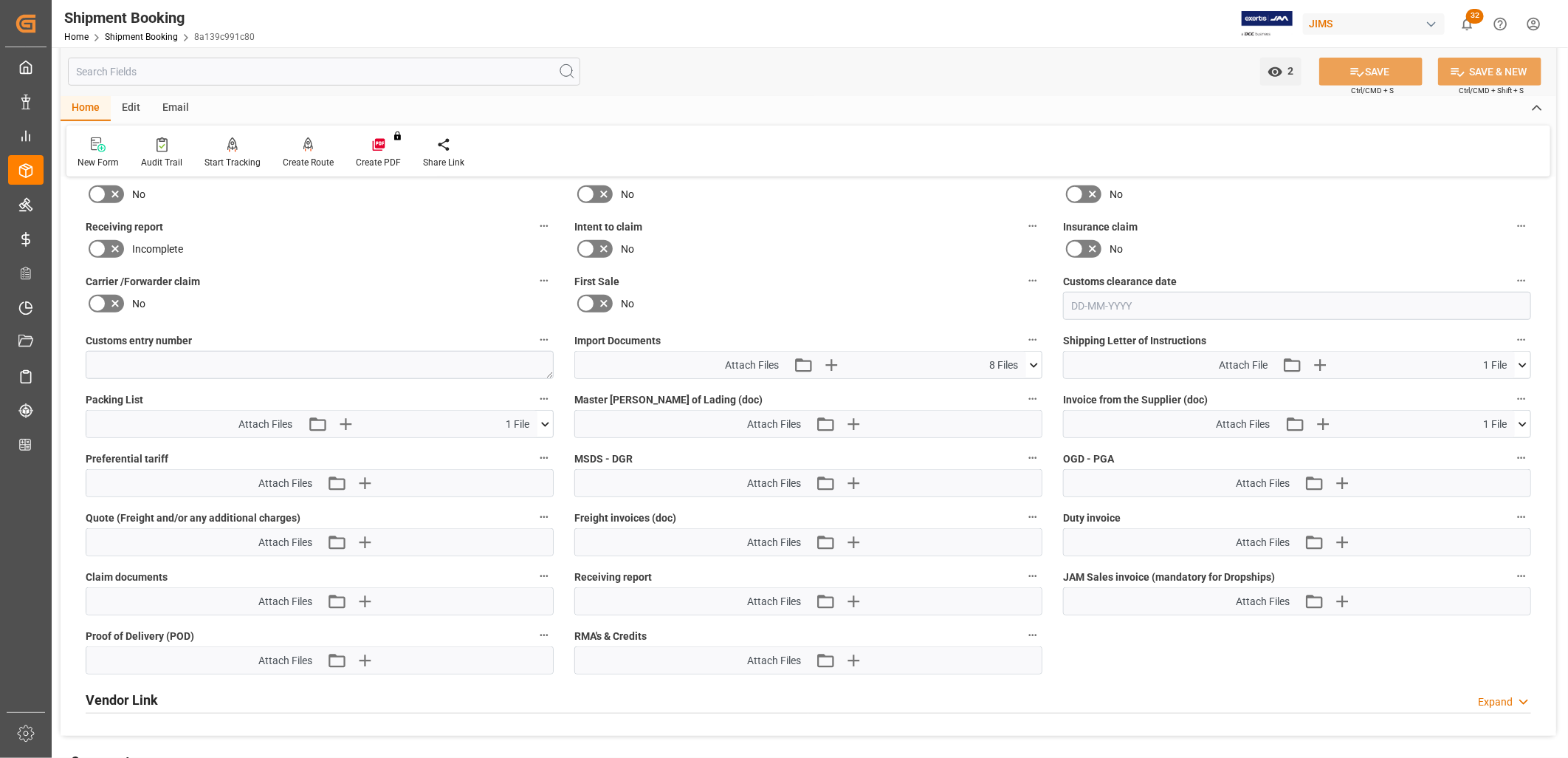
scroll to position [656, 0]
click at [1038, 358] on icon at bounding box center [1034, 363] width 16 height 16
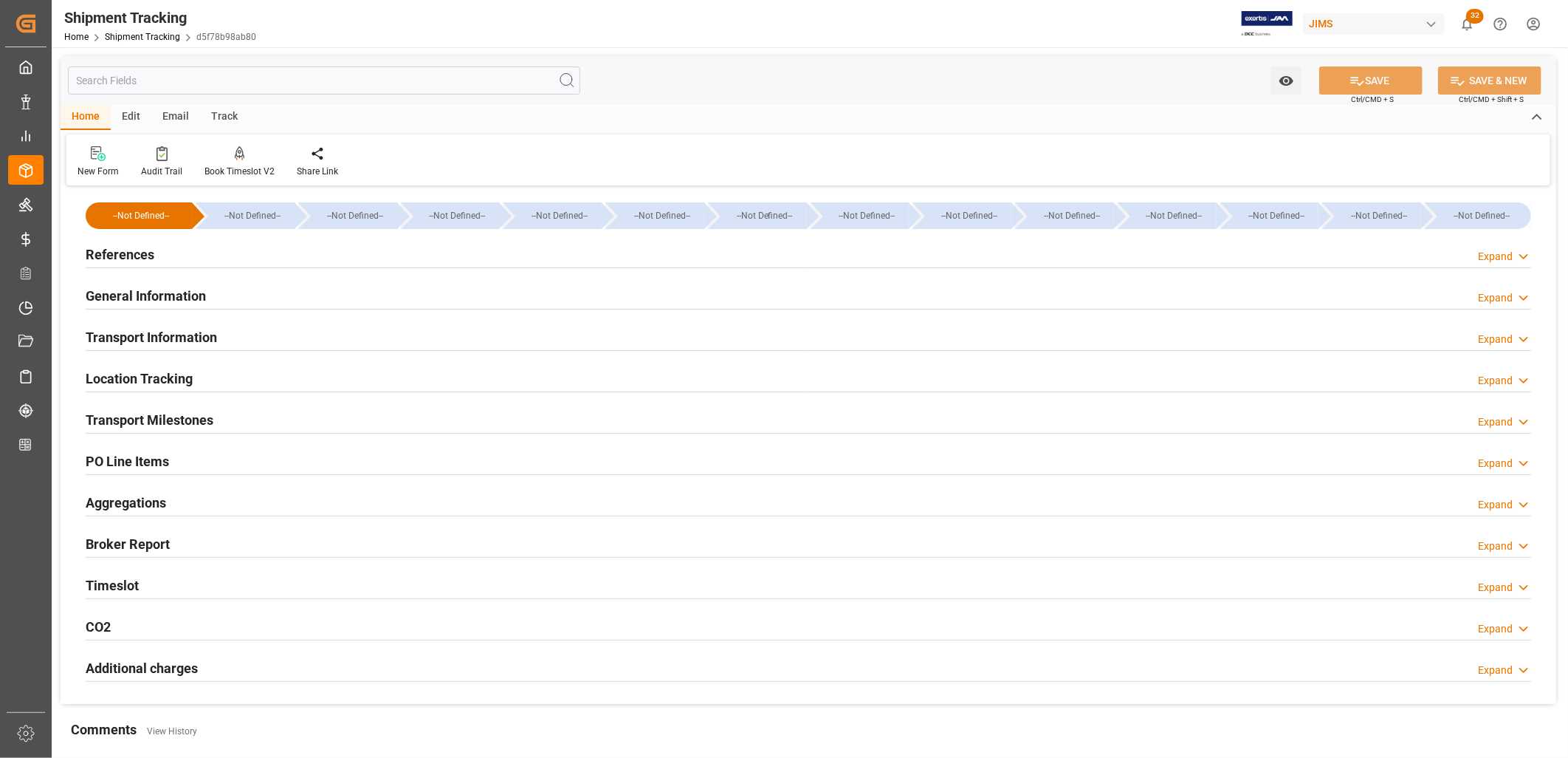
type input "[DATE] 00:00"
type input "[DATE]"
type input "[DATE] 00:00"
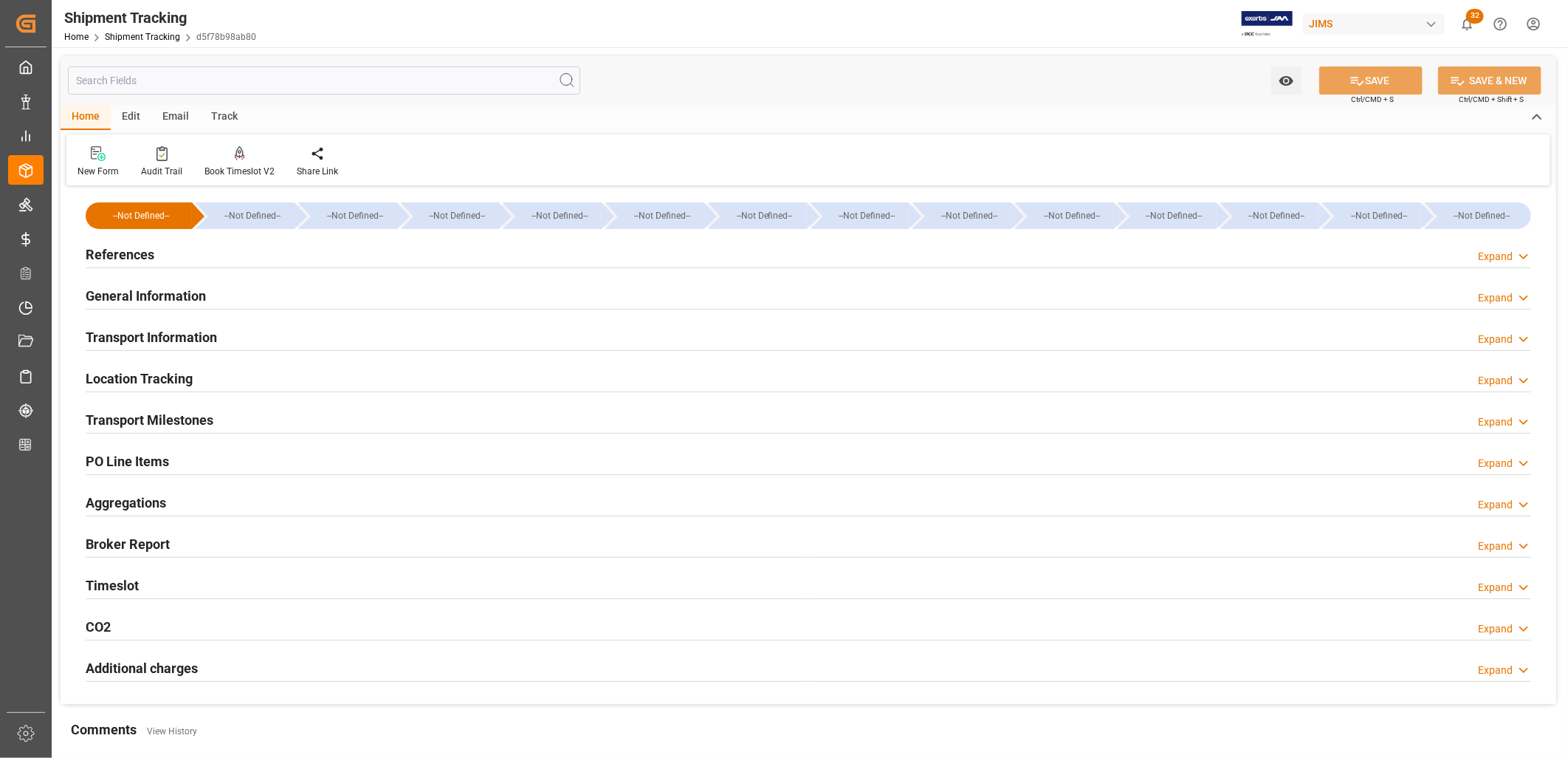
type input "[DATE] 22:00"
type input "[DATE]"
type input "[DATE] 06:00"
type input "20-10-2025"
type input "28-10-2025 00:00"
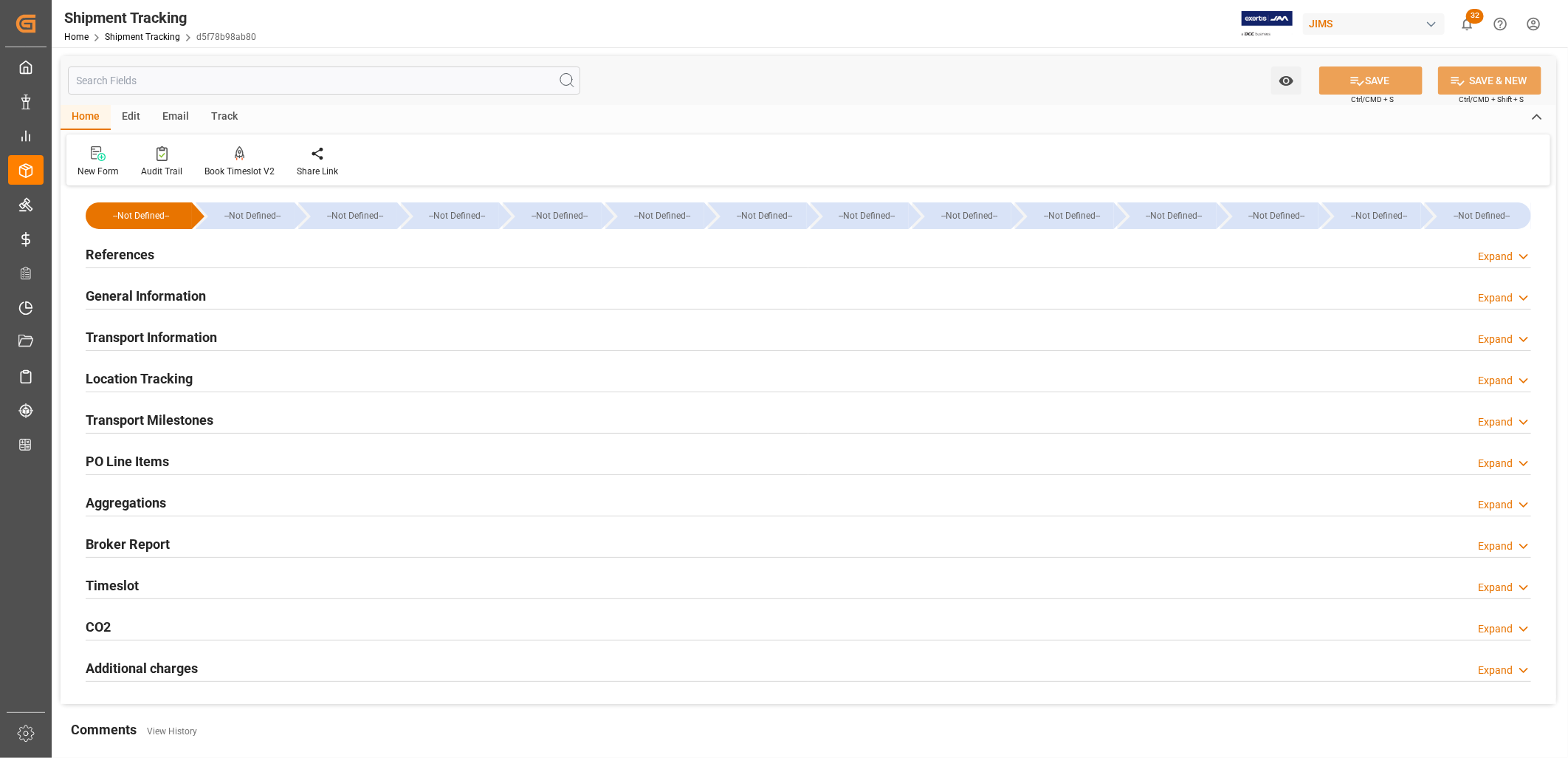
click at [180, 422] on h2 "Transport Milestones" at bounding box center [149, 420] width 128 height 20
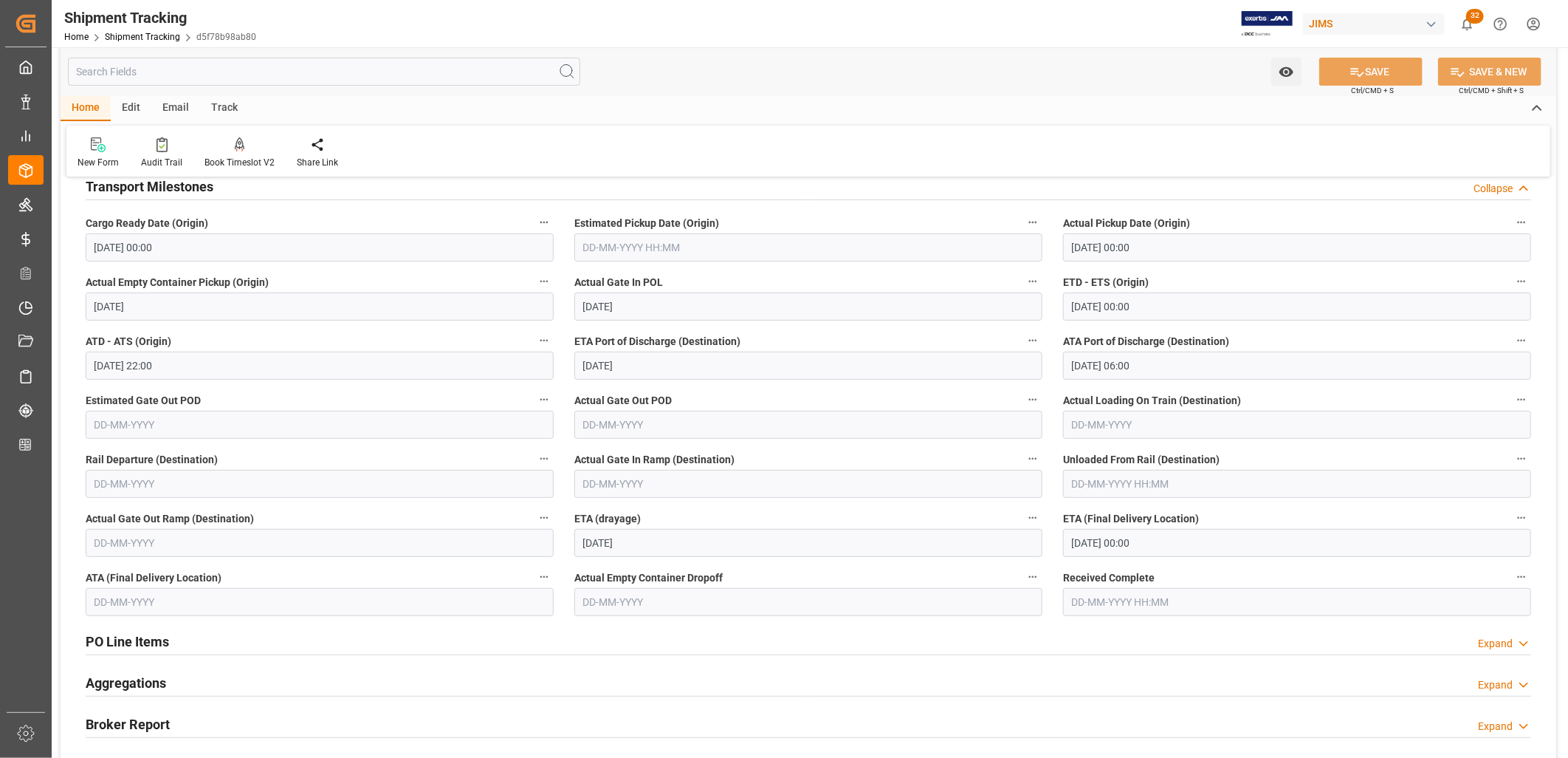
scroll to position [246, 0]
